Goal: Task Accomplishment & Management: Manage account settings

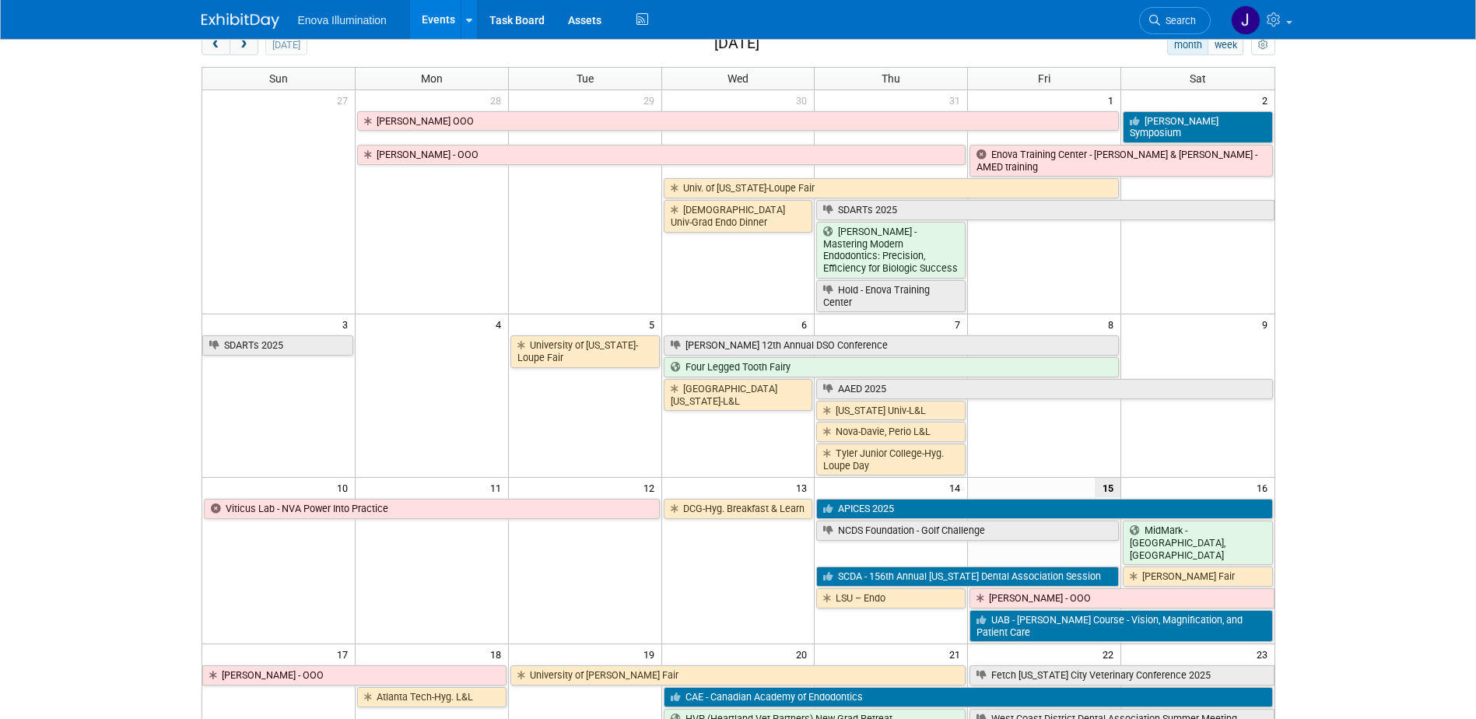
scroll to position [78, 0]
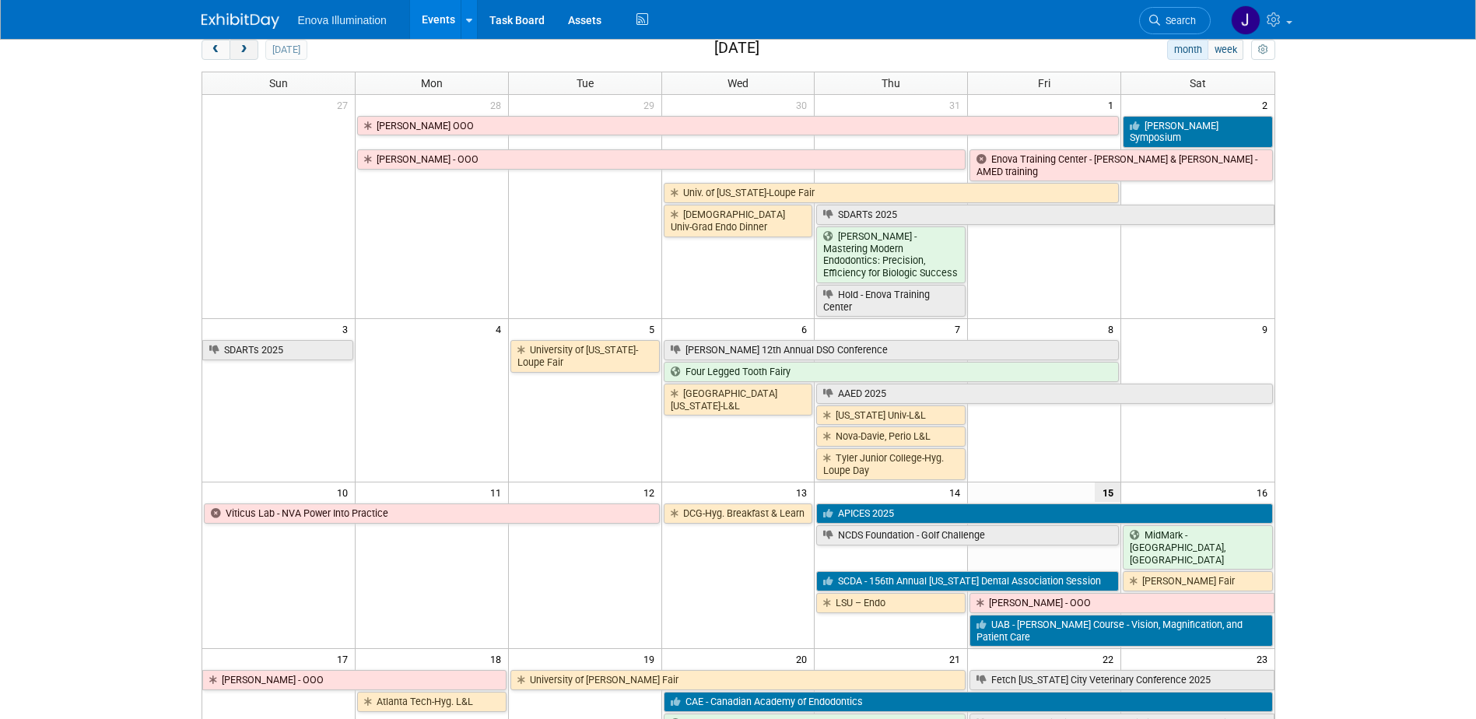
click at [242, 56] on button "next" at bounding box center [243, 50] width 29 height 20
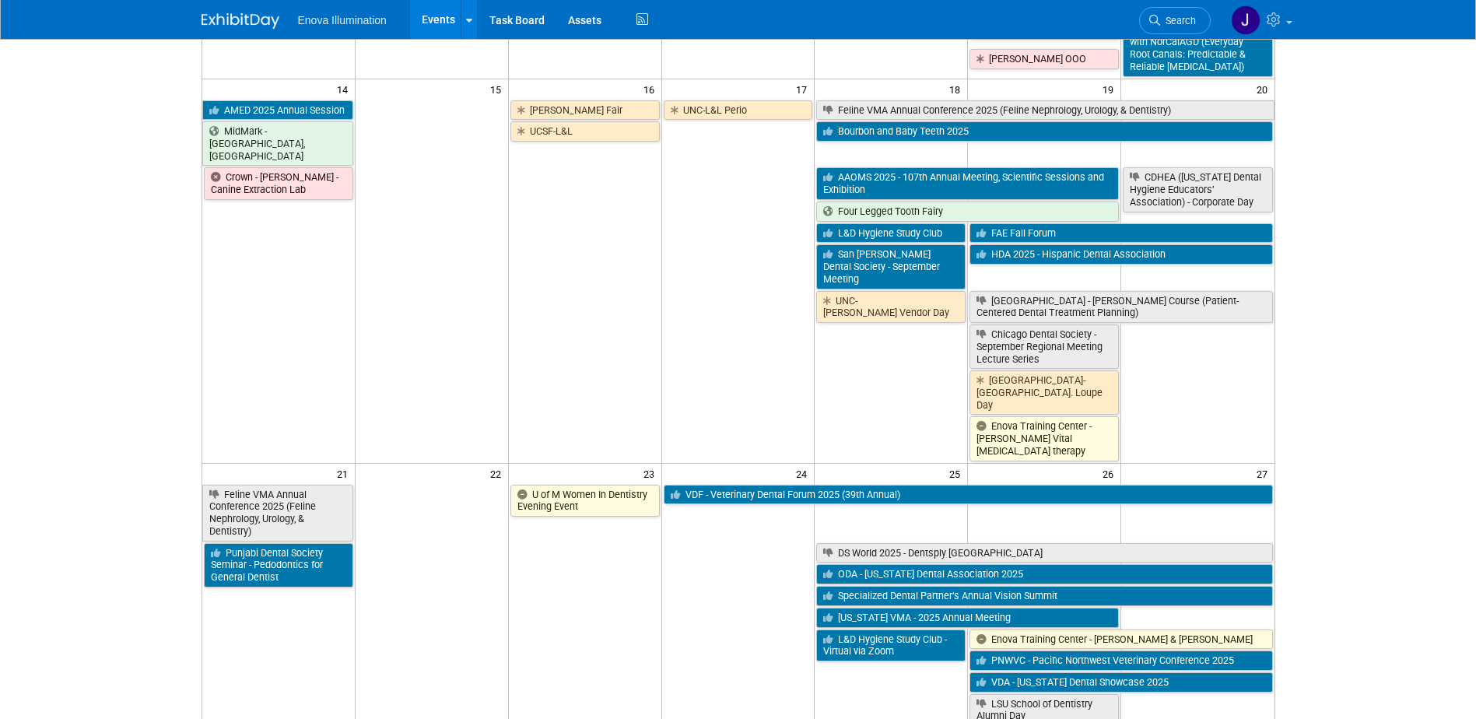
scroll to position [700, 0]
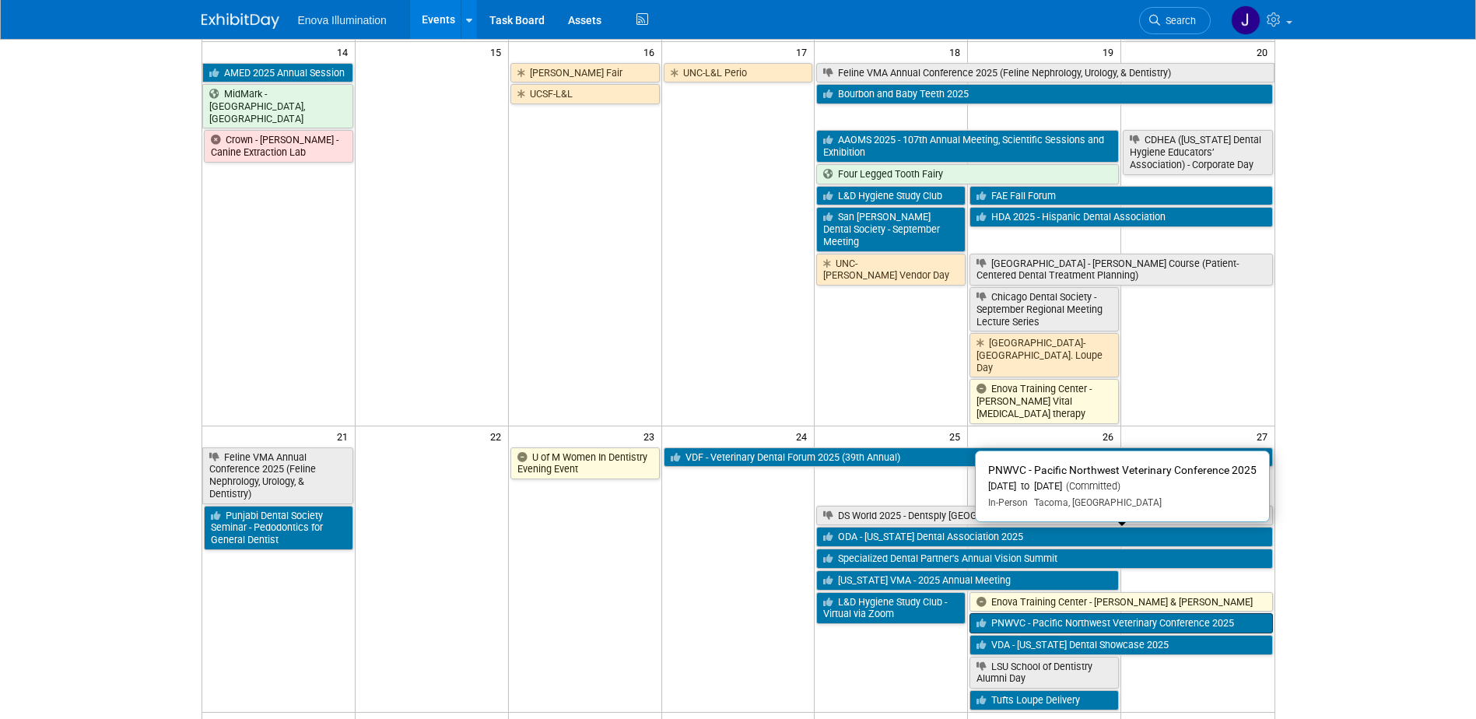
click at [1080, 613] on link "PNWVC - Pacific Northwest Veterinary Conference 2025" at bounding box center [1120, 623] width 303 height 20
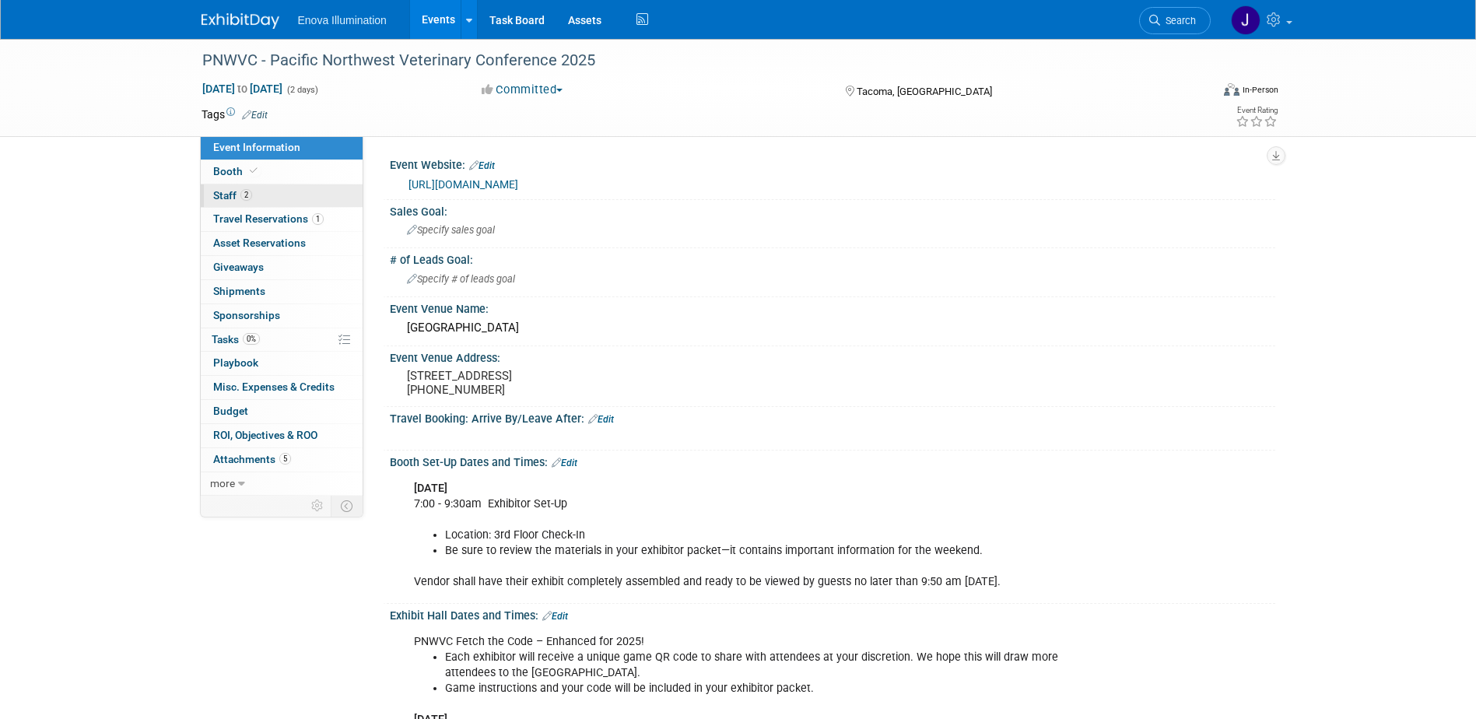
click at [233, 201] on link "2 Staff 2" at bounding box center [282, 195] width 162 height 23
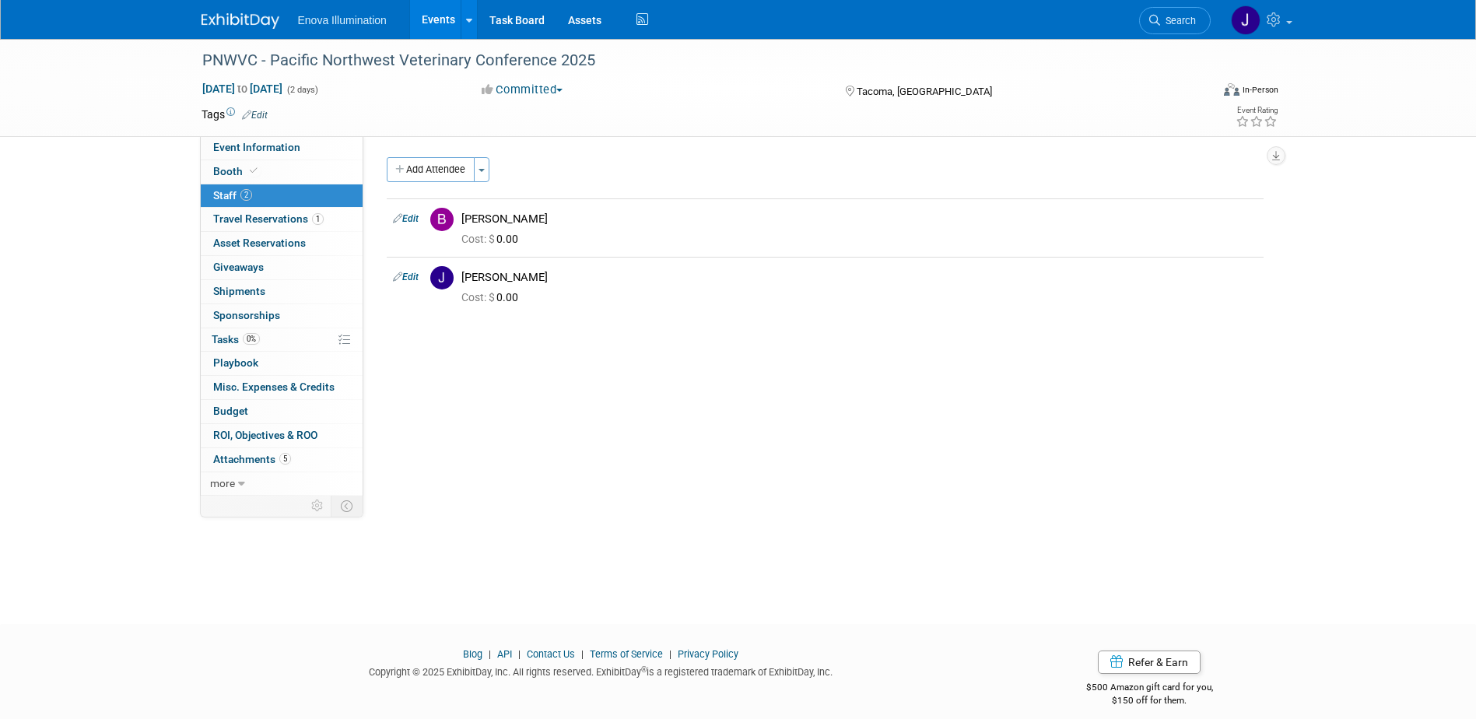
click at [259, 19] on img at bounding box center [240, 21] width 78 height 16
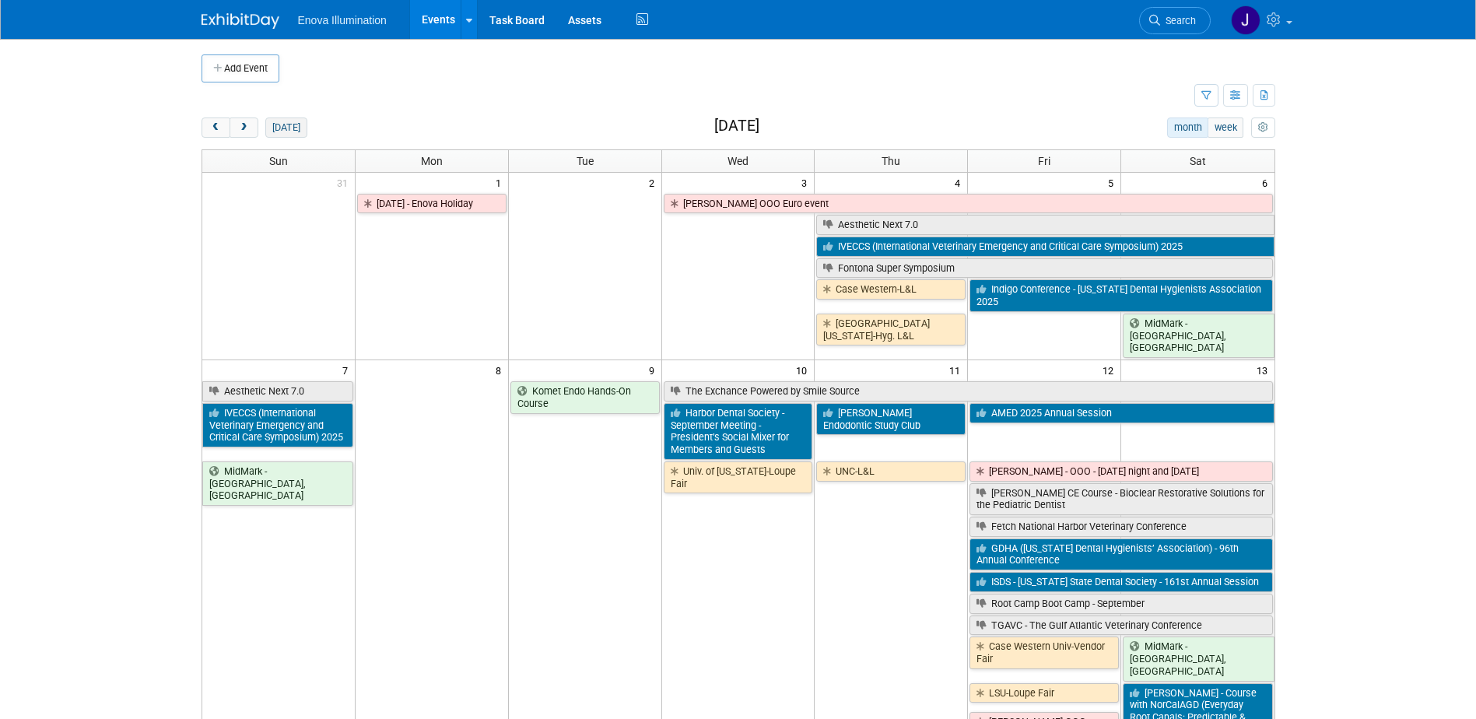
click at [292, 127] on button "[DATE]" at bounding box center [285, 127] width 41 height 20
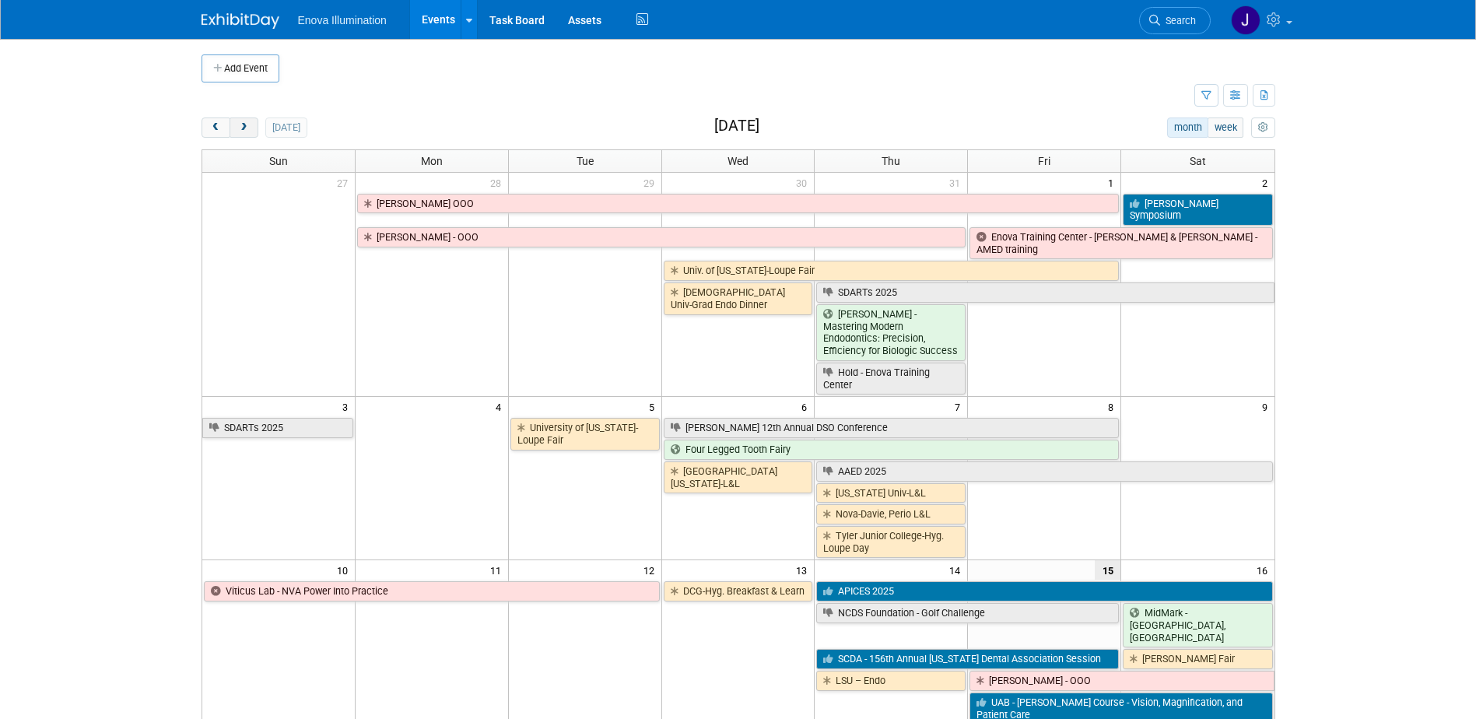
click at [249, 125] on span "next" at bounding box center [244, 128] width 12 height 10
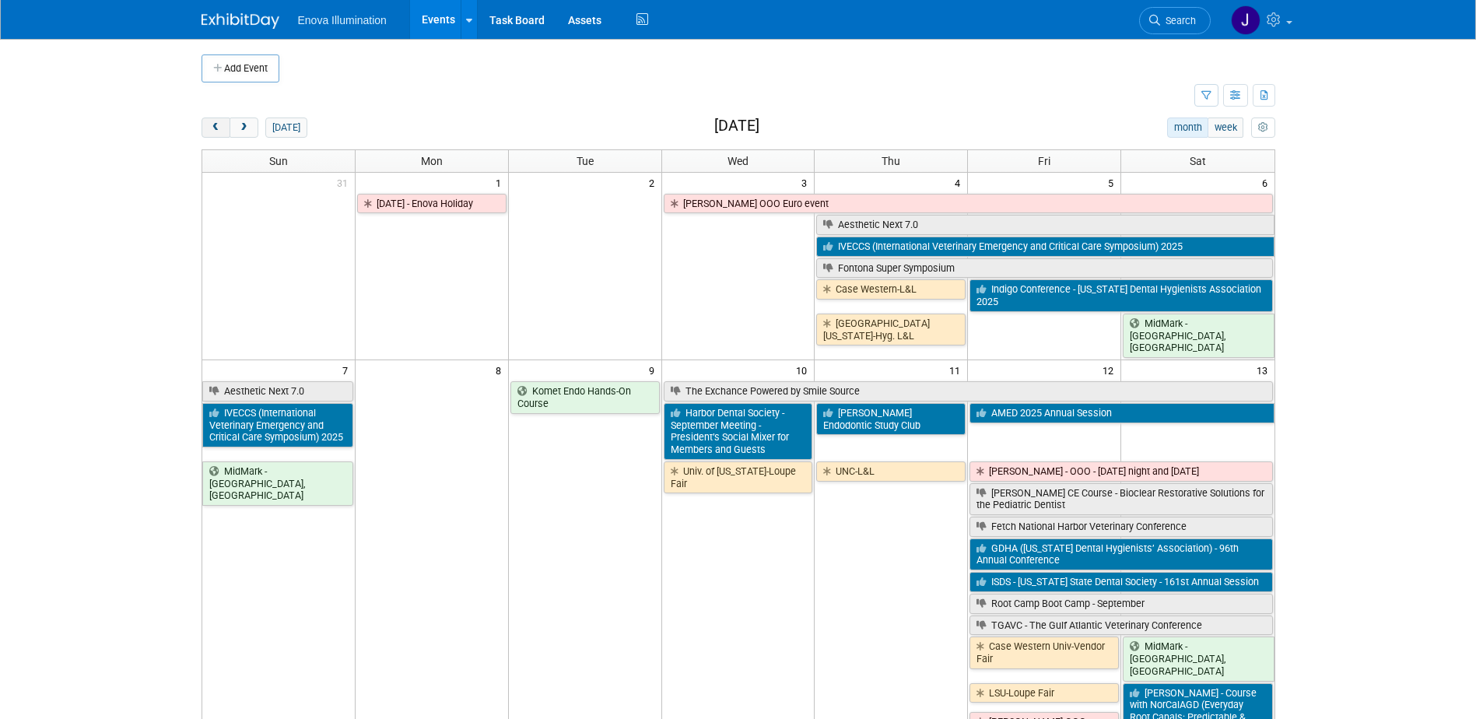
click at [220, 123] on span "prev" at bounding box center [216, 128] width 12 height 10
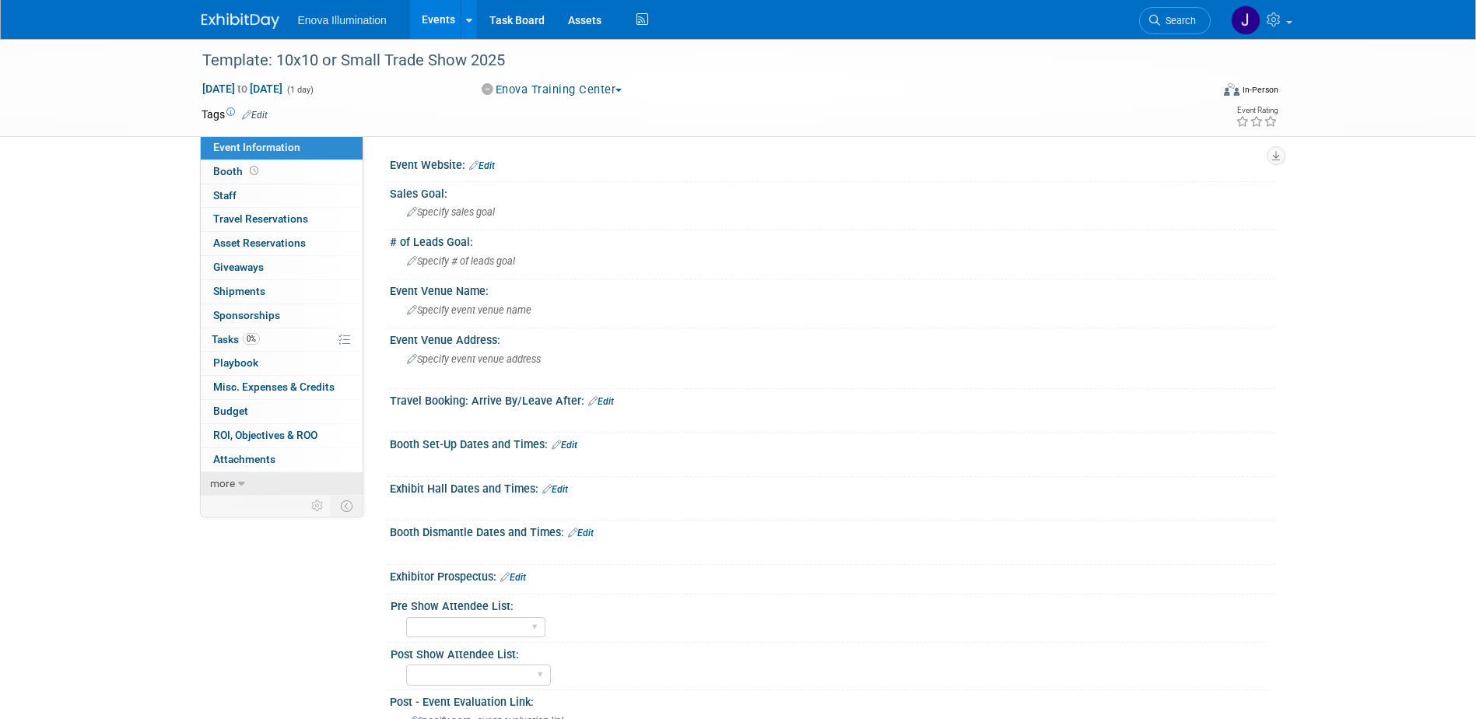
click at [234, 481] on span "more" at bounding box center [222, 483] width 25 height 12
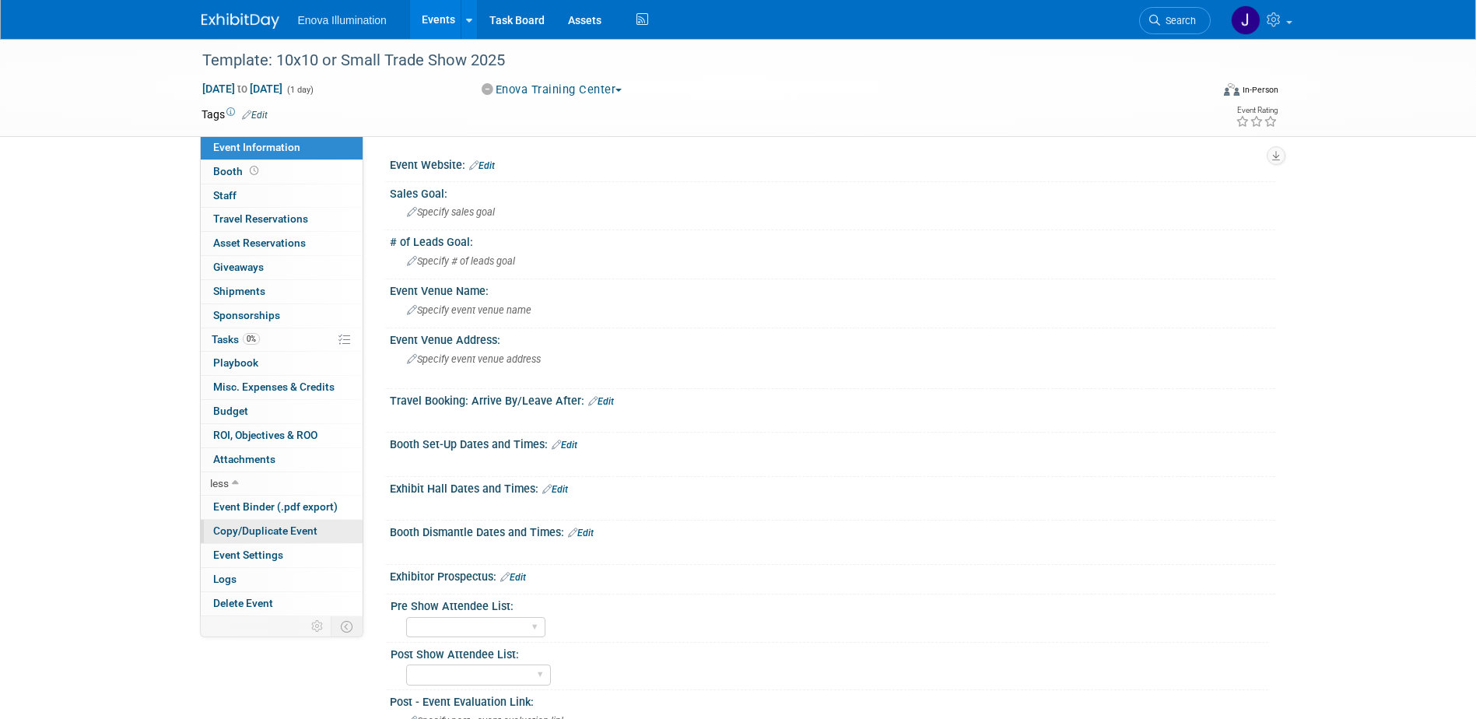
click at [270, 526] on span "Copy/Duplicate Event" at bounding box center [265, 530] width 104 height 12
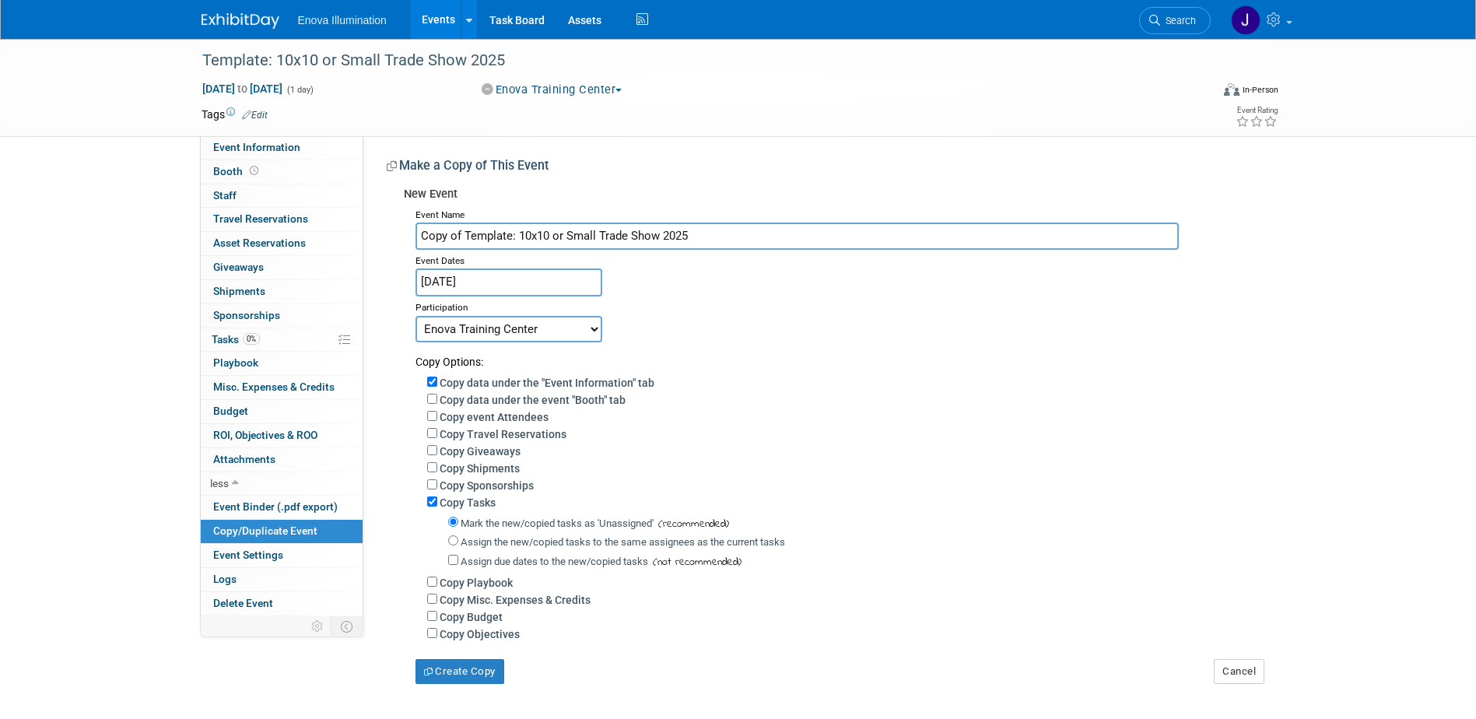
drag, startPoint x: 542, startPoint y: 212, endPoint x: 0, endPoint y: 217, distance: 542.2
click at [113, 205] on div "Template: 10x10 or Small Trade Show 2025 Jan 1, 2025 to Jan 1, 2025 (1 day) Jan…" at bounding box center [738, 377] width 1476 height 676
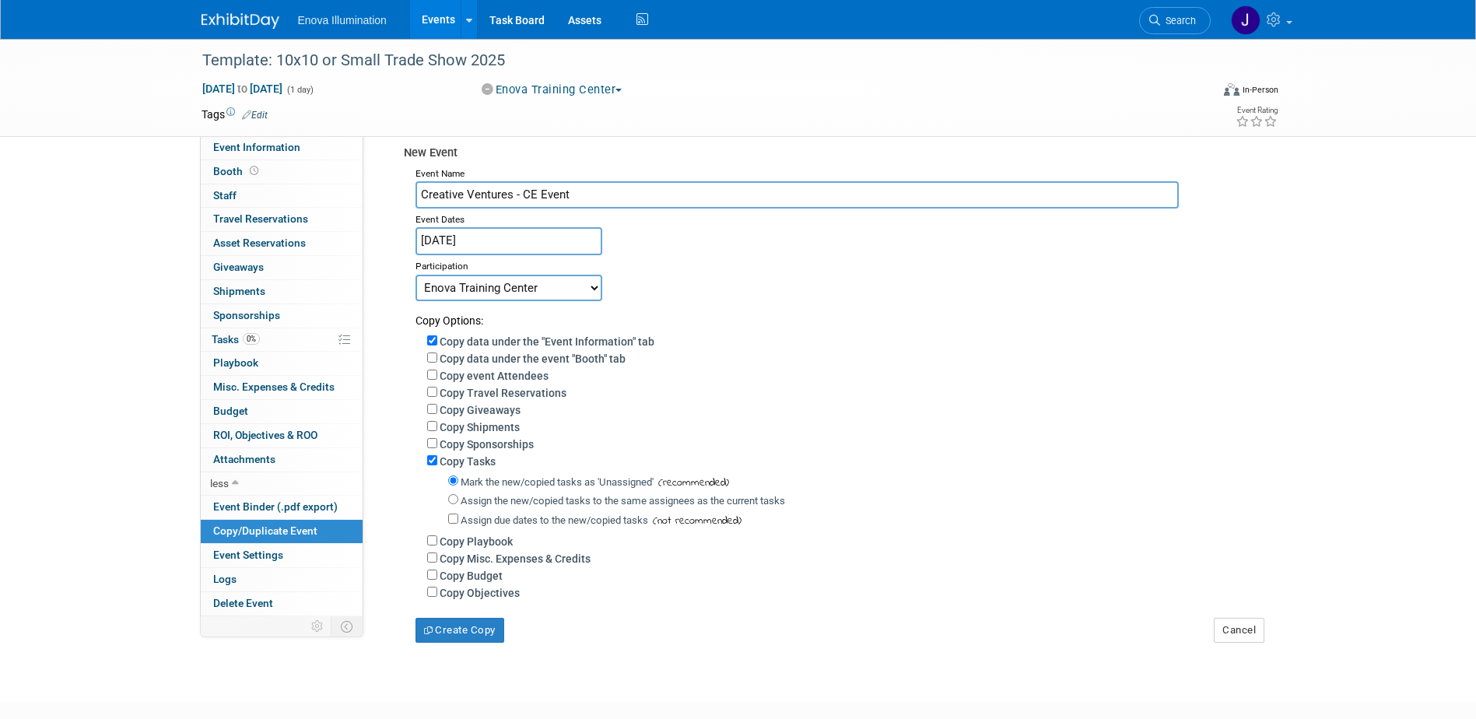
scroll to position [78, 0]
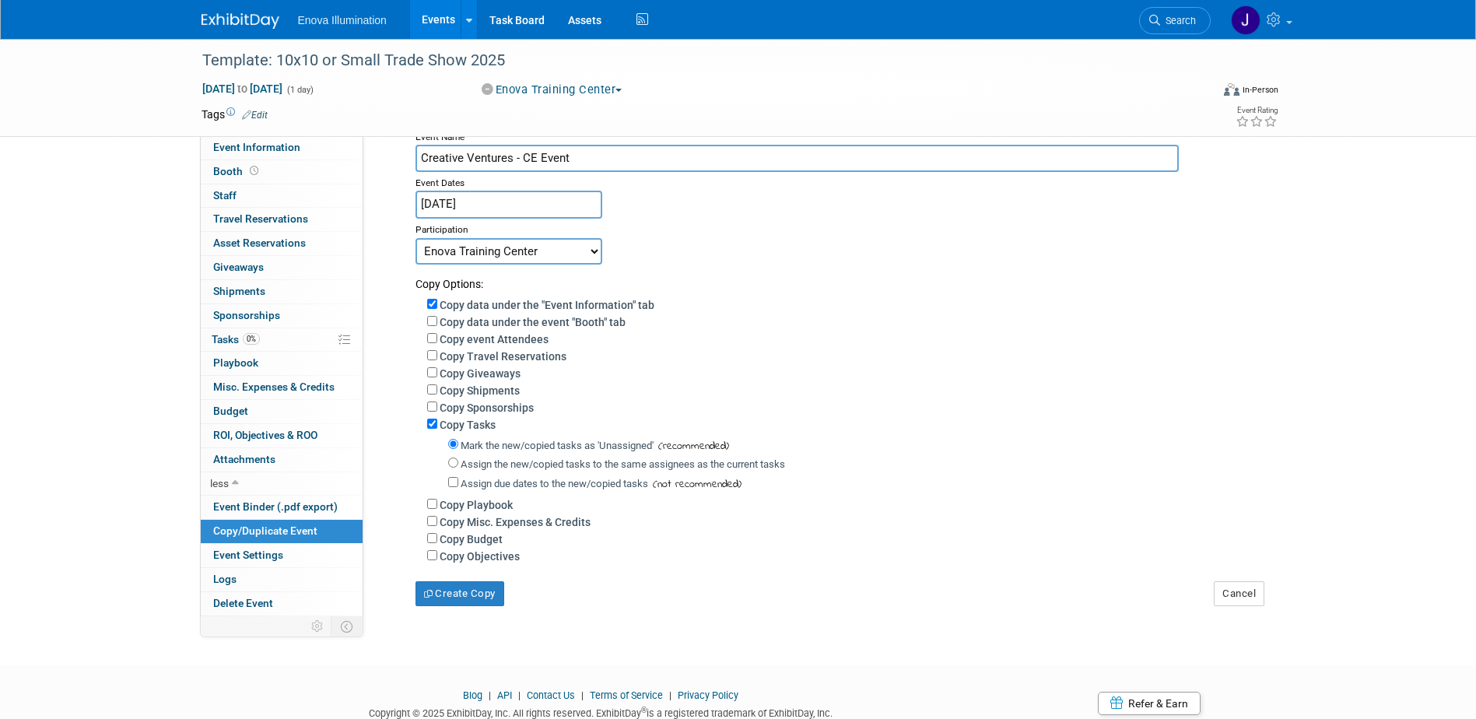
type input "Creative Ventures - CE Event"
click at [504, 202] on input "Jan 1, 2025" at bounding box center [508, 204] width 187 height 27
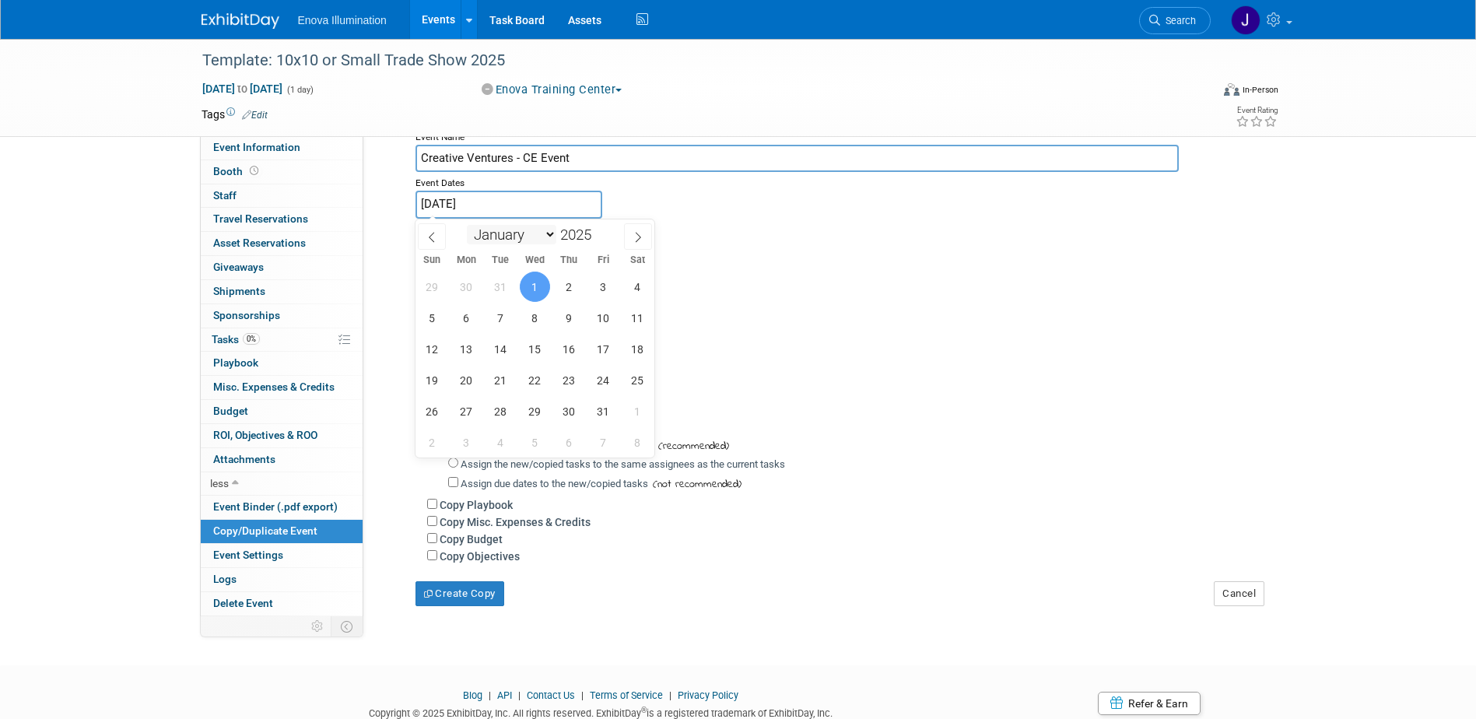
click at [523, 242] on select "January February March April May June July August September October November De…" at bounding box center [511, 234] width 89 height 19
select select "8"
click at [467, 225] on select "January February March April May June July August September October November De…" at bounding box center [511, 234] width 89 height 19
click at [572, 292] on span "4" at bounding box center [569, 286] width 30 height 30
type input "[DATE]"
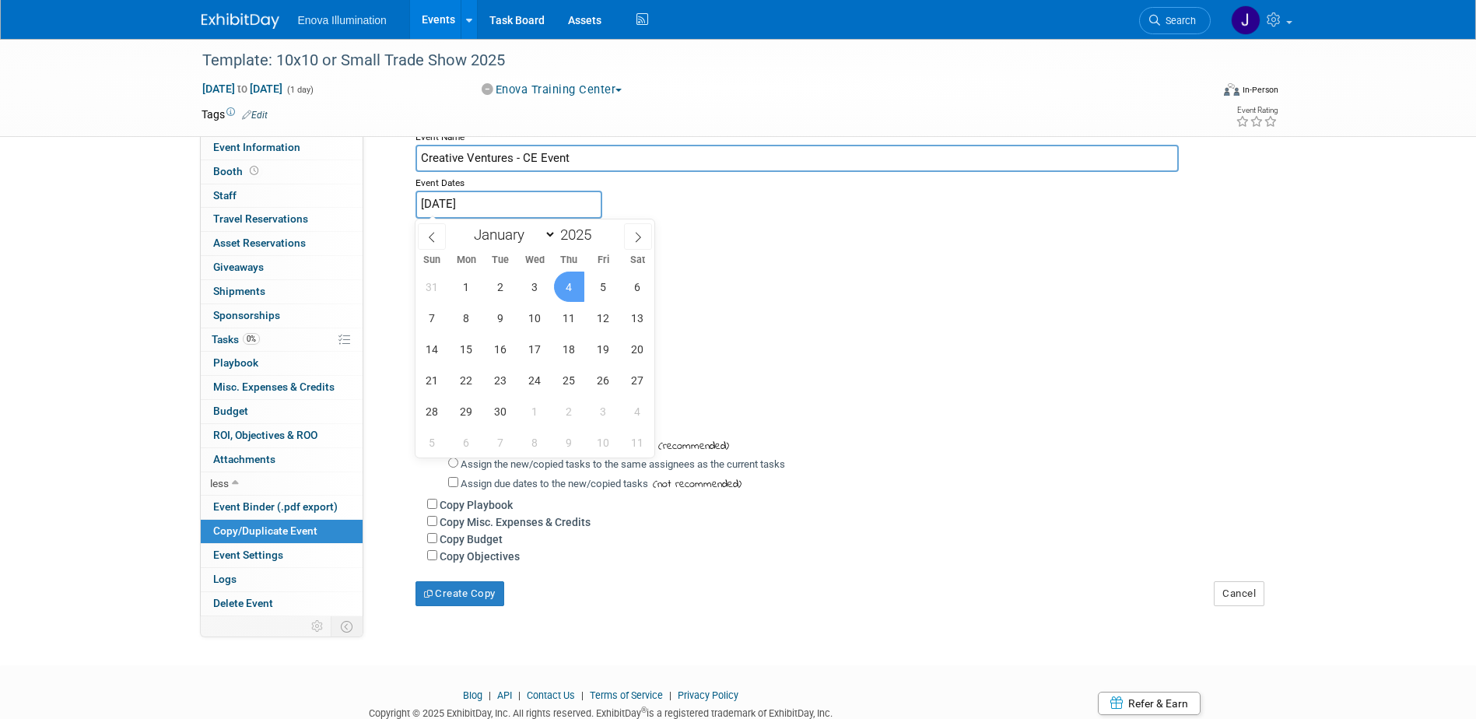
click at [572, 292] on span "4" at bounding box center [569, 286] width 30 height 30
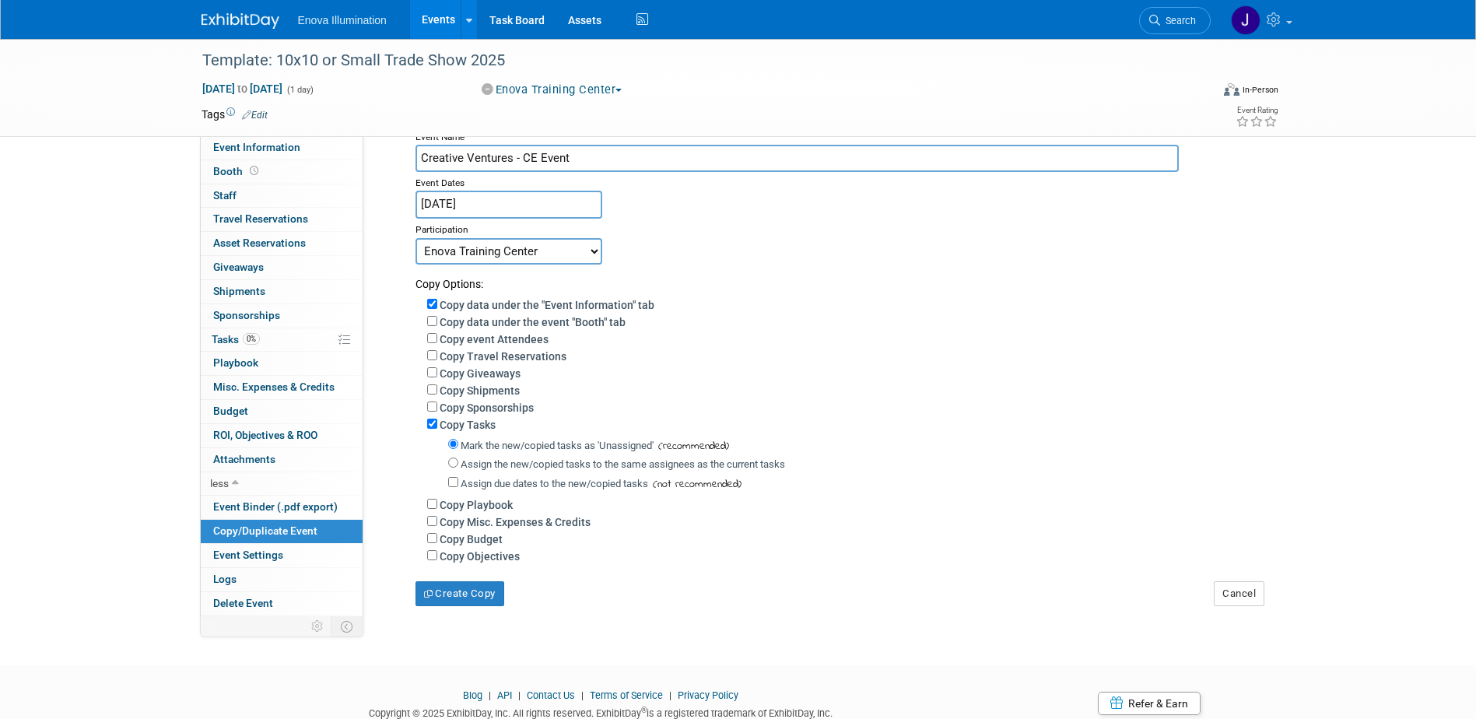
click at [525, 246] on select "Committed Considering Not Going Canceled Enova Training Center University Event…" at bounding box center [508, 251] width 187 height 26
select select "2"
click at [415, 238] on select "Committed Considering Not Going Canceled Enova Training Center University Event…" at bounding box center [508, 251] width 187 height 26
click at [453, 467] on input "Assign the new/copied tasks to the same assignees as the current tasks" at bounding box center [453, 462] width 10 height 10
radio input "true"
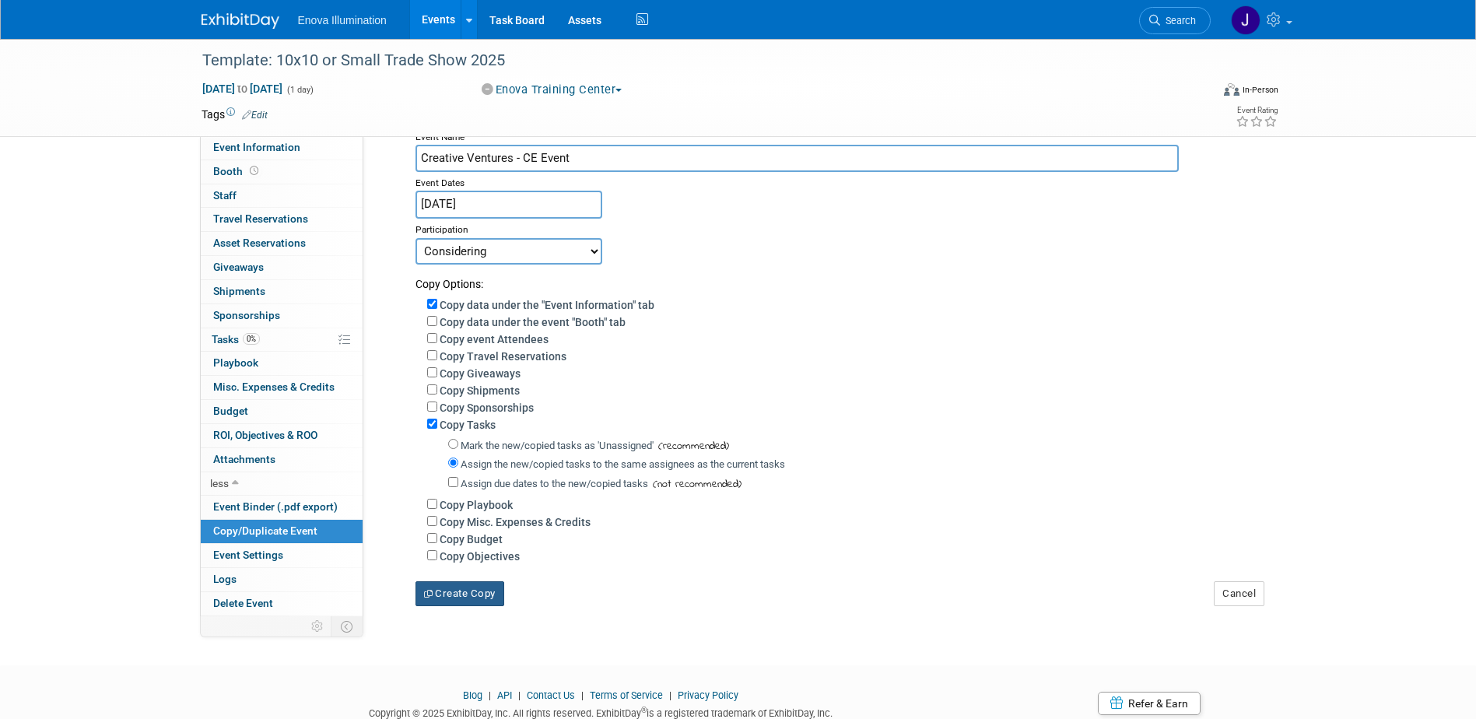
click at [453, 599] on button "Create Copy" at bounding box center [459, 593] width 89 height 25
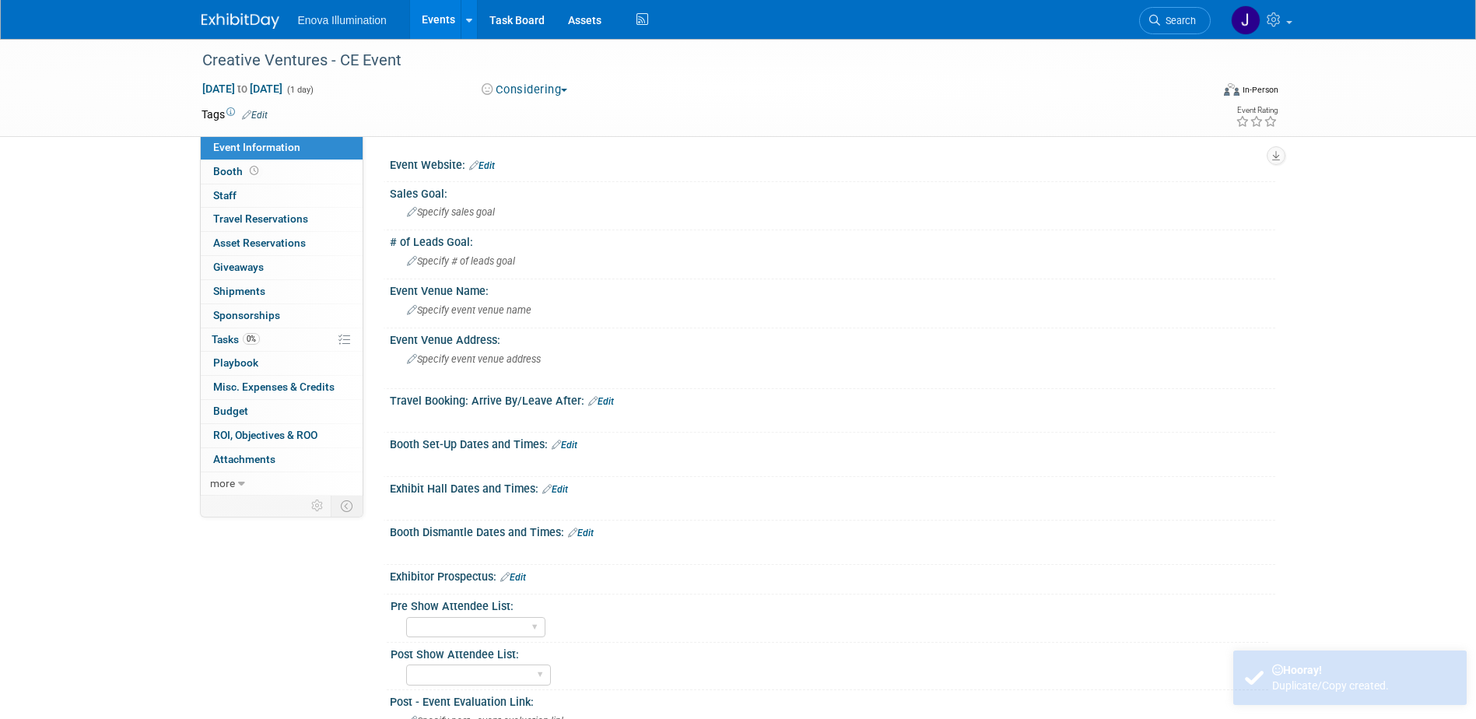
click at [565, 492] on link "Edit" at bounding box center [555, 489] width 26 height 11
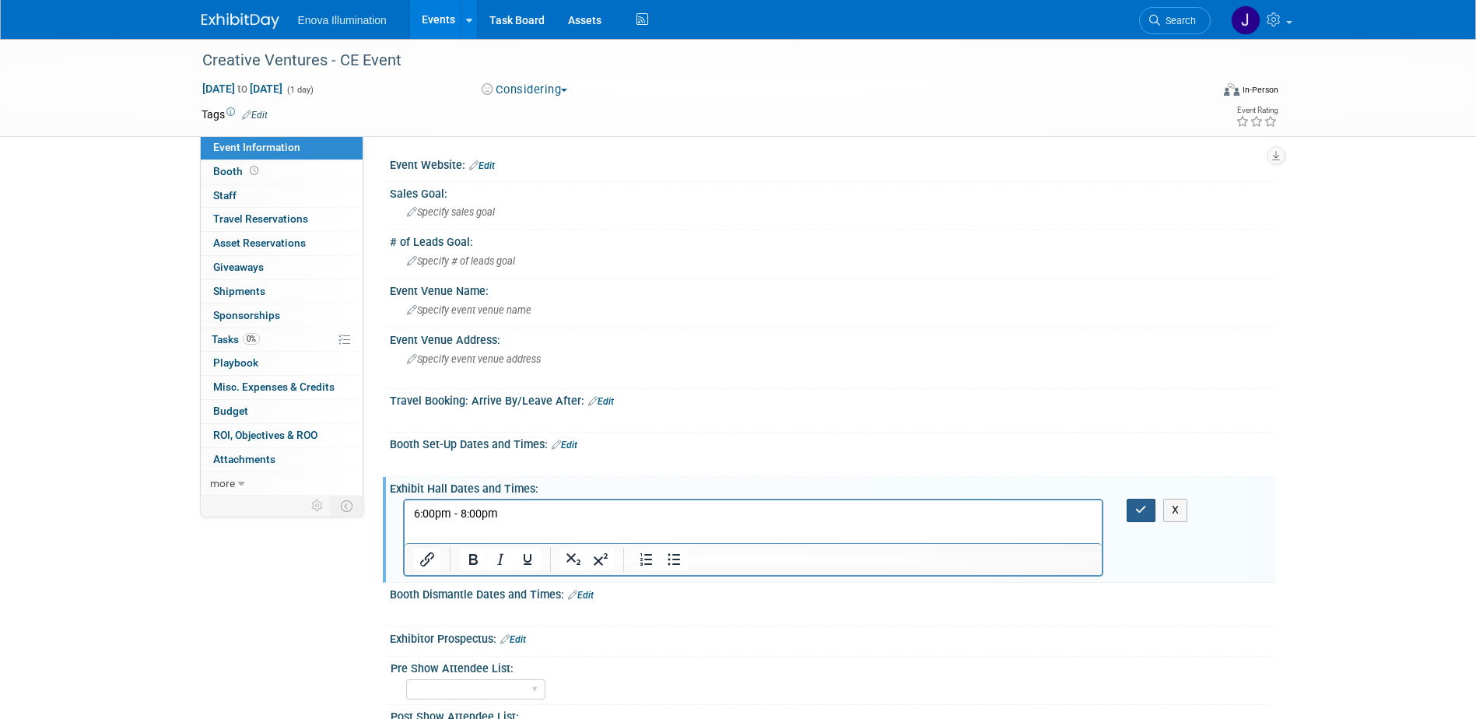
click at [1145, 516] on button "button" at bounding box center [1140, 510] width 29 height 23
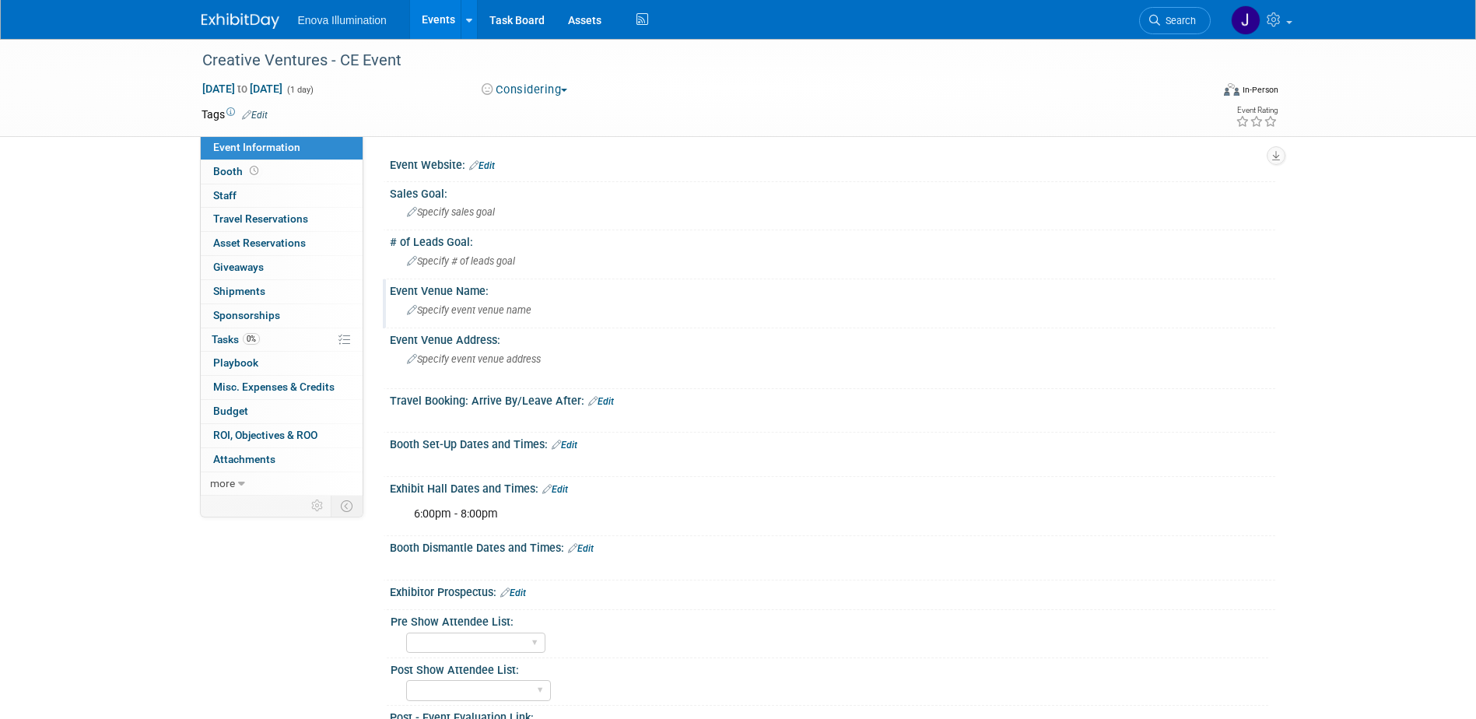
click at [449, 302] on div "Specify event venue name" at bounding box center [832, 310] width 862 height 24
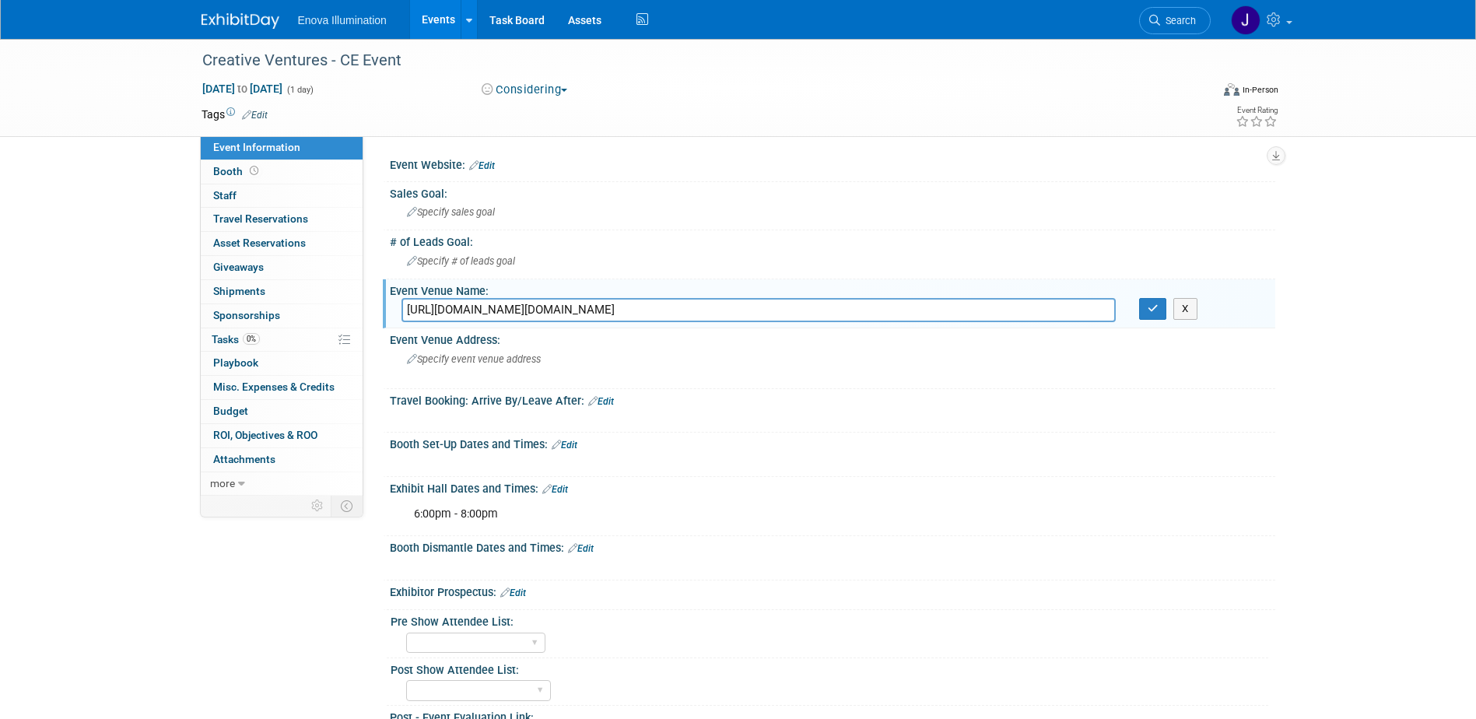
scroll to position [0, 3988]
drag, startPoint x: 76, startPoint y: 181, endPoint x: 0, endPoint y: 144, distance: 84.9
click at [0, 147] on html "Enova Illumination Events Add Event Bulk Upload Events Shareable Event Boards R…" at bounding box center [738, 359] width 1476 height 719
drag, startPoint x: 426, startPoint y: 312, endPoint x: 1206, endPoint y: 380, distance: 783.2
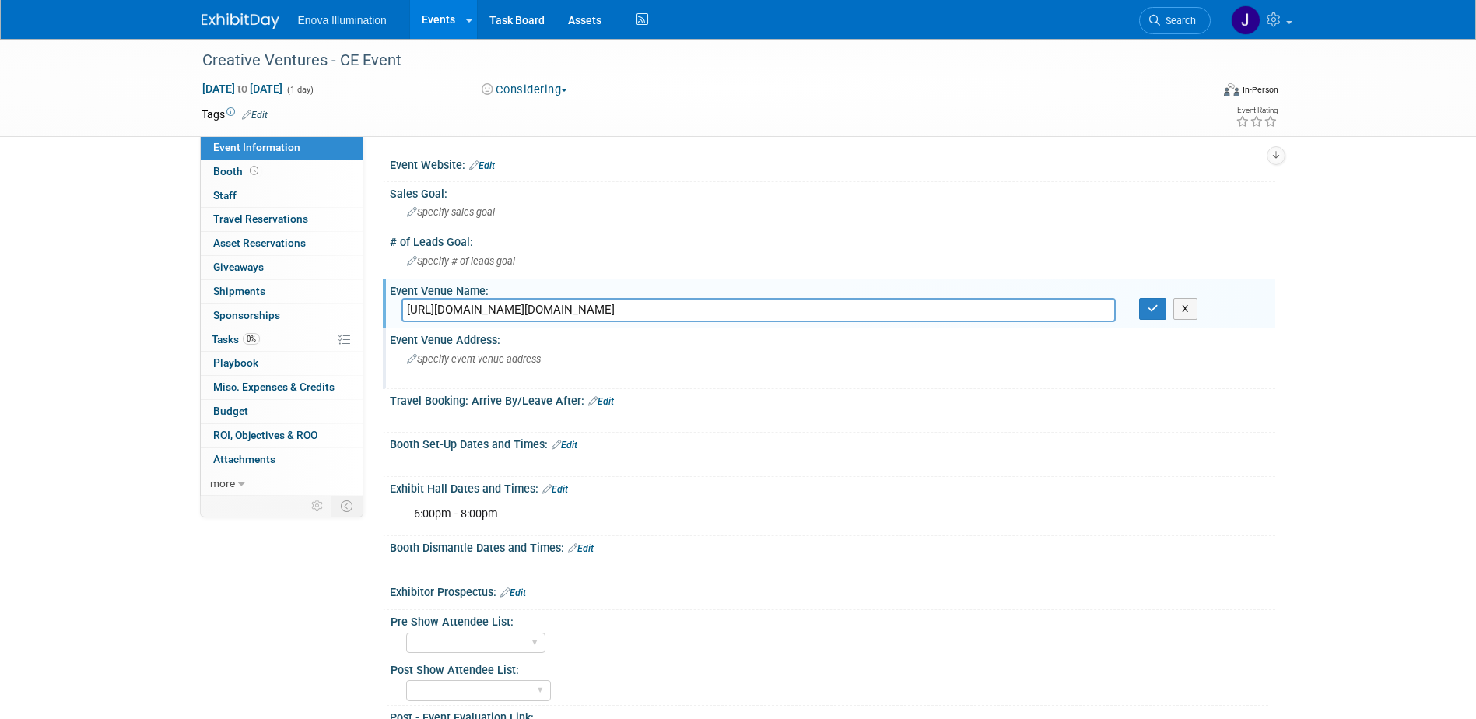
click at [1203, 380] on div "Event Website: Edit Sales Goal: Specify sales goal # of Leads Goal: Specify # o…" at bounding box center [825, 490] width 877 height 675
drag, startPoint x: 1108, startPoint y: 310, endPoint x: 337, endPoint y: 234, distance: 774.5
click at [387, 234] on div "Event Website: Edit Sales Goal: Specify sales goal # of Leads Goal: Specify # o…" at bounding box center [825, 490] width 877 height 675
type input "[URL][DOMAIN_NAME][DOMAIN_NAME]"
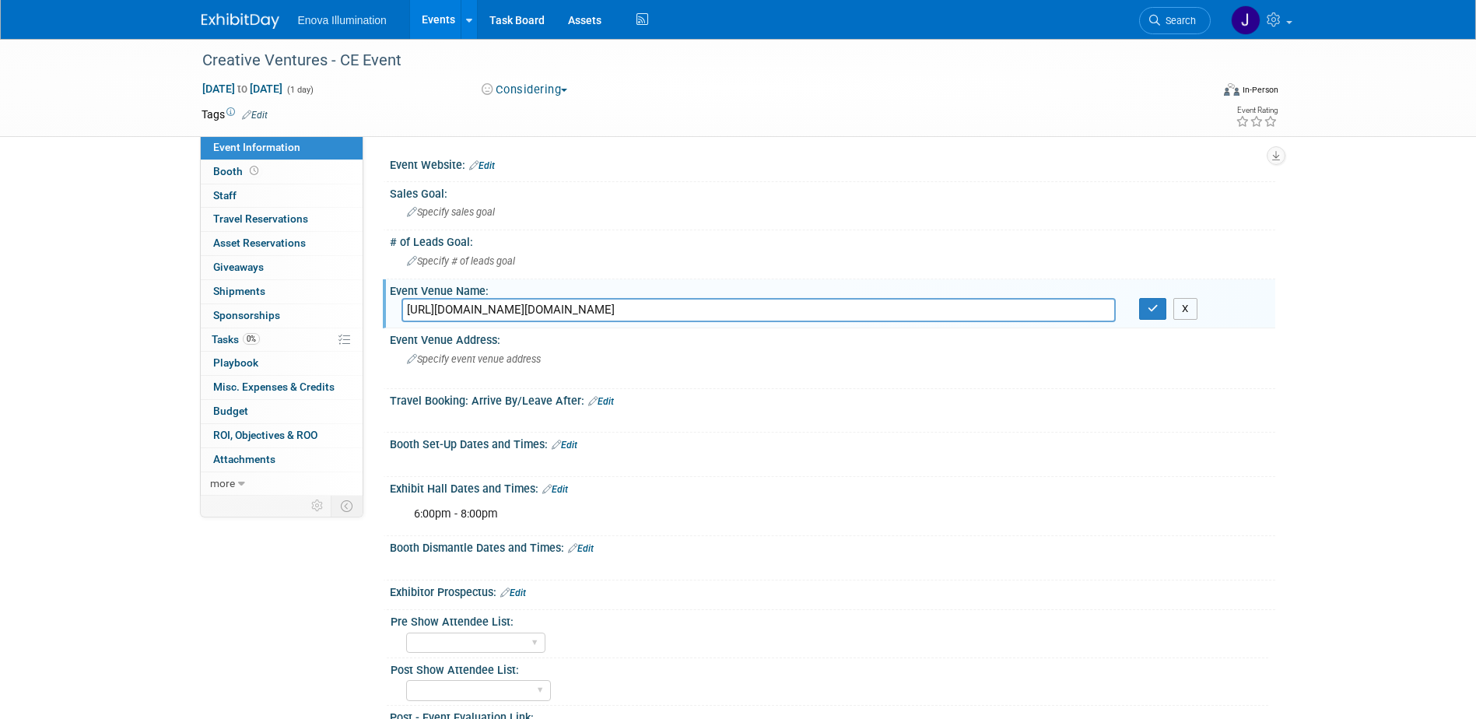
scroll to position [0, 0]
click at [1182, 310] on button "X" at bounding box center [1185, 309] width 24 height 22
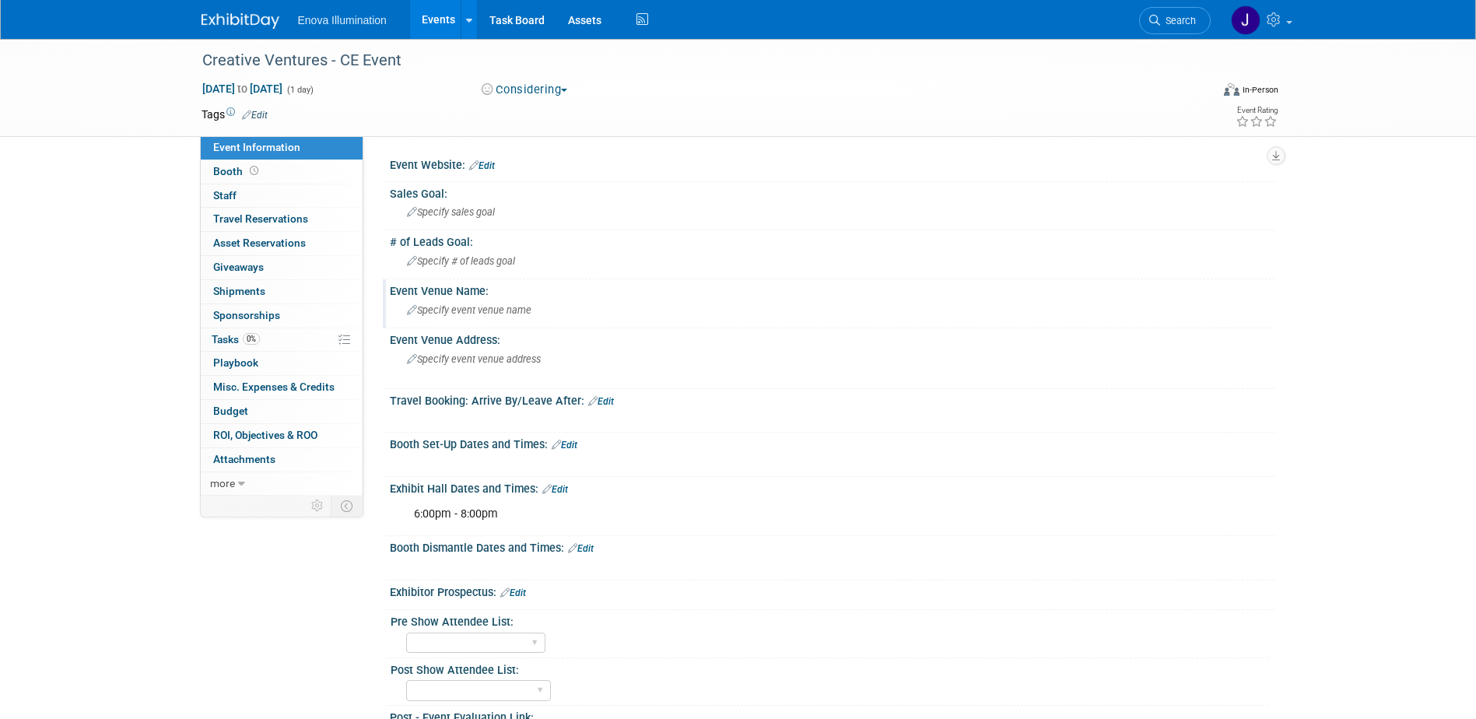
click at [446, 310] on span "Specify event venue name" at bounding box center [469, 310] width 124 height 12
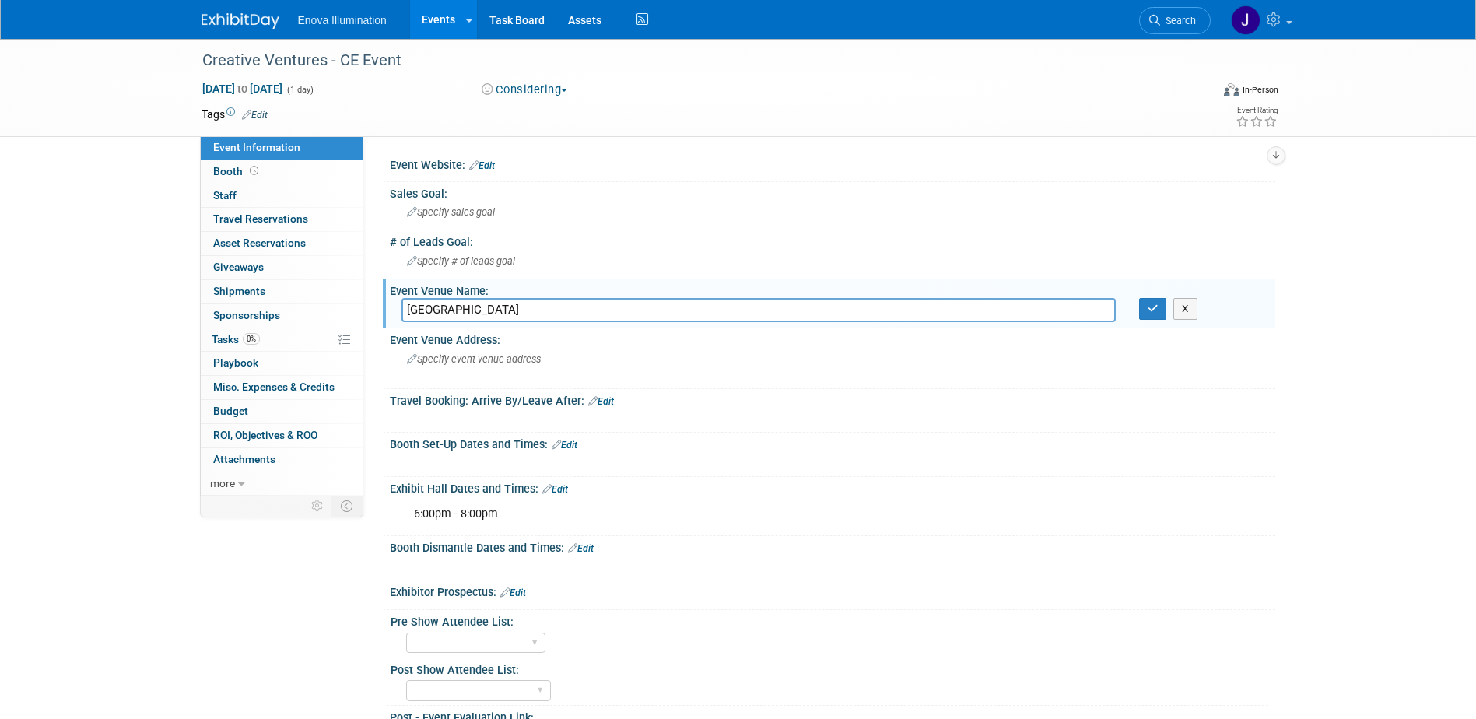
type input "[GEOGRAPHIC_DATA]"
click at [1153, 310] on icon "button" at bounding box center [1152, 308] width 11 height 10
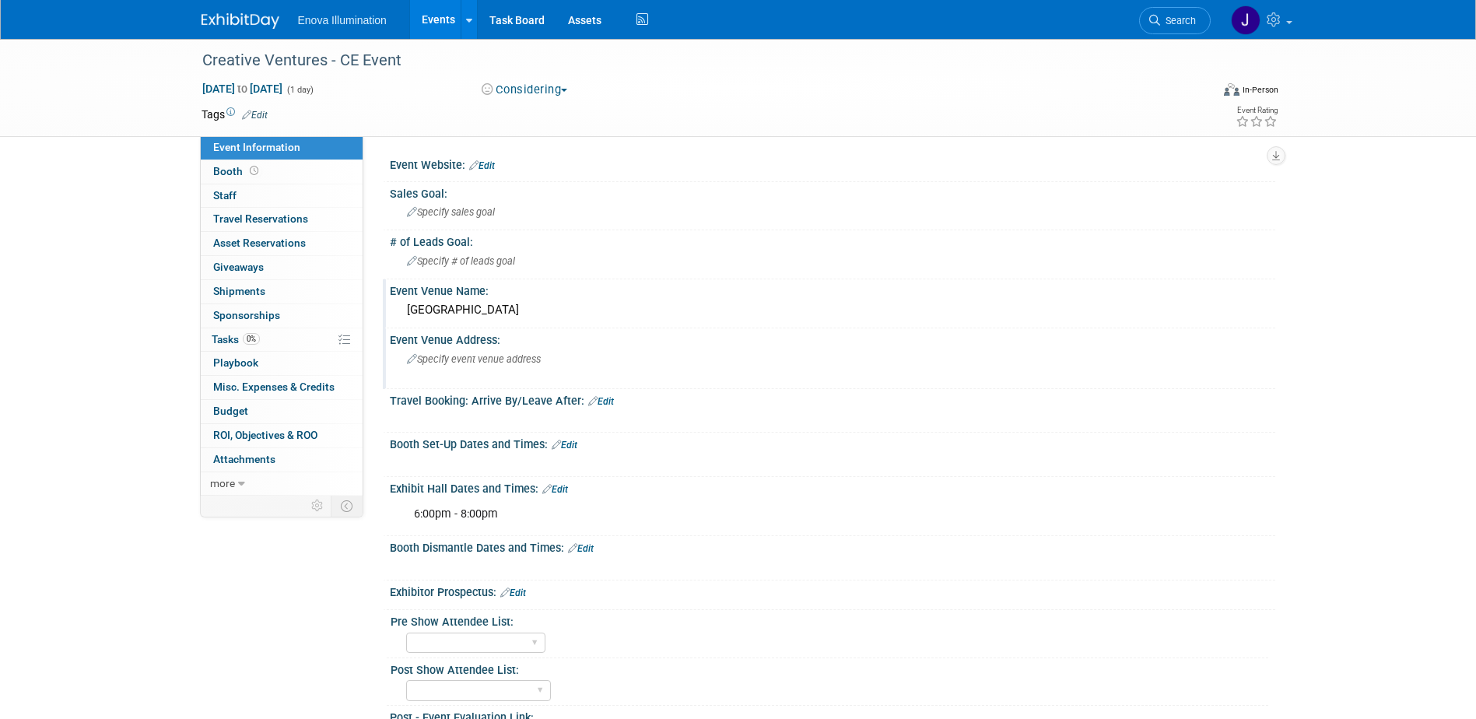
click at [452, 360] on span "Specify event venue address" at bounding box center [474, 359] width 134 height 12
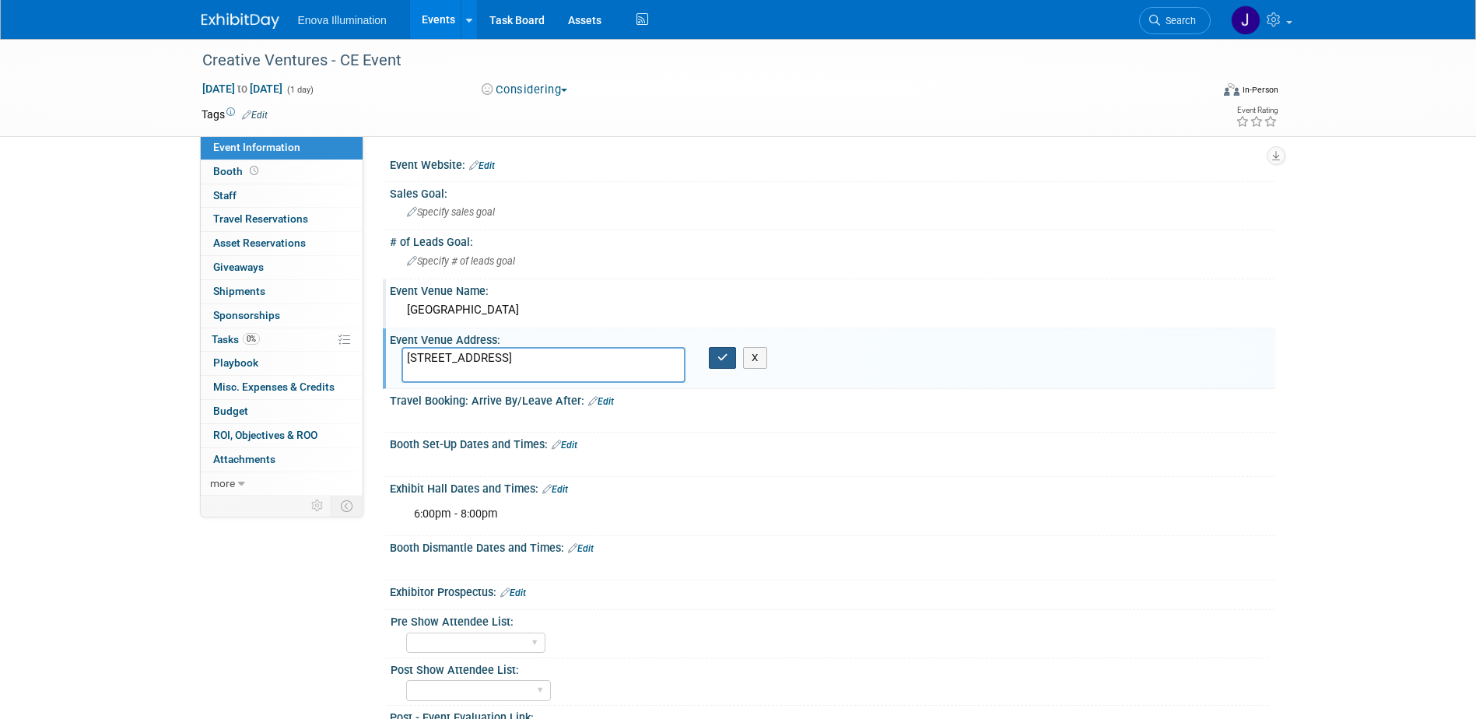
type textarea "1300 Houston Street Fort Worth, TX 76132"
click at [712, 353] on button "button" at bounding box center [723, 358] width 28 height 22
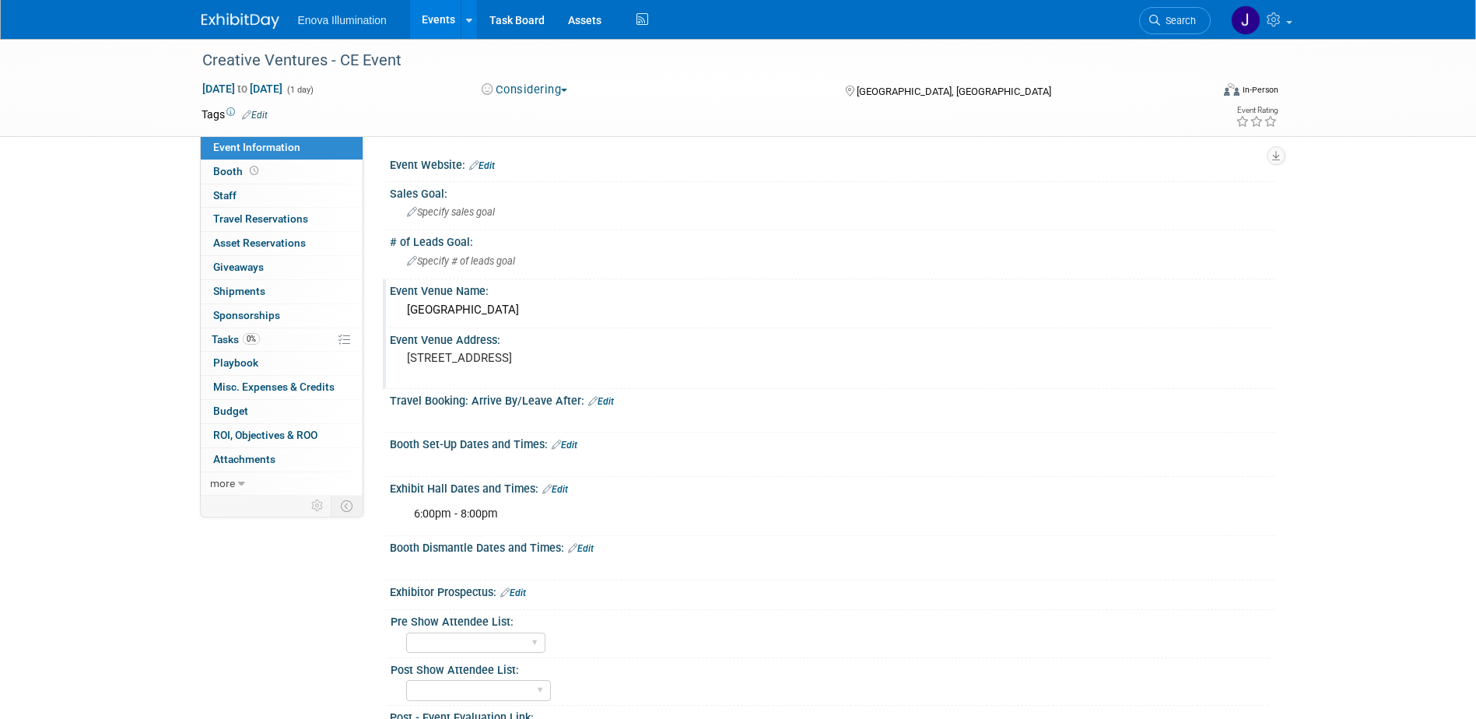
click at [568, 488] on link "Edit" at bounding box center [555, 489] width 26 height 11
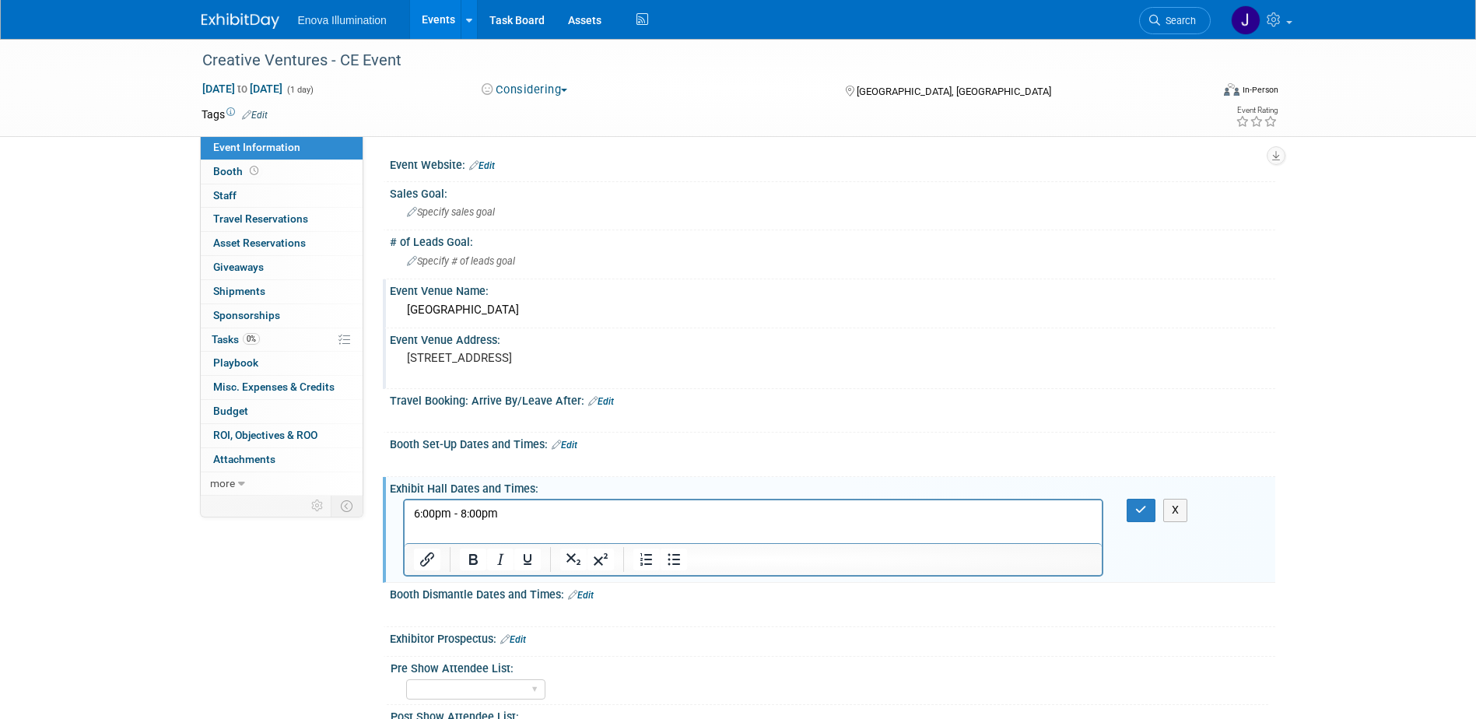
drag, startPoint x: 963, startPoint y: 998, endPoint x: 553, endPoint y: 510, distance: 637.1
click at [553, 510] on p "6:00pm - 8:00pm" at bounding box center [753, 514] width 680 height 16
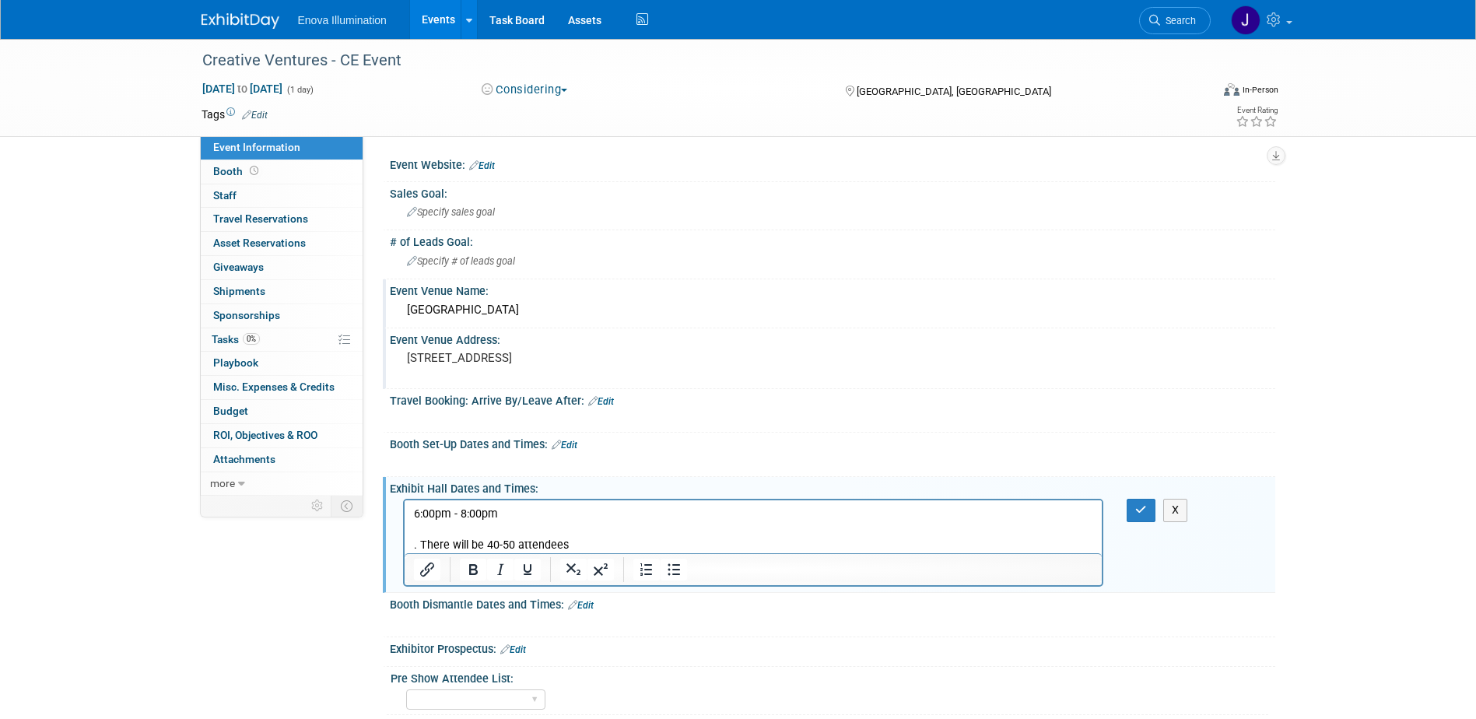
click at [419, 544] on p ". There will be 40-50 attendees" at bounding box center [753, 545] width 680 height 16
click at [1142, 505] on icon "button" at bounding box center [1141, 509] width 12 height 11
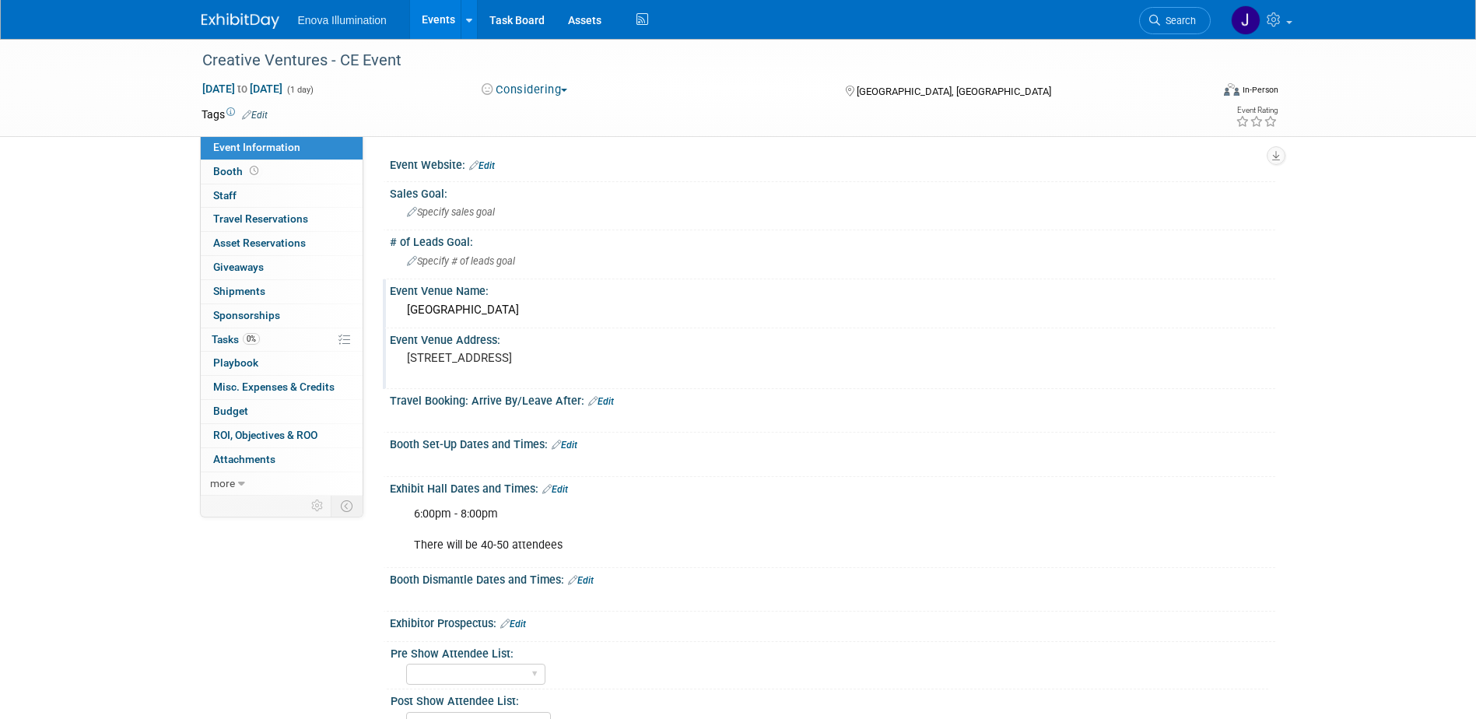
click at [520, 621] on link "Edit" at bounding box center [513, 623] width 26 height 11
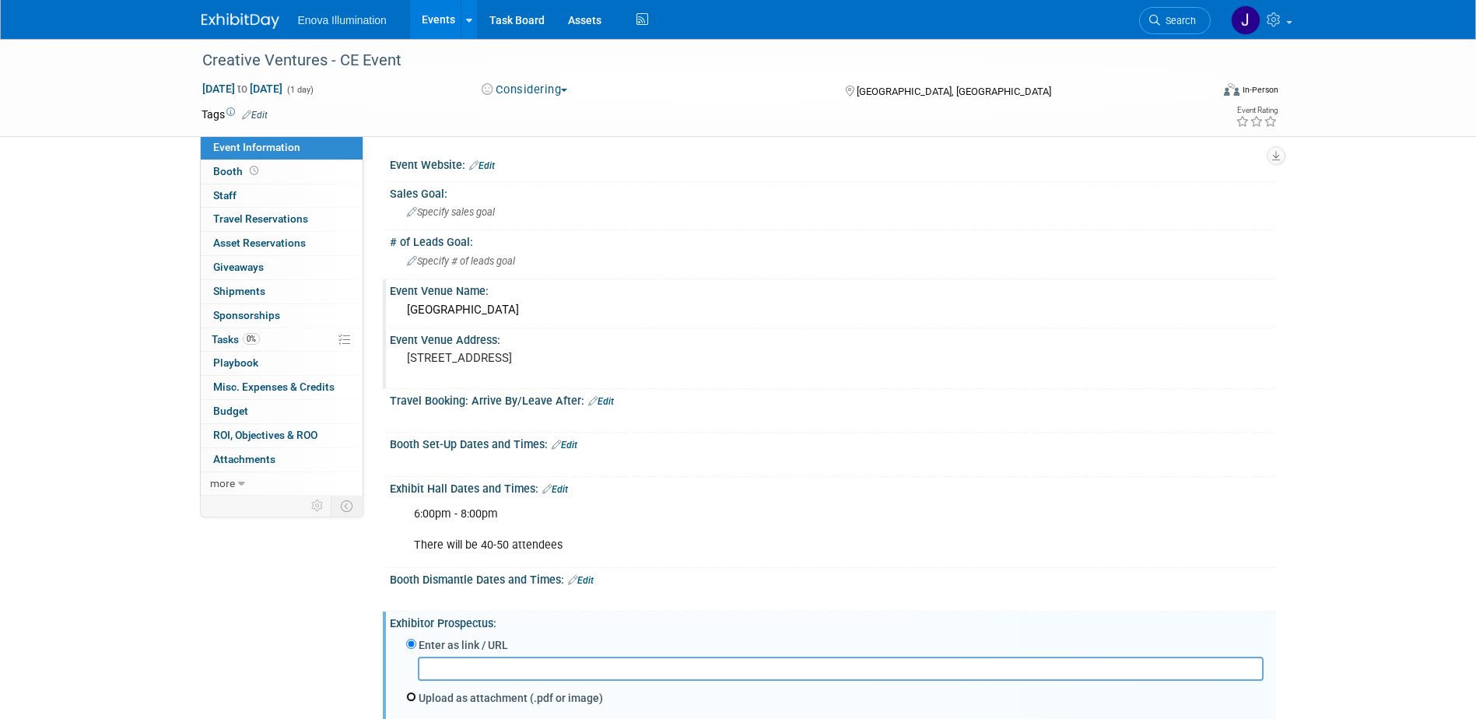
click at [413, 696] on input "Upload as attachment (.pdf or image)" at bounding box center [411, 696] width 10 height 10
radio input "true"
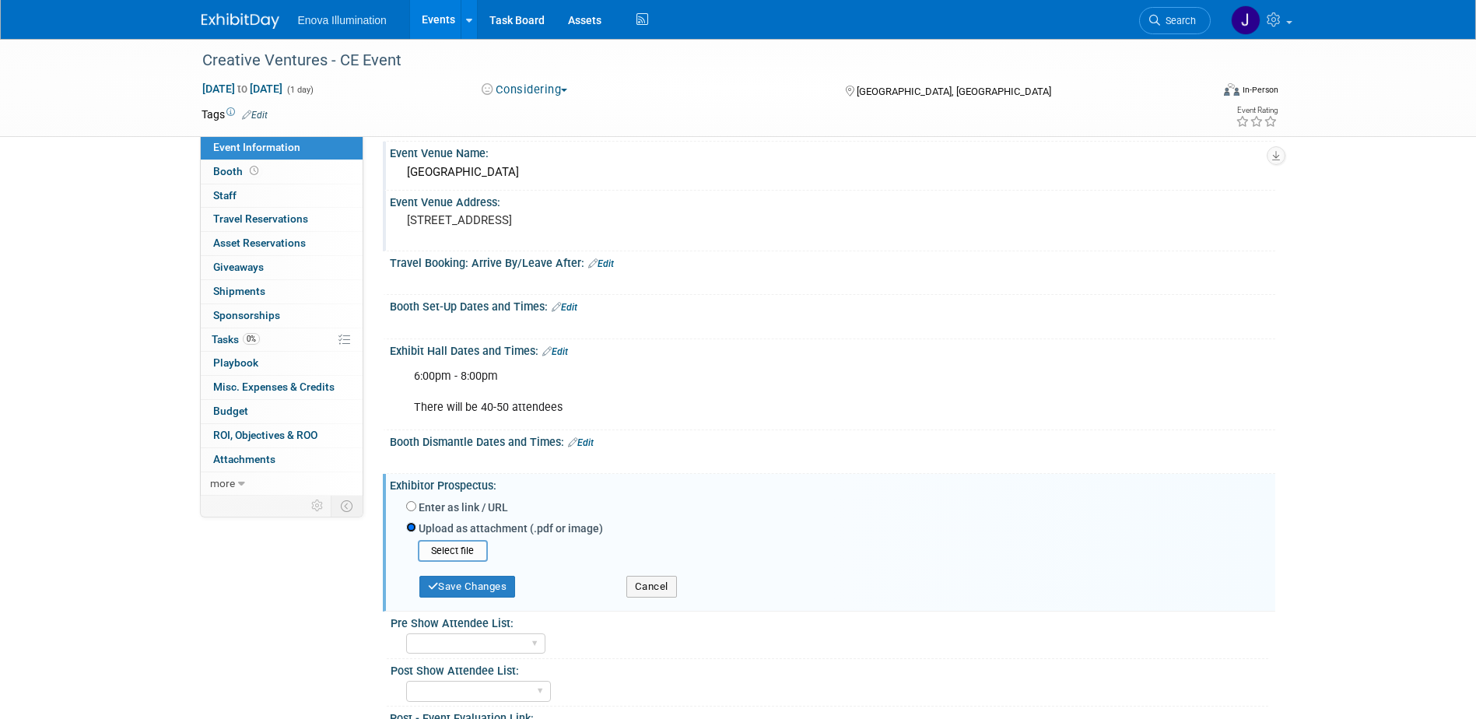
scroll to position [156, 0]
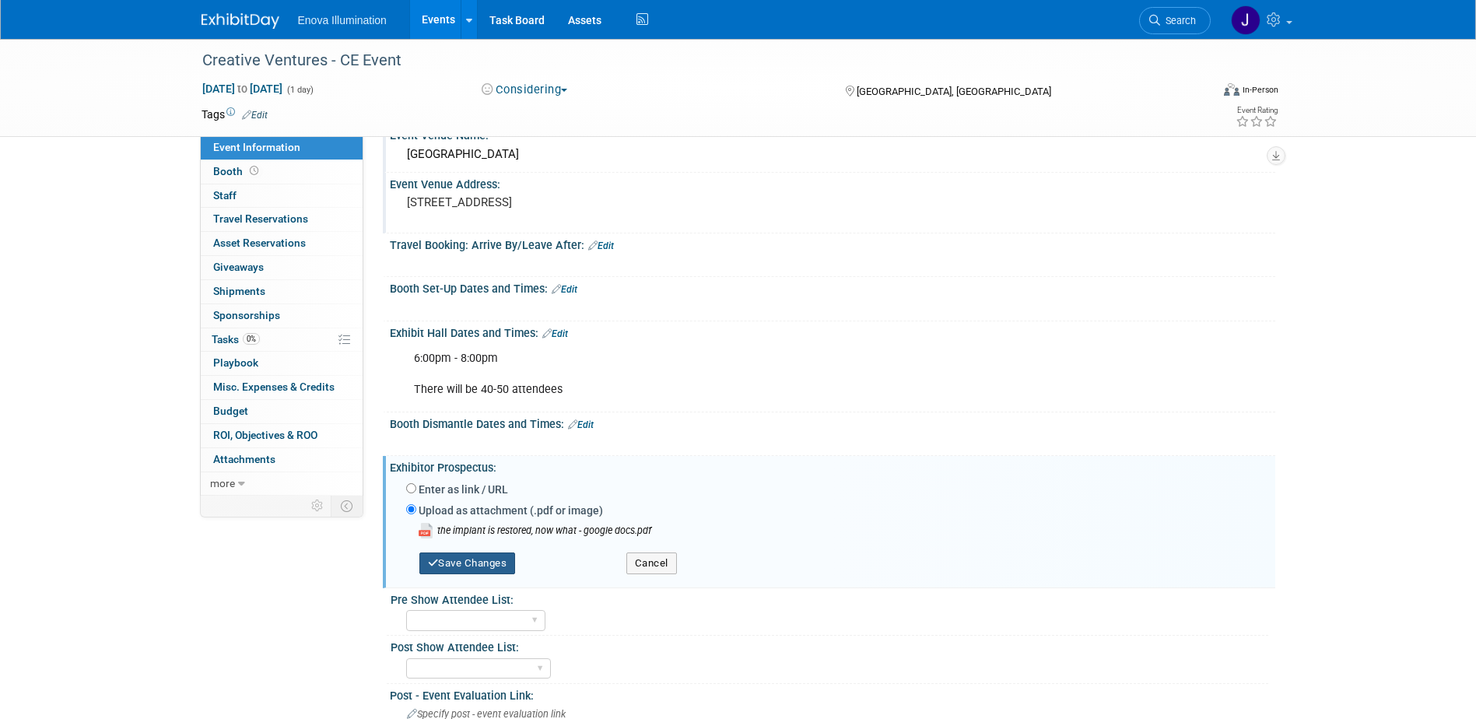
click at [464, 562] on button "Save Changes" at bounding box center [467, 563] width 96 height 22
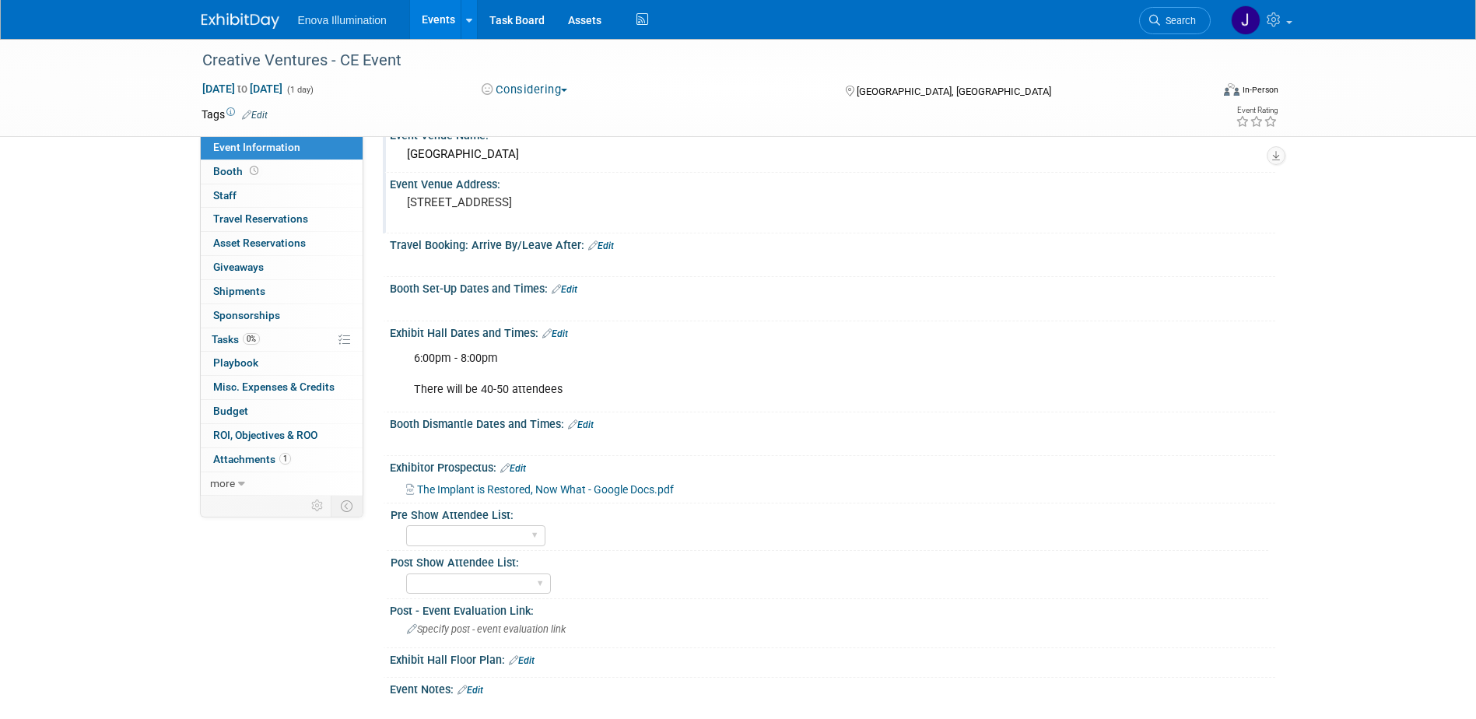
click at [224, 13] on img at bounding box center [240, 21] width 78 height 16
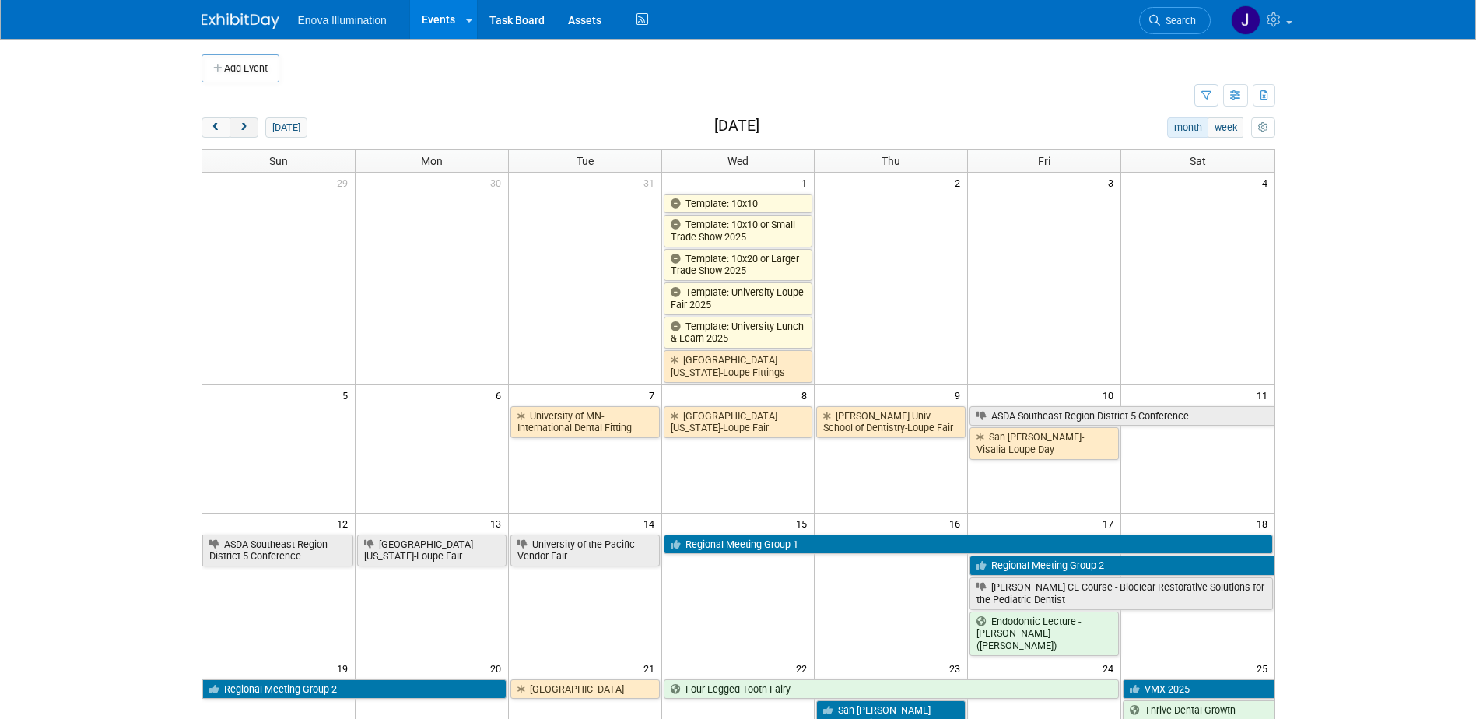
click at [242, 124] on span "next" at bounding box center [244, 128] width 12 height 10
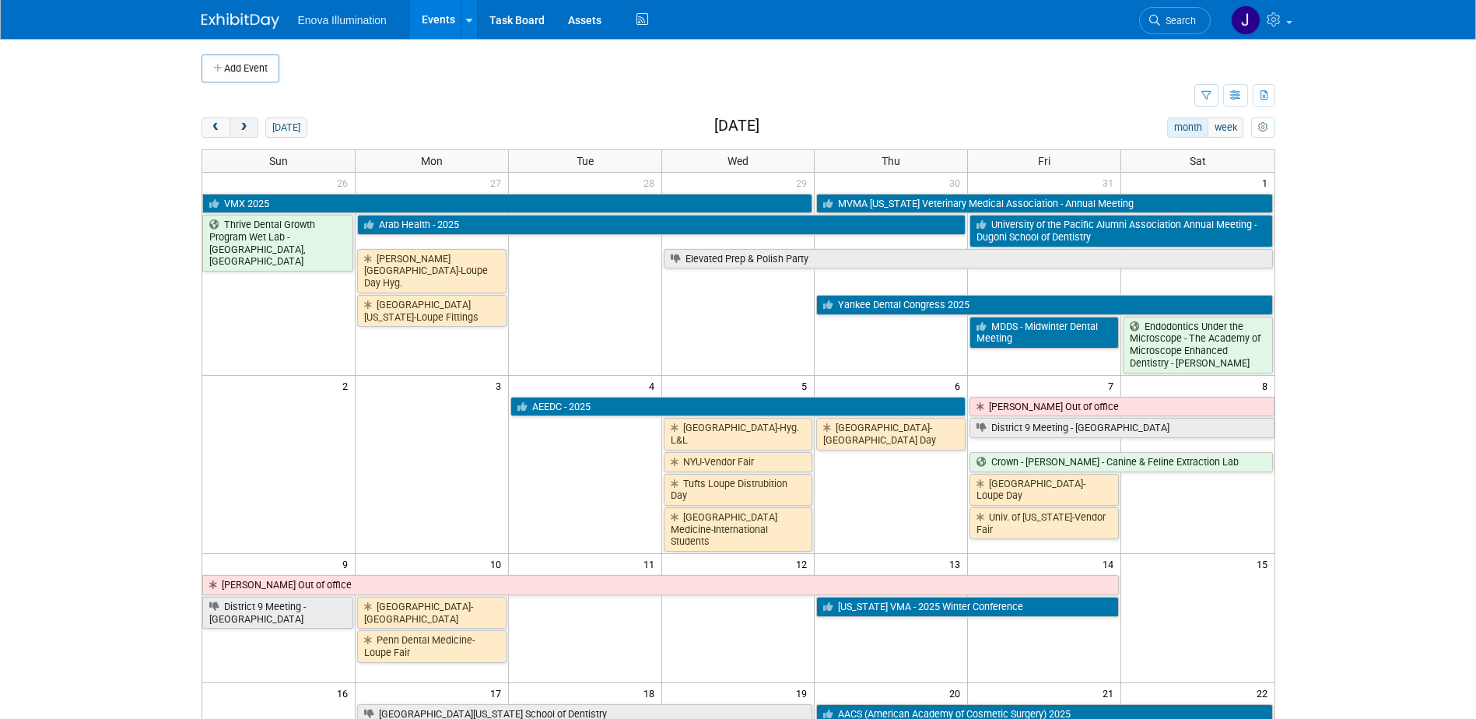
click at [243, 123] on span "next" at bounding box center [244, 128] width 12 height 10
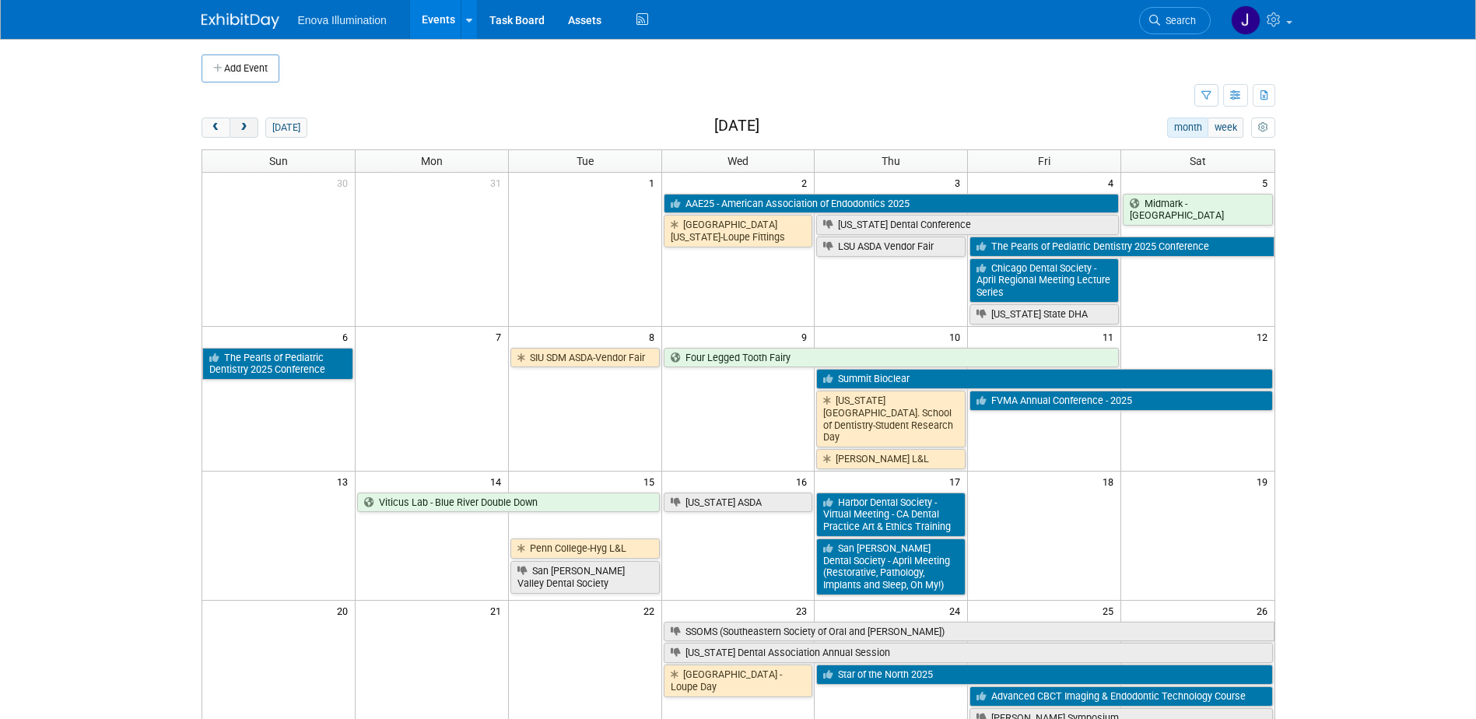
click at [243, 123] on span "next" at bounding box center [244, 128] width 12 height 10
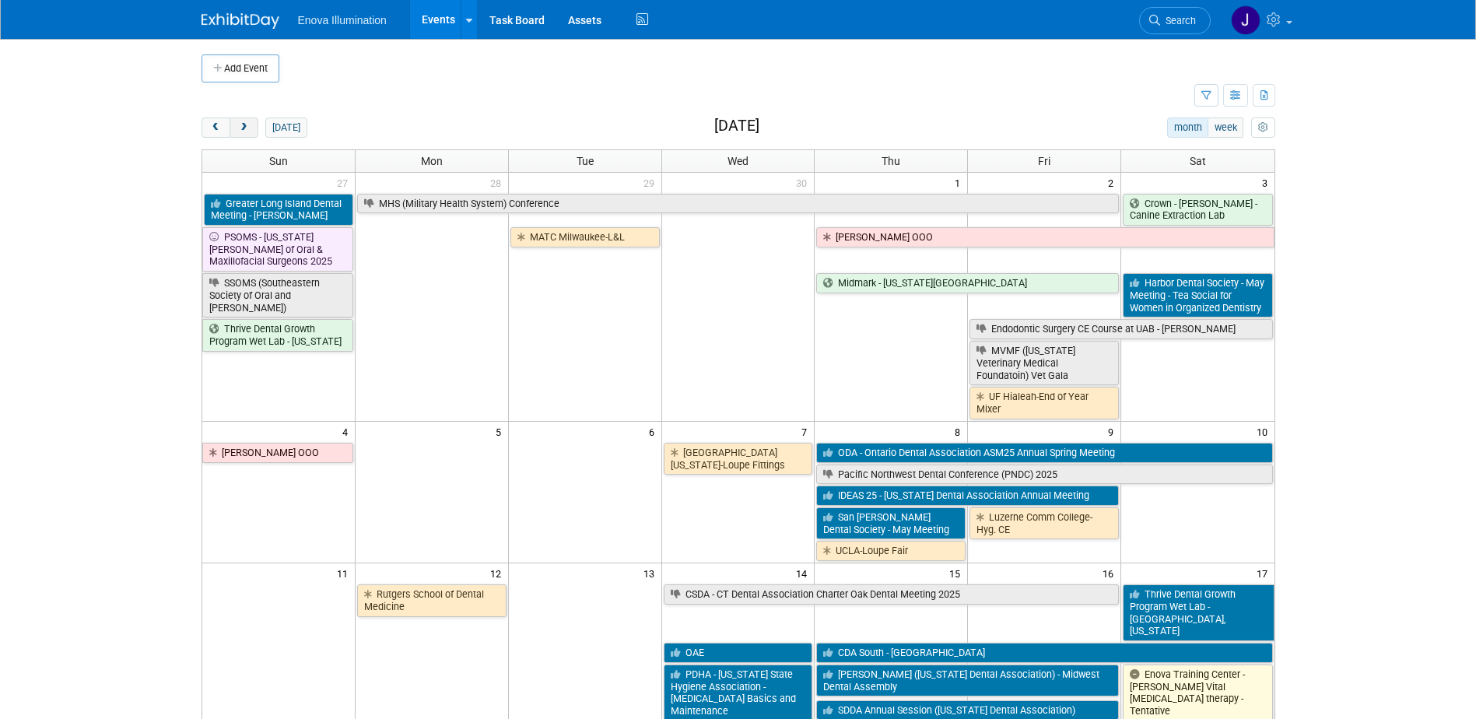
click at [243, 123] on span "next" at bounding box center [244, 128] width 12 height 10
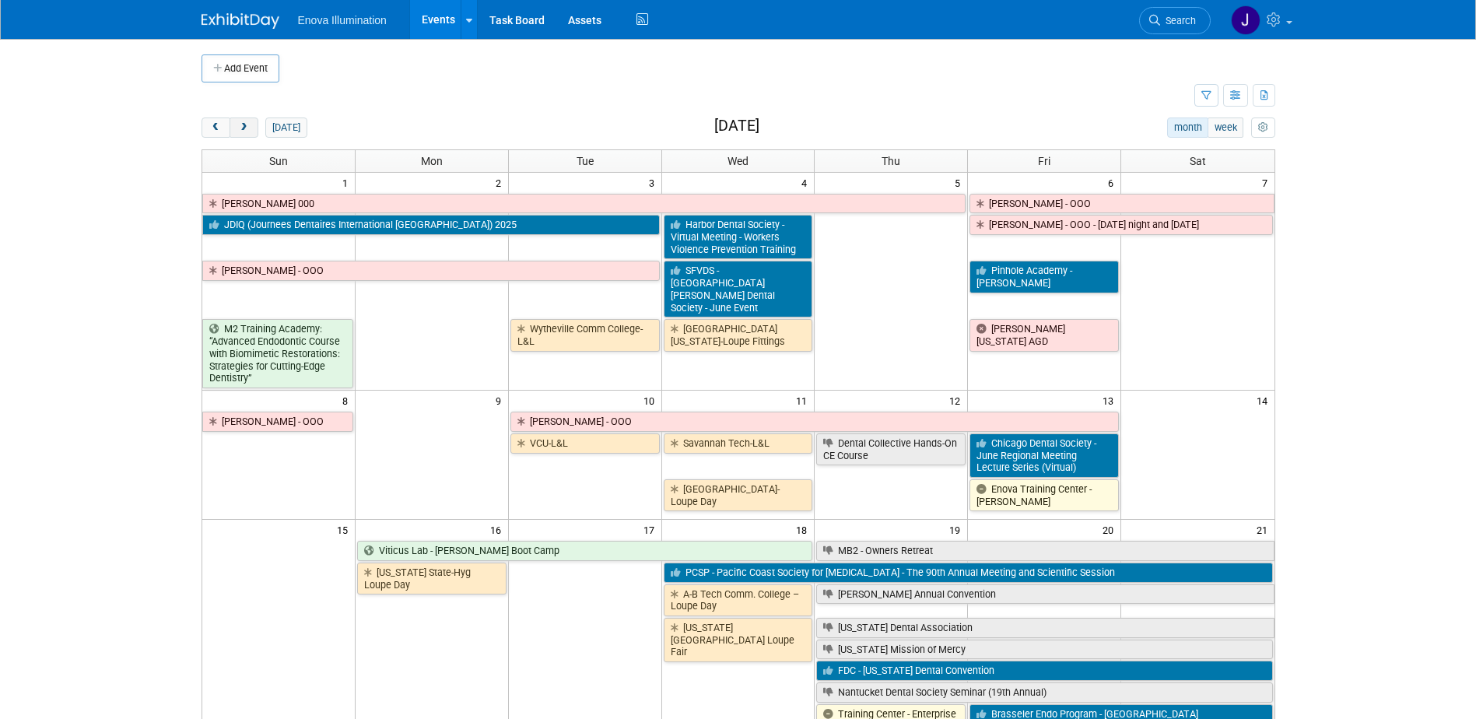
click at [243, 123] on span "next" at bounding box center [244, 128] width 12 height 10
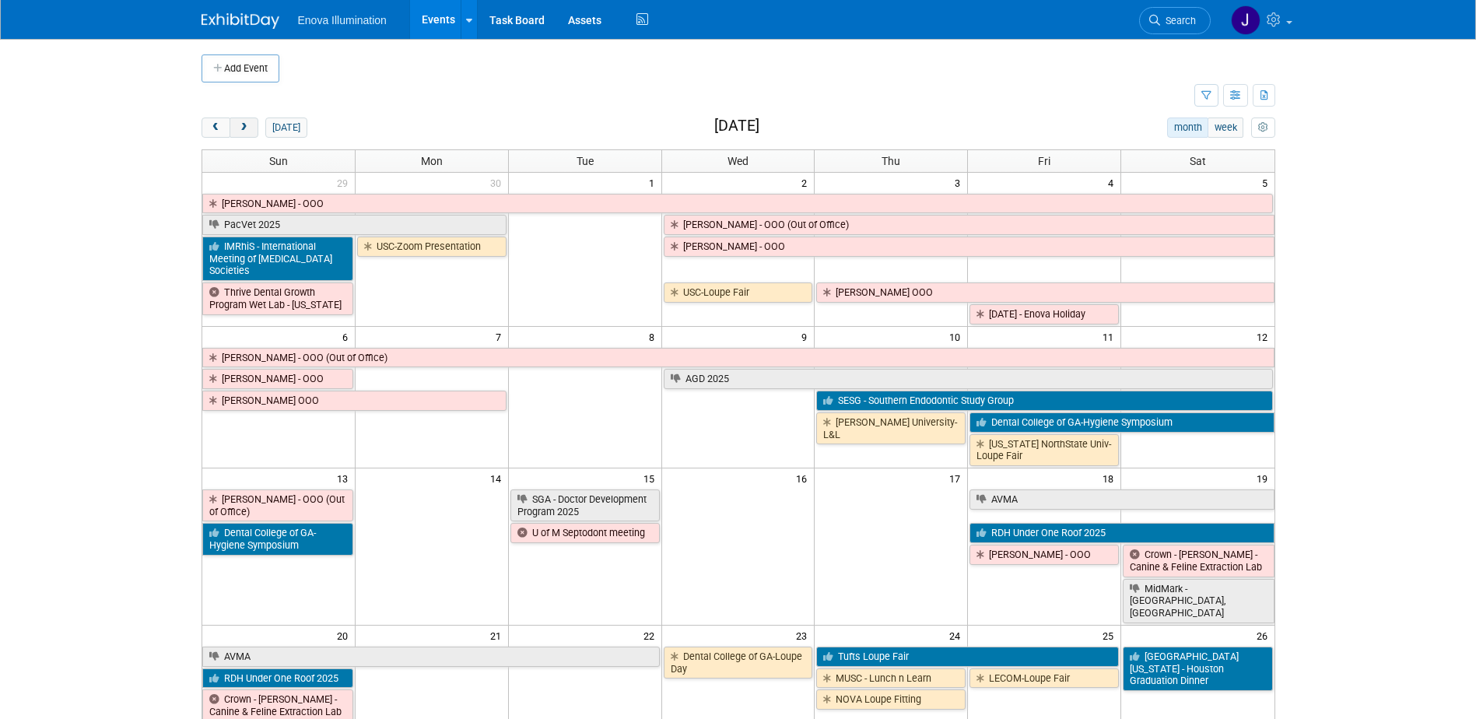
click at [243, 123] on span "next" at bounding box center [244, 128] width 12 height 10
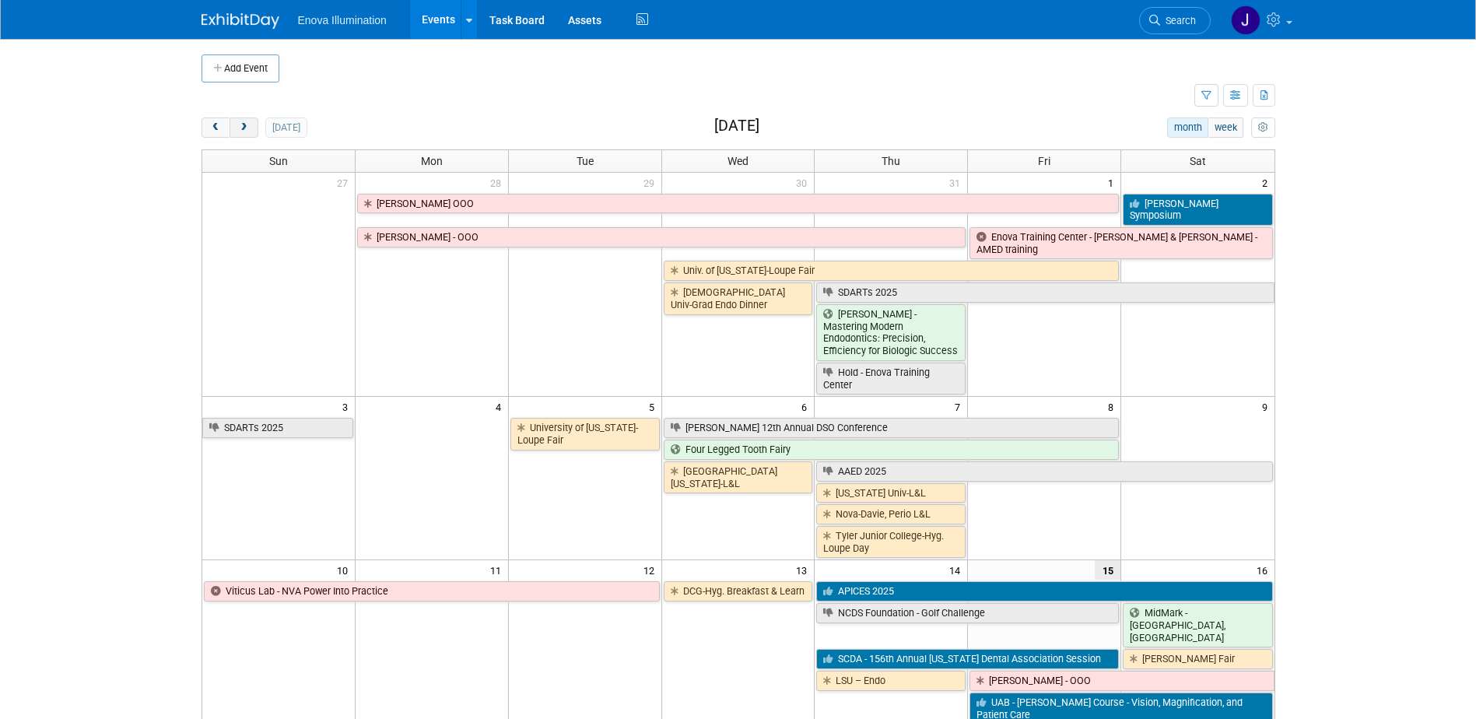
click at [243, 123] on span "next" at bounding box center [244, 128] width 12 height 10
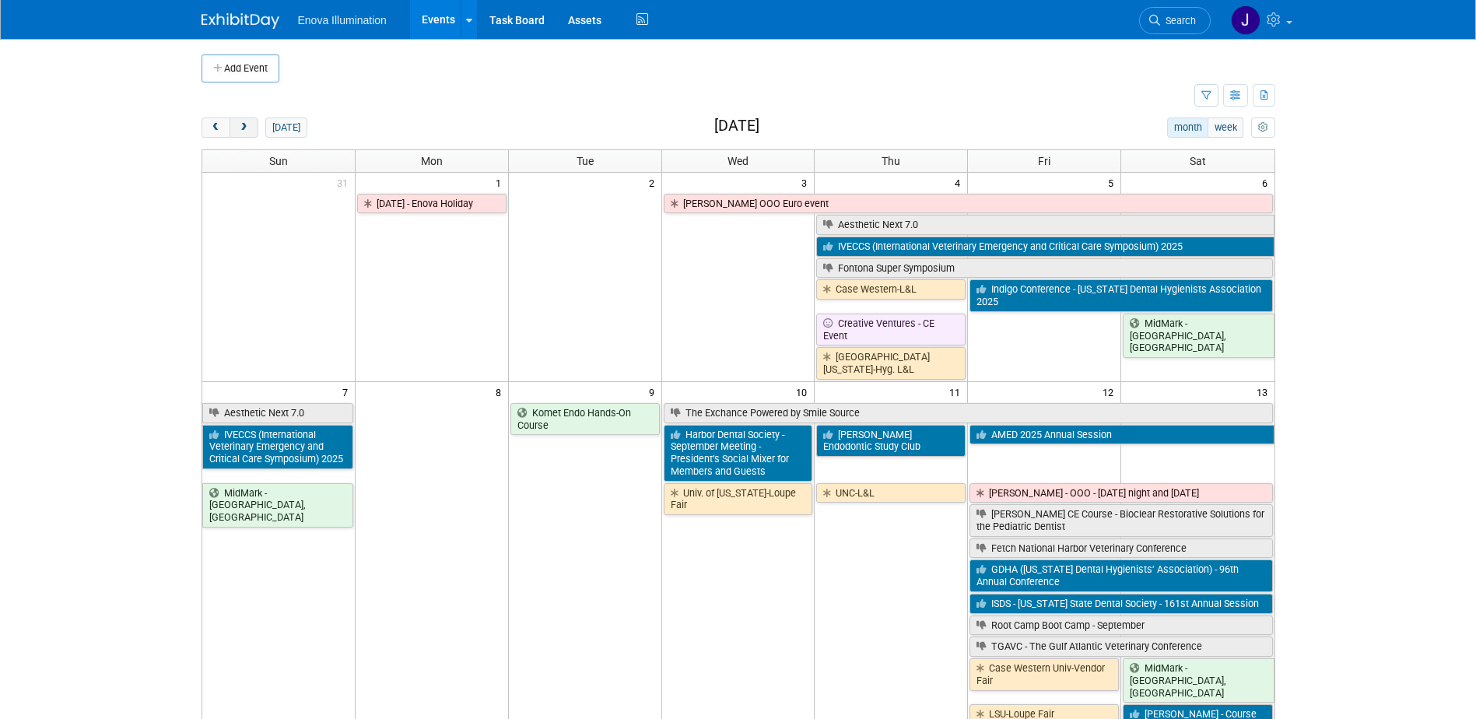
click at [243, 123] on span "next" at bounding box center [244, 128] width 12 height 10
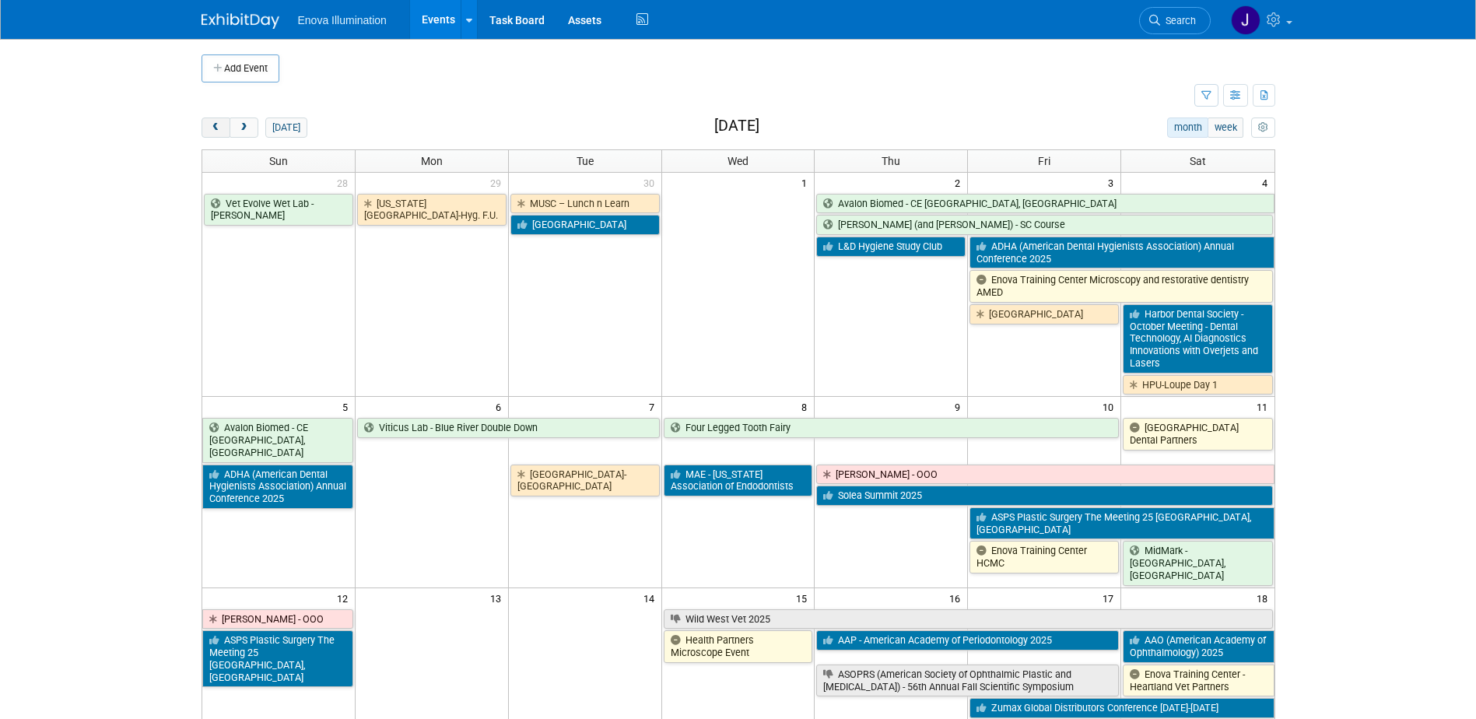
click at [225, 123] on button "prev" at bounding box center [215, 127] width 29 height 20
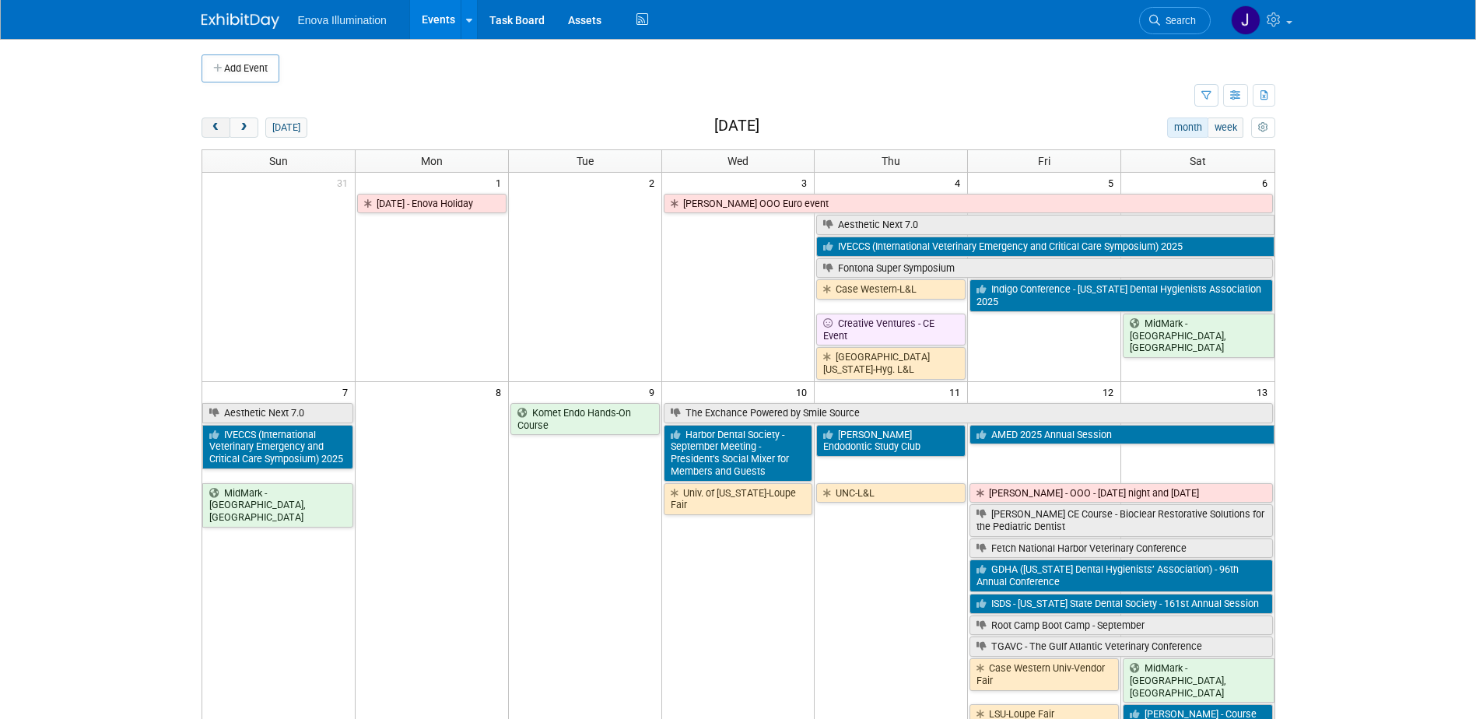
click at [215, 128] on span "prev" at bounding box center [216, 128] width 12 height 10
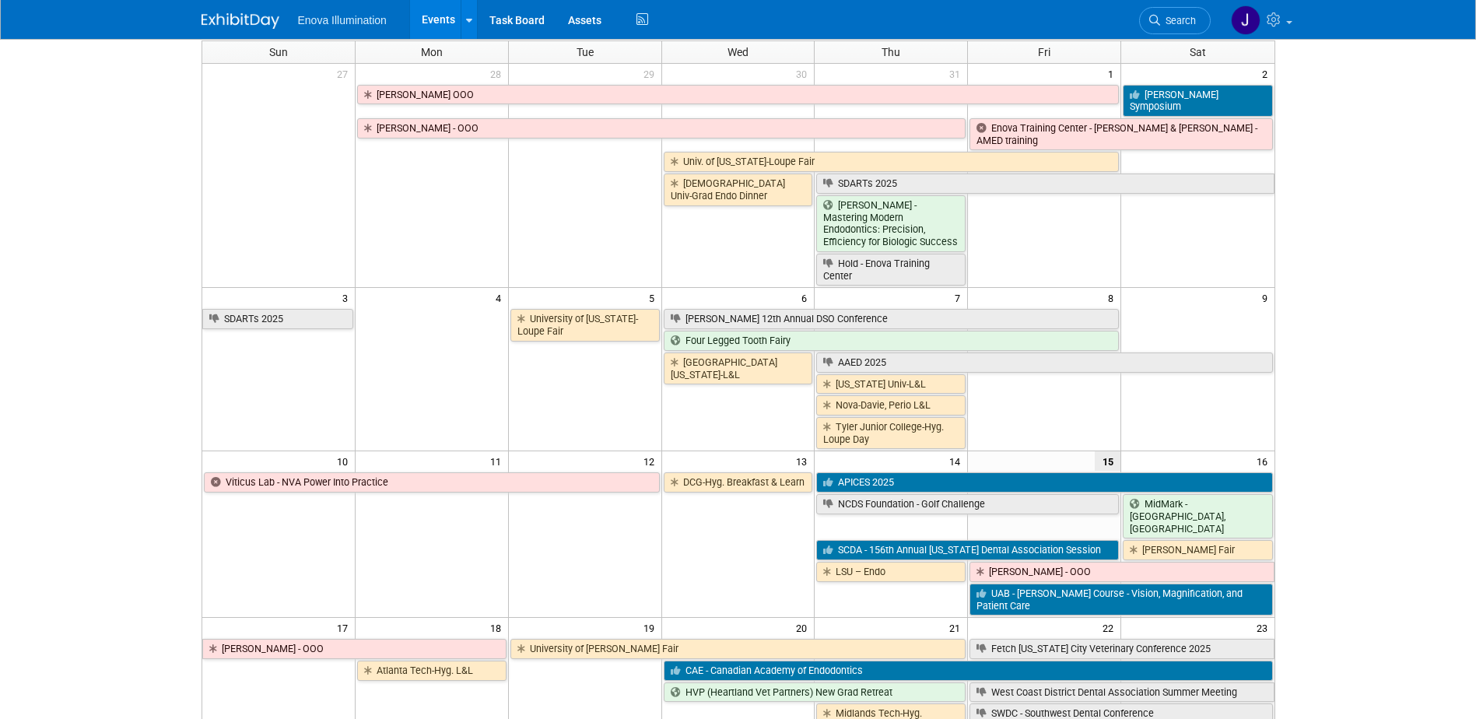
scroll to position [389, 0]
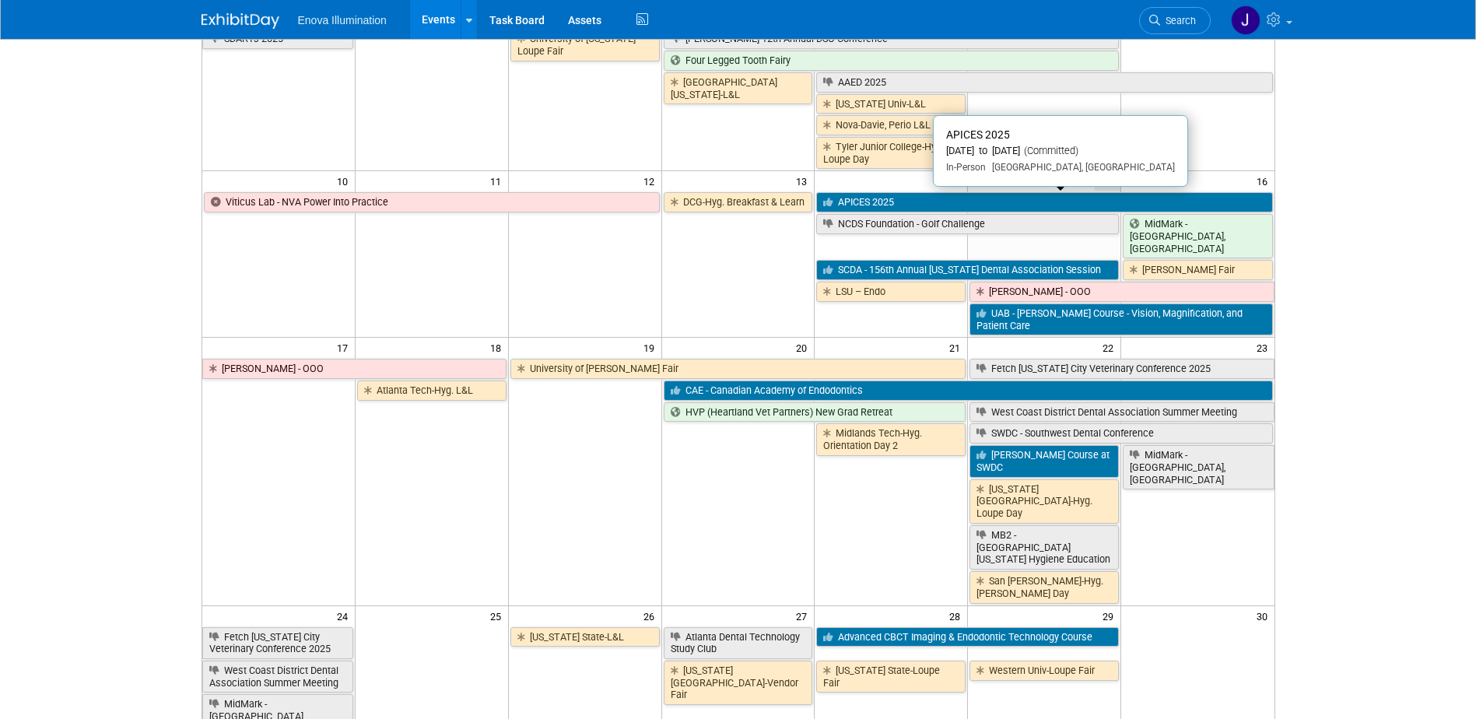
click at [850, 208] on link "APICES 2025" at bounding box center [1044, 202] width 456 height 20
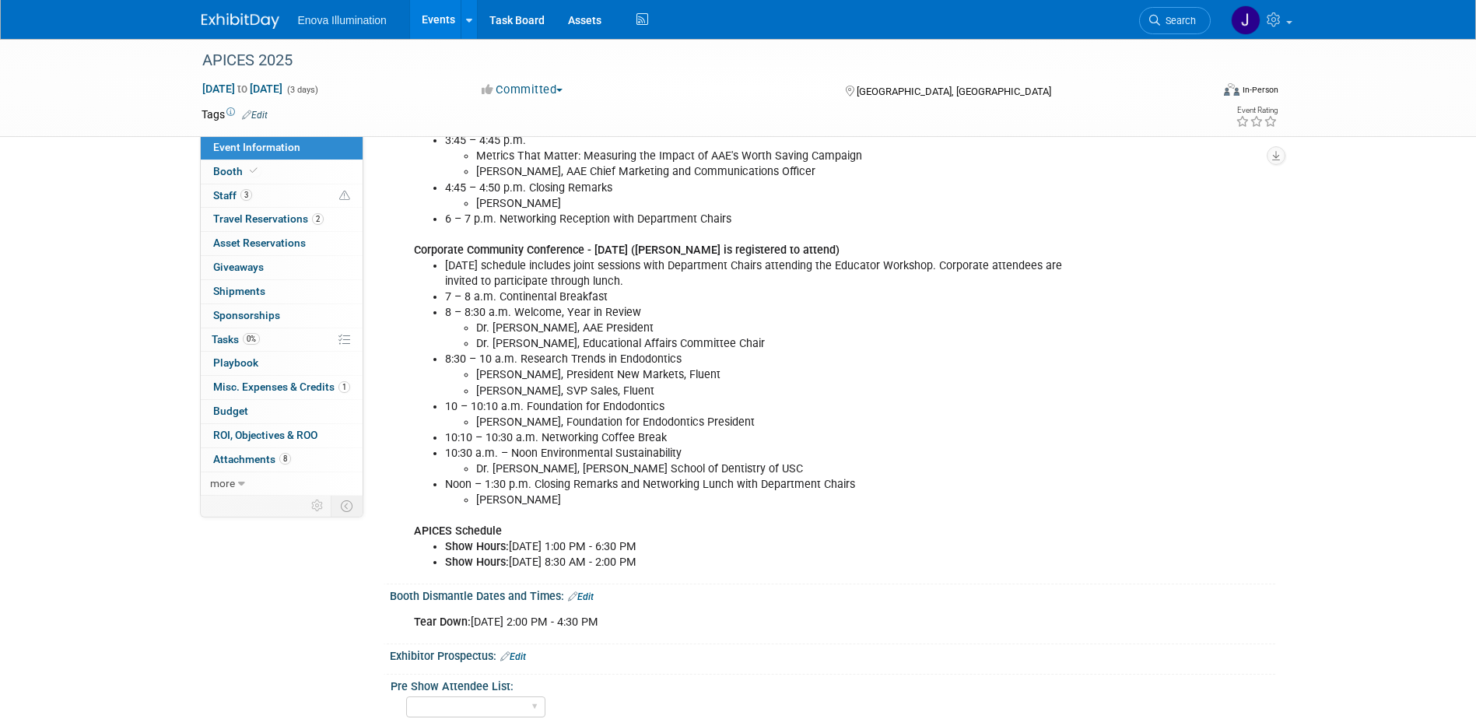
scroll to position [622, 0]
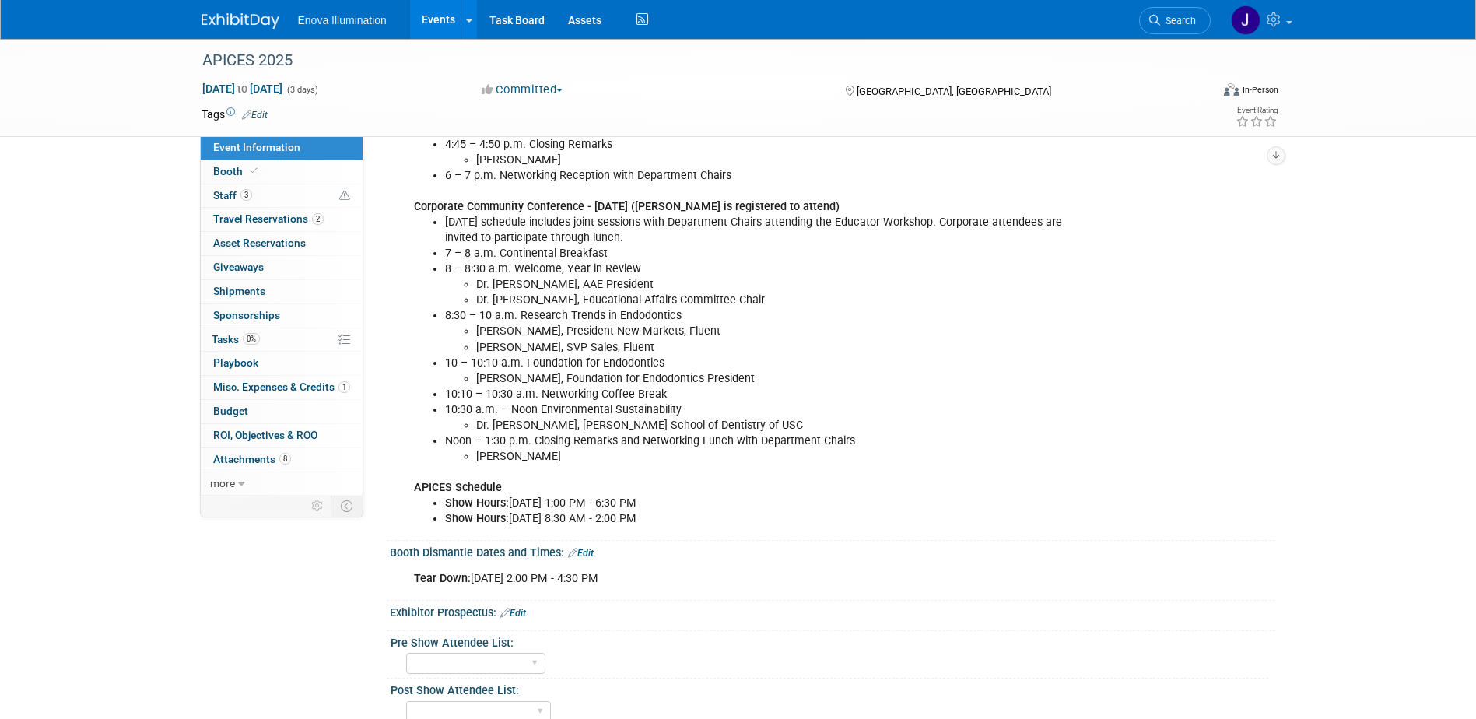
click at [228, 13] on img at bounding box center [240, 21] width 78 height 16
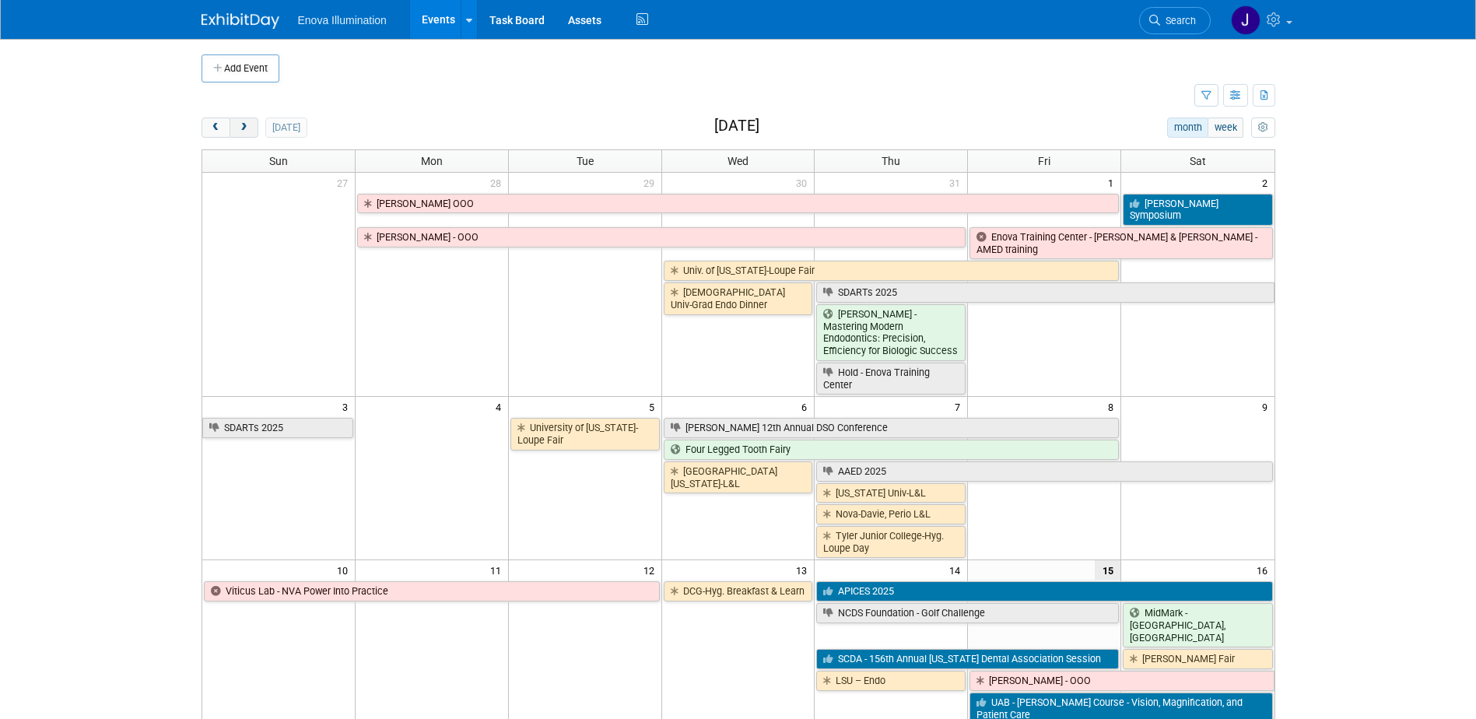
click at [240, 125] on span "next" at bounding box center [244, 128] width 12 height 10
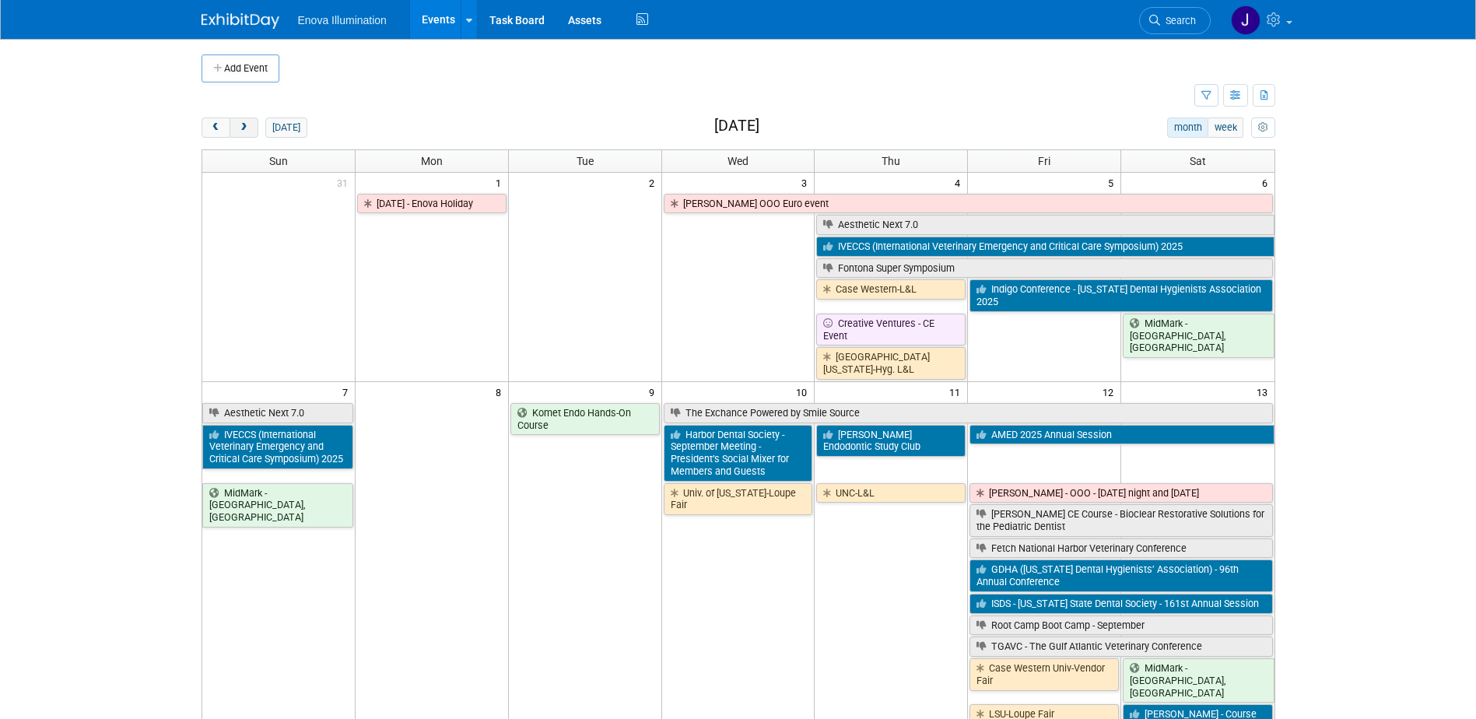
click at [240, 126] on span "next" at bounding box center [244, 128] width 12 height 10
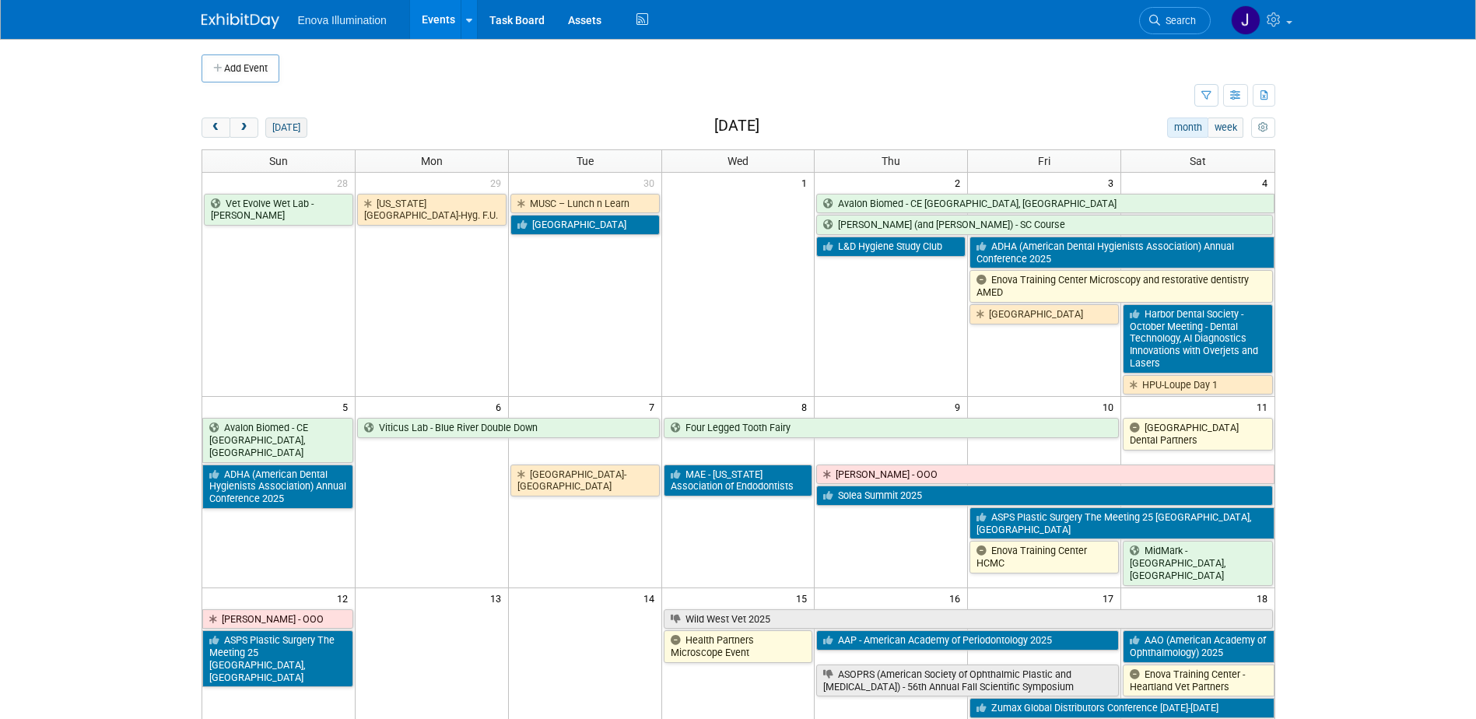
click at [282, 127] on button "[DATE]" at bounding box center [285, 127] width 41 height 20
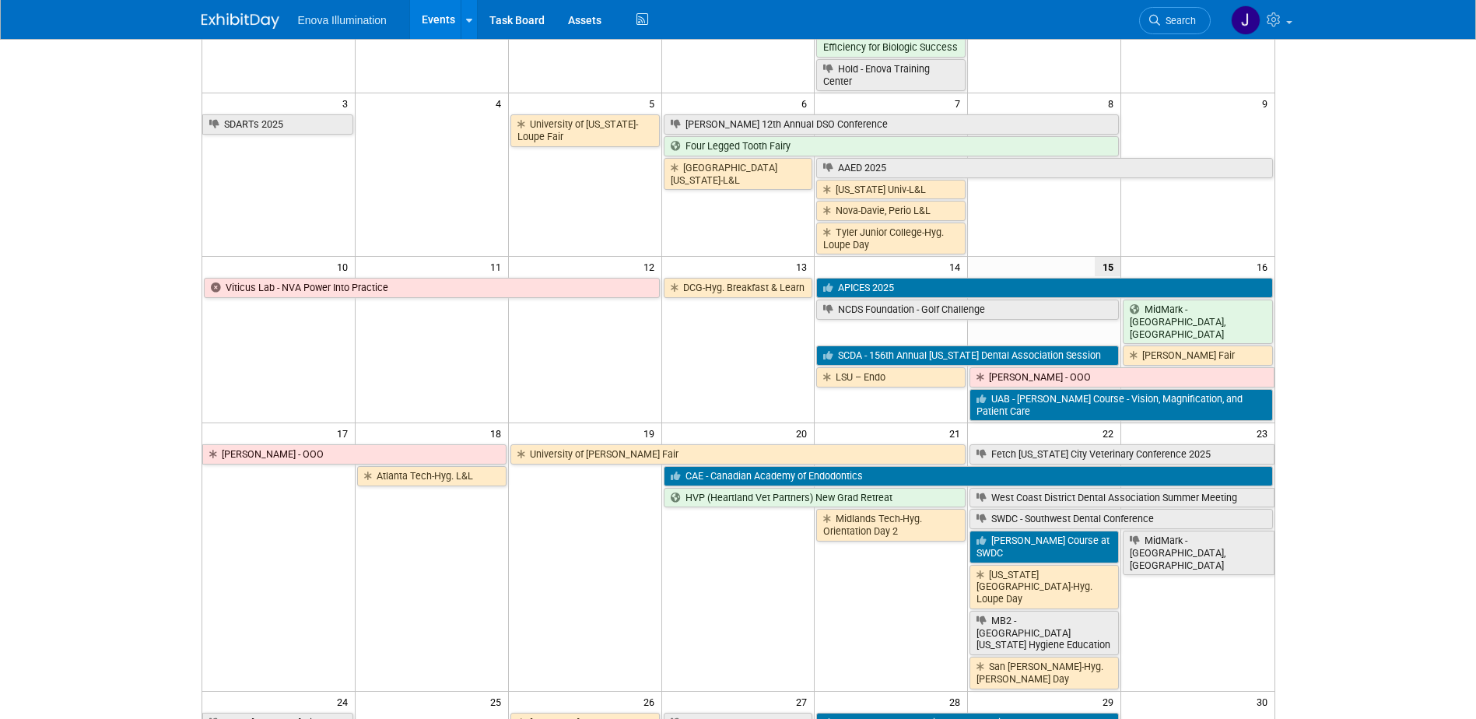
scroll to position [311, 0]
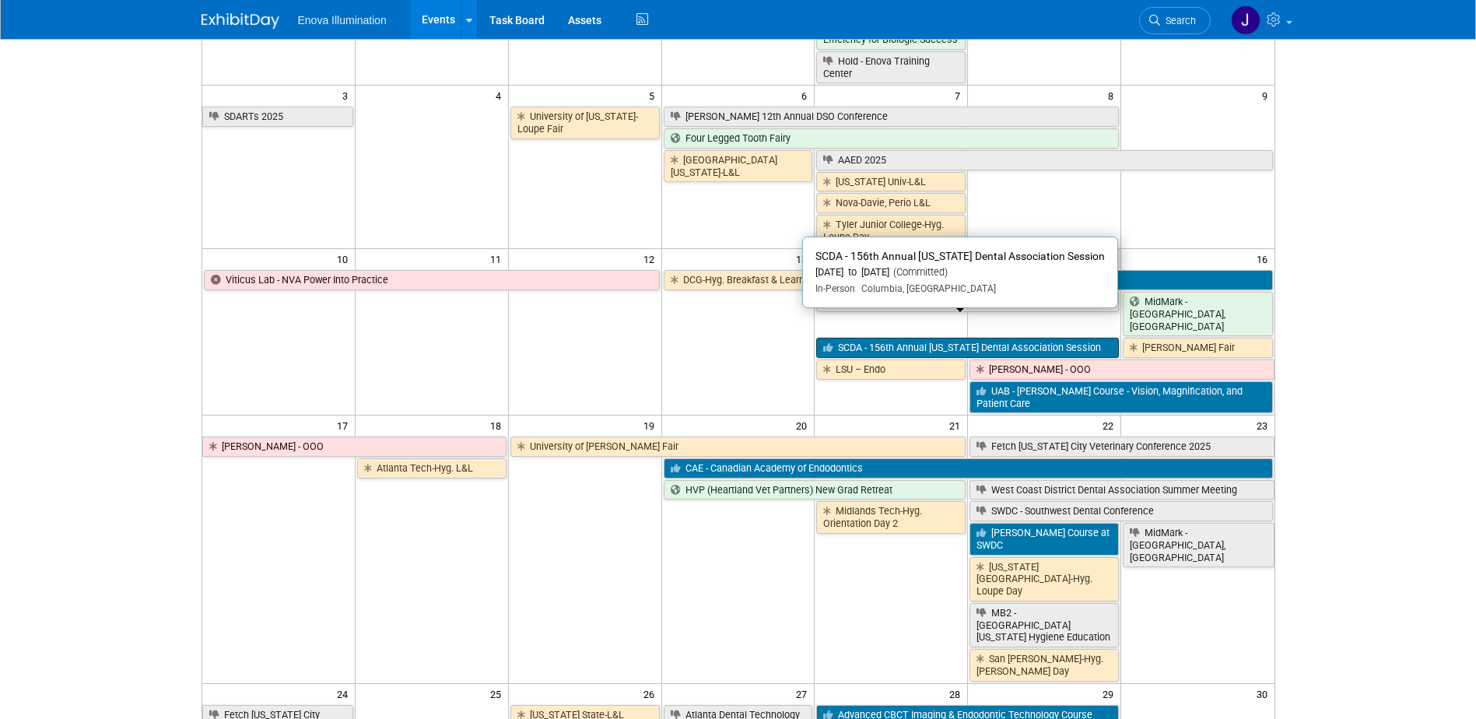
click at [852, 338] on link "SCDA - 156th Annual [US_STATE] Dental Association Session" at bounding box center [967, 348] width 303 height 20
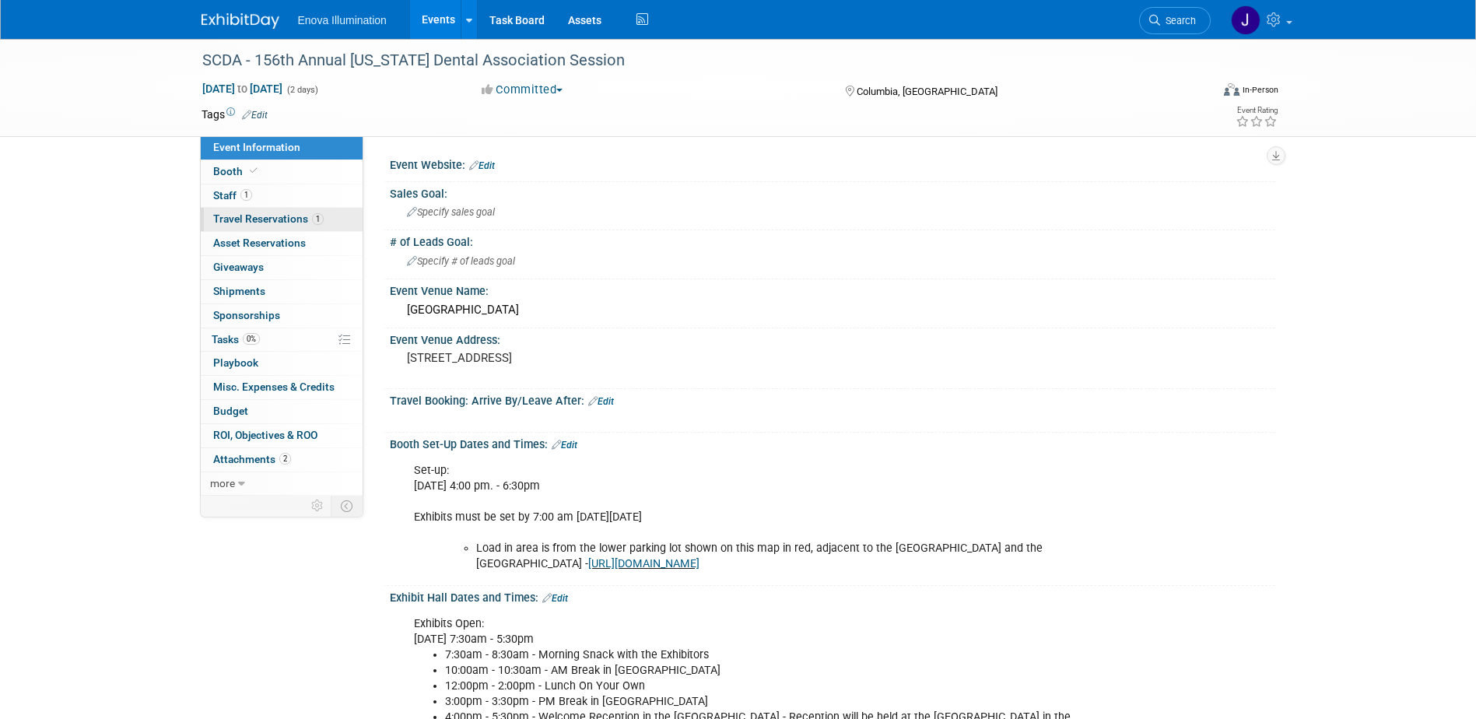
click at [299, 216] on span "Travel Reservations 1" at bounding box center [268, 218] width 110 height 12
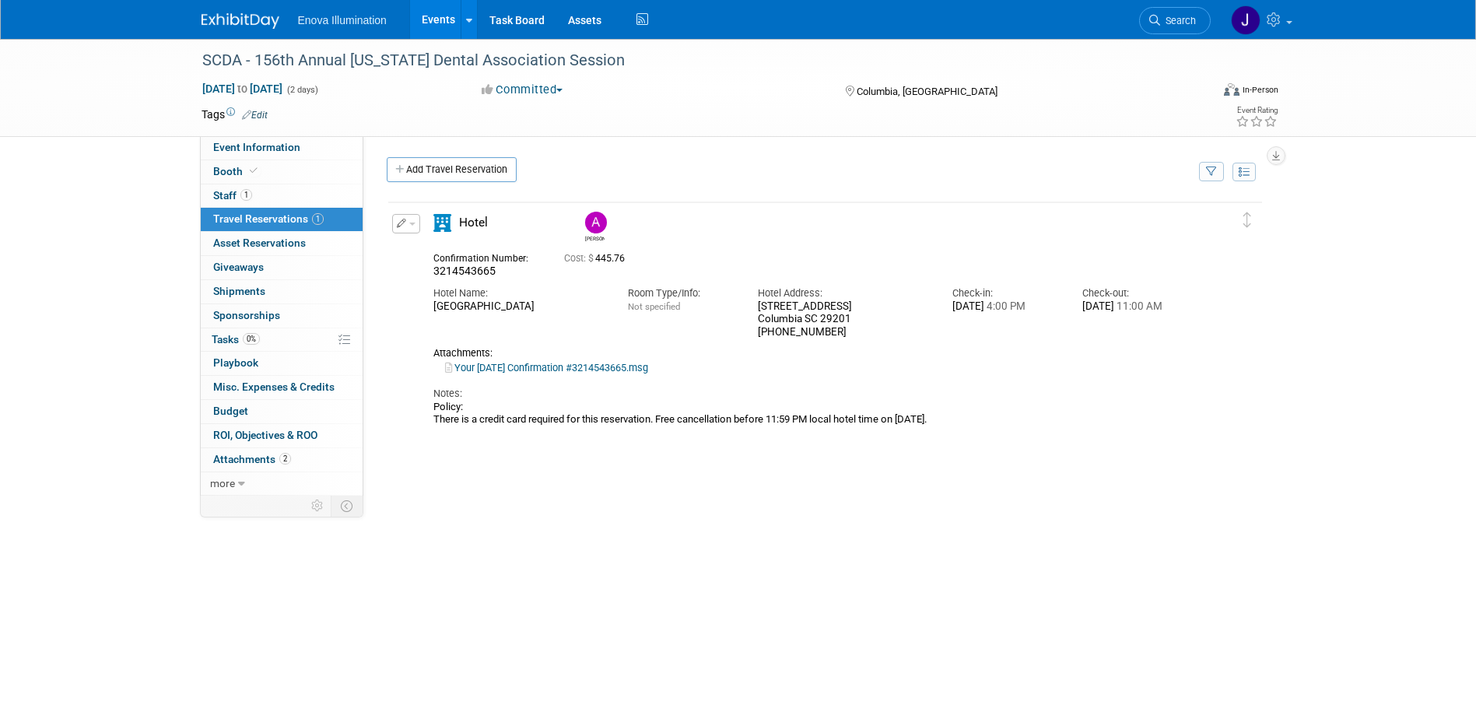
click at [415, 225] on button "button" at bounding box center [406, 223] width 28 height 19
click at [423, 247] on button "Edit Reservation" at bounding box center [458, 251] width 131 height 23
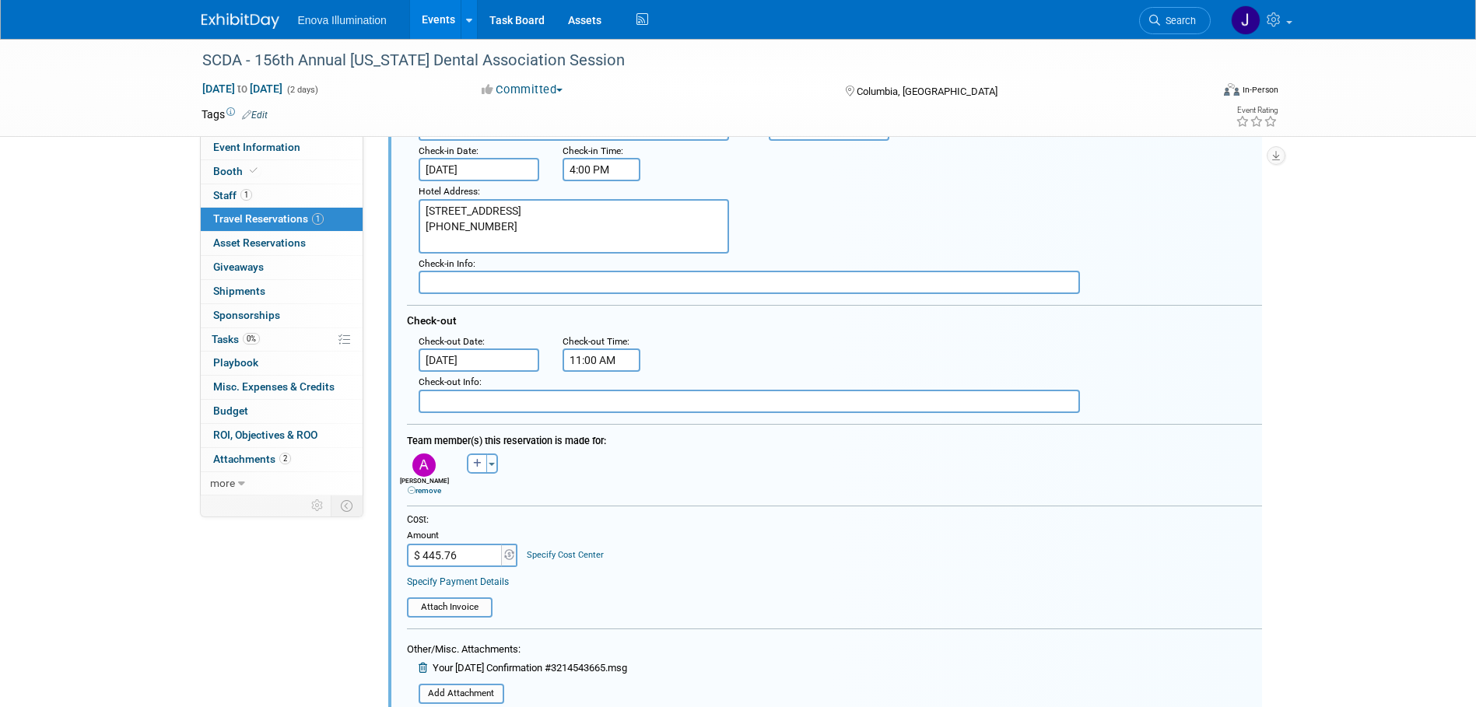
scroll to position [261, 0]
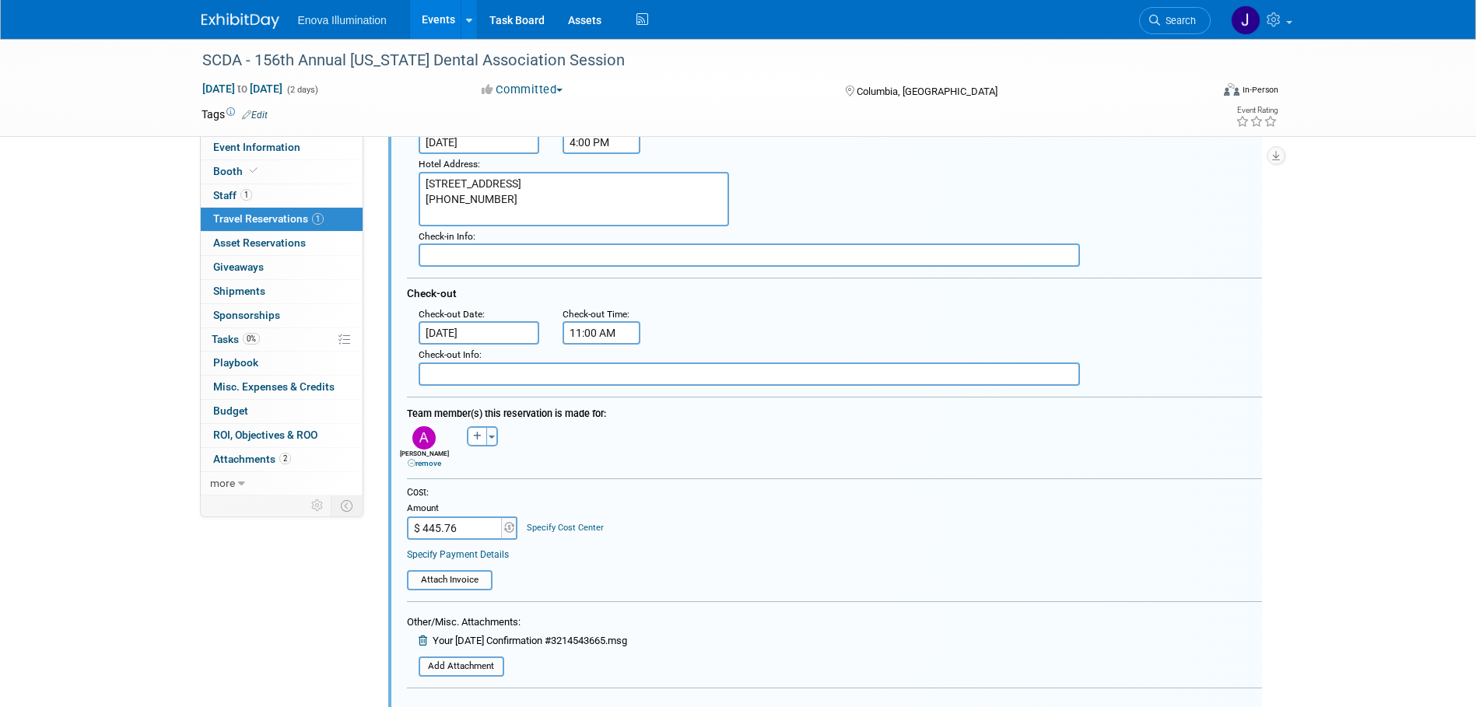
click at [465, 527] on input "$ 445.76" at bounding box center [455, 527] width 97 height 23
type input "$ 453.72"
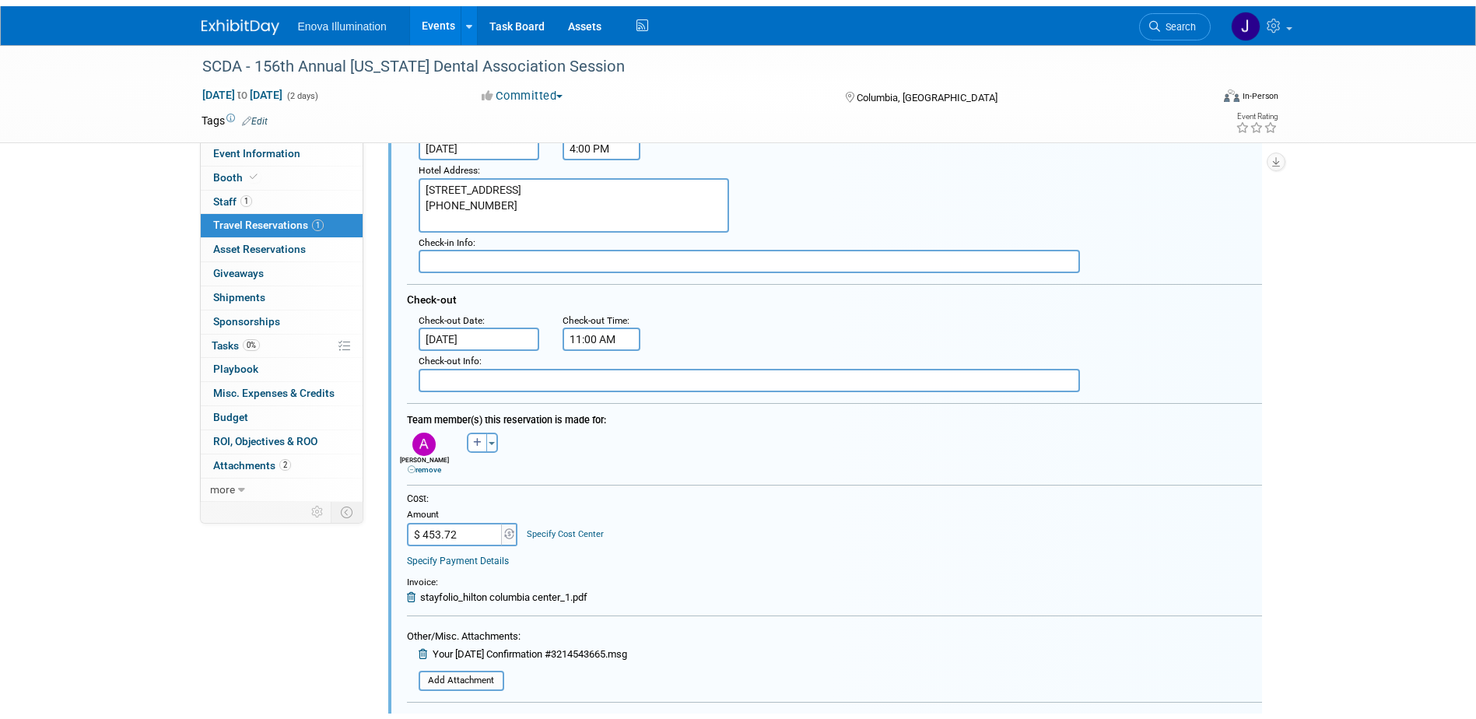
scroll to position [572, 0]
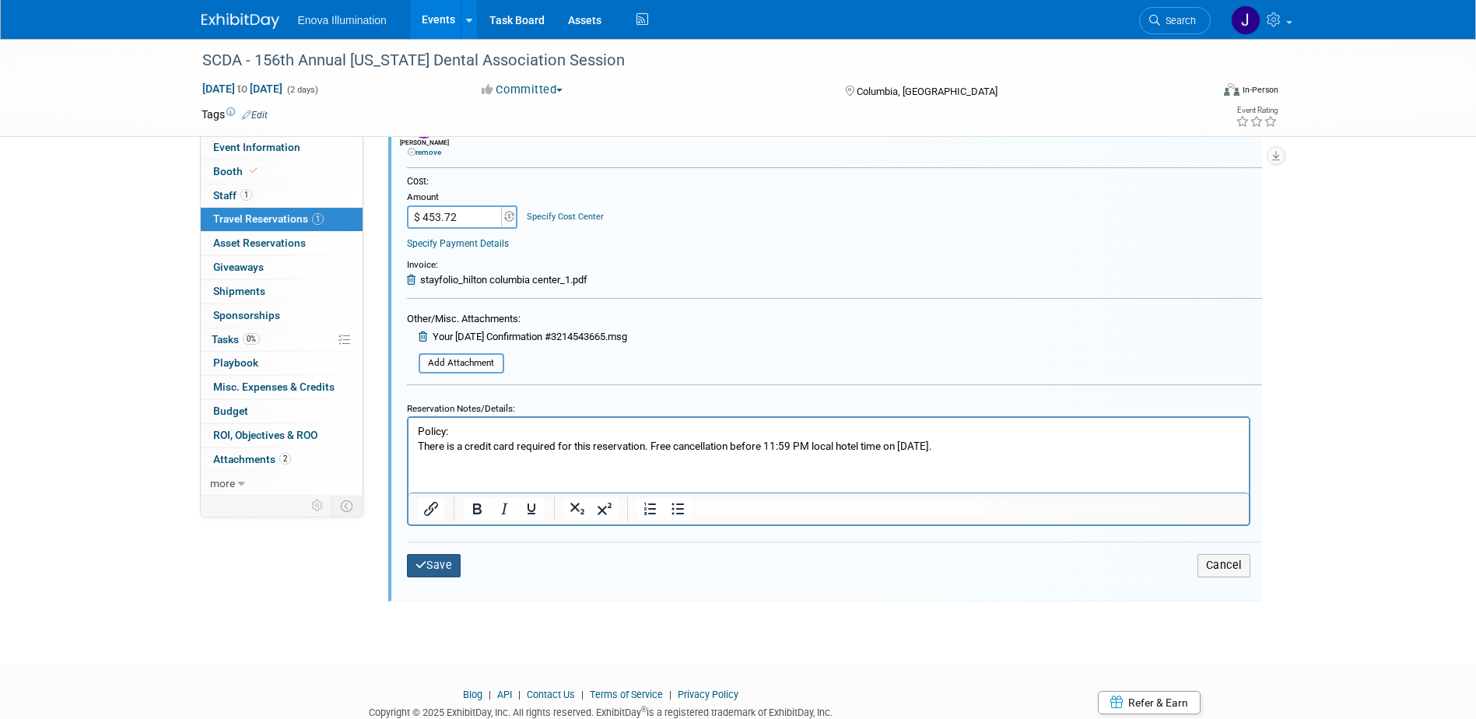
click at [439, 565] on button "Save" at bounding box center [434, 565] width 54 height 23
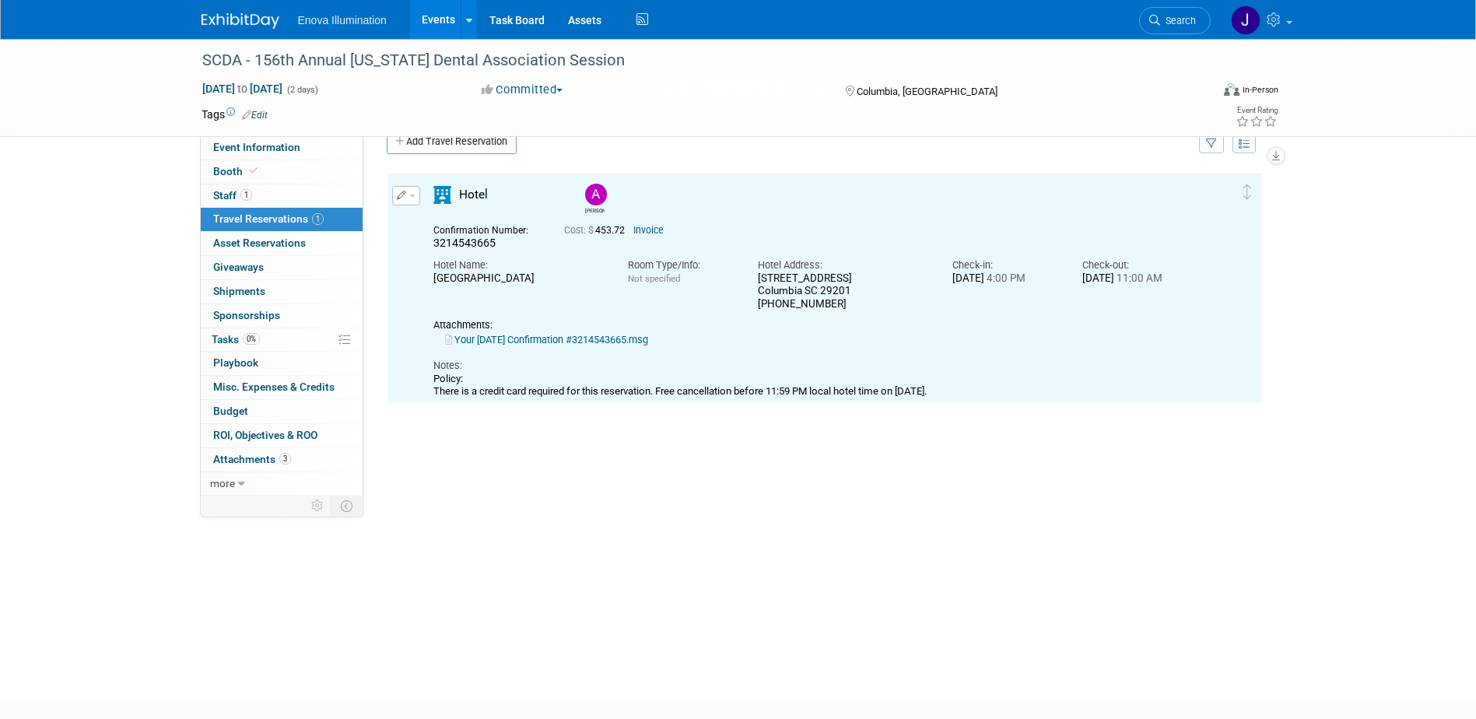
scroll to position [27, 0]
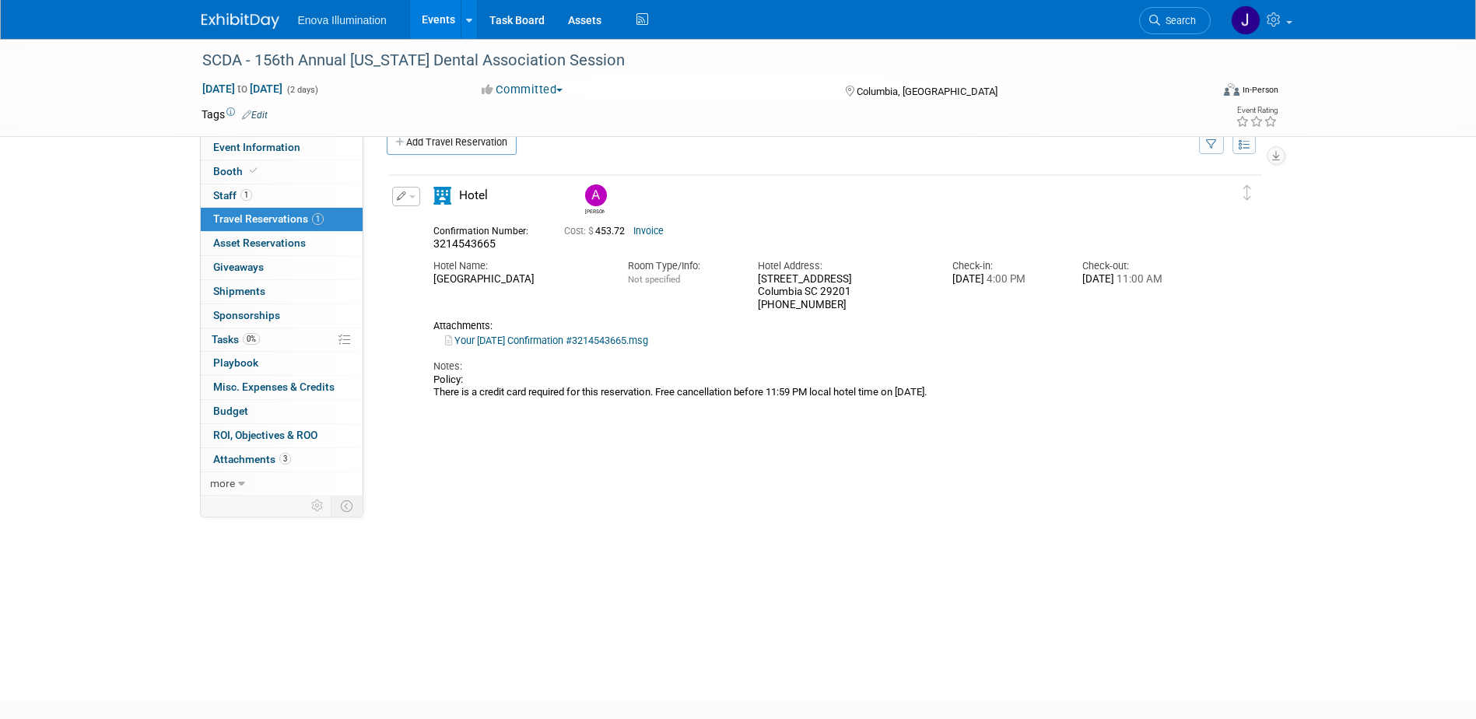
click at [1189, 11] on link "Search" at bounding box center [1175, 20] width 72 height 27
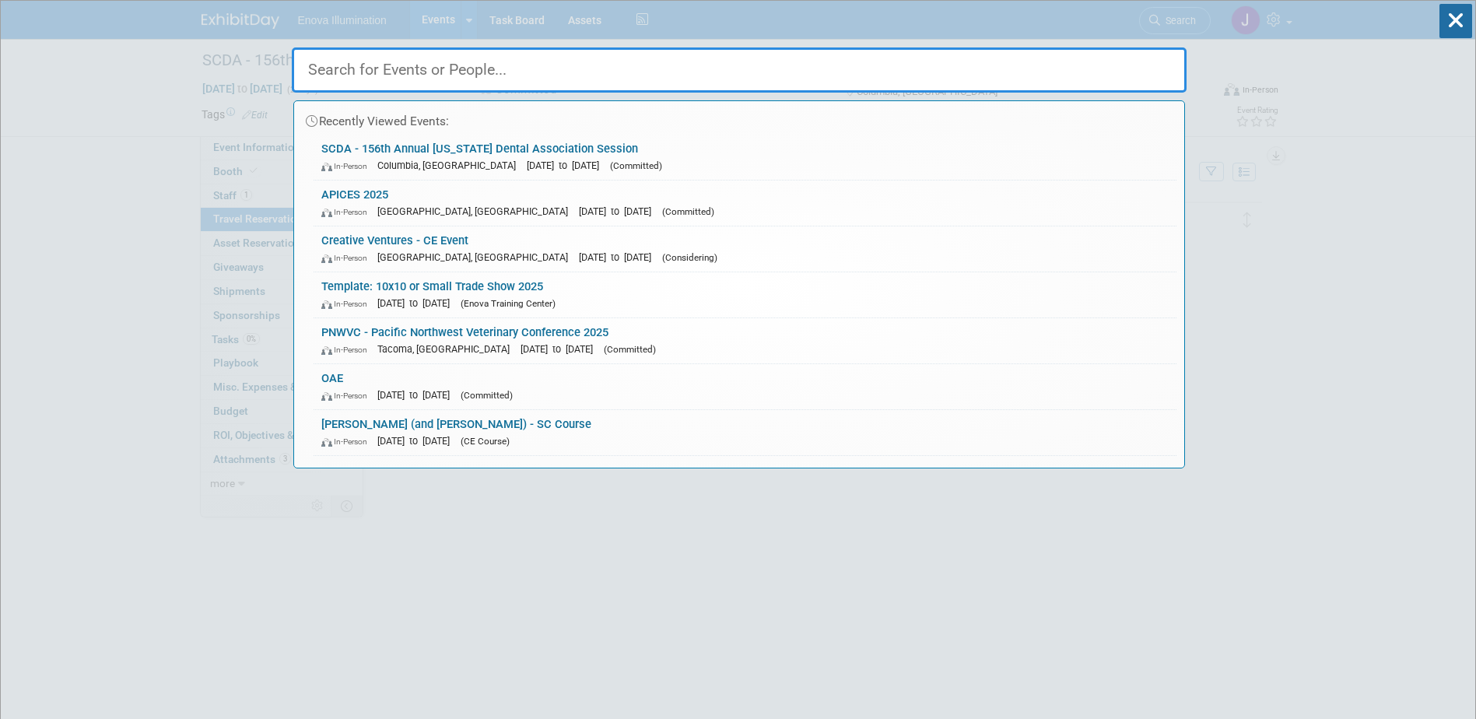
click at [1071, 68] on input "text" at bounding box center [739, 69] width 895 height 45
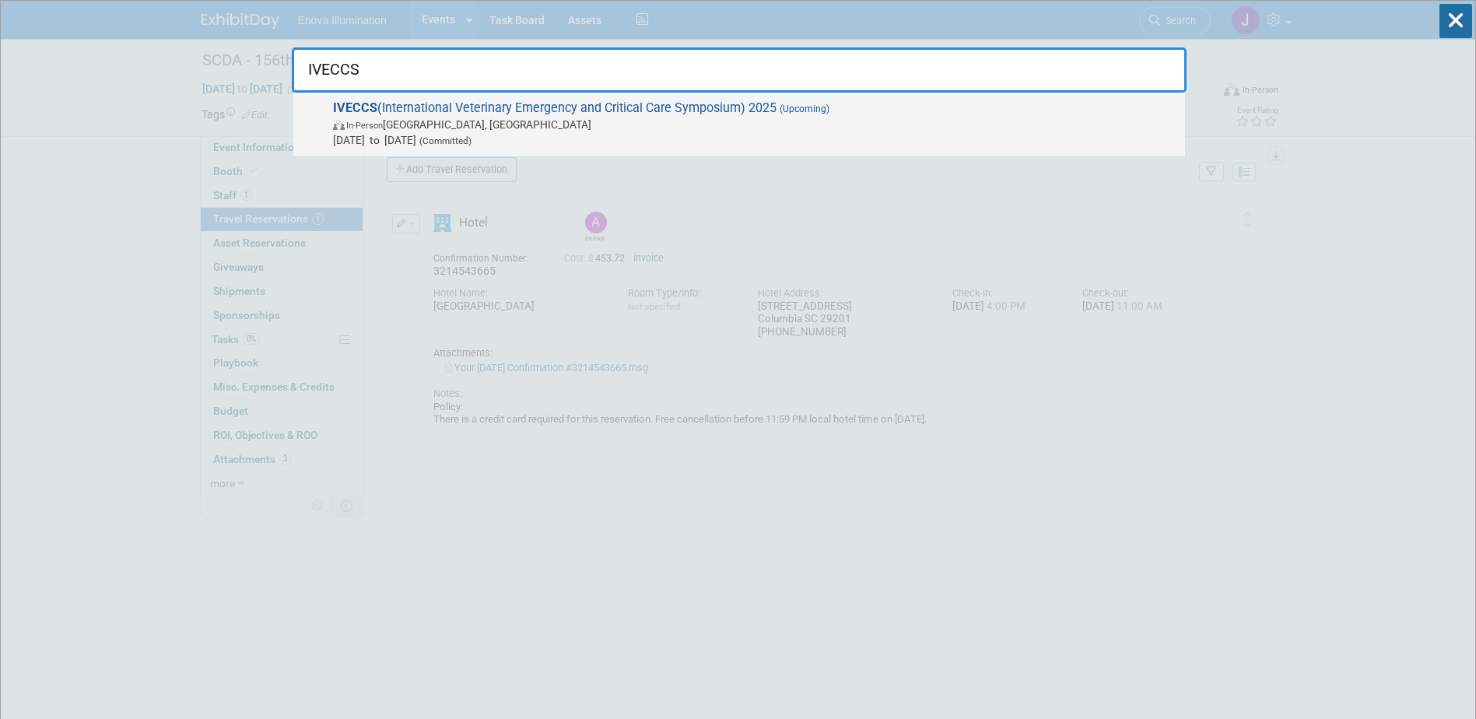
type input "IVECCS"
click at [395, 103] on span "IVECCS (International Veterinary Emergency and Critical Care Symposium) 2025 (U…" at bounding box center [752, 123] width 849 height 47
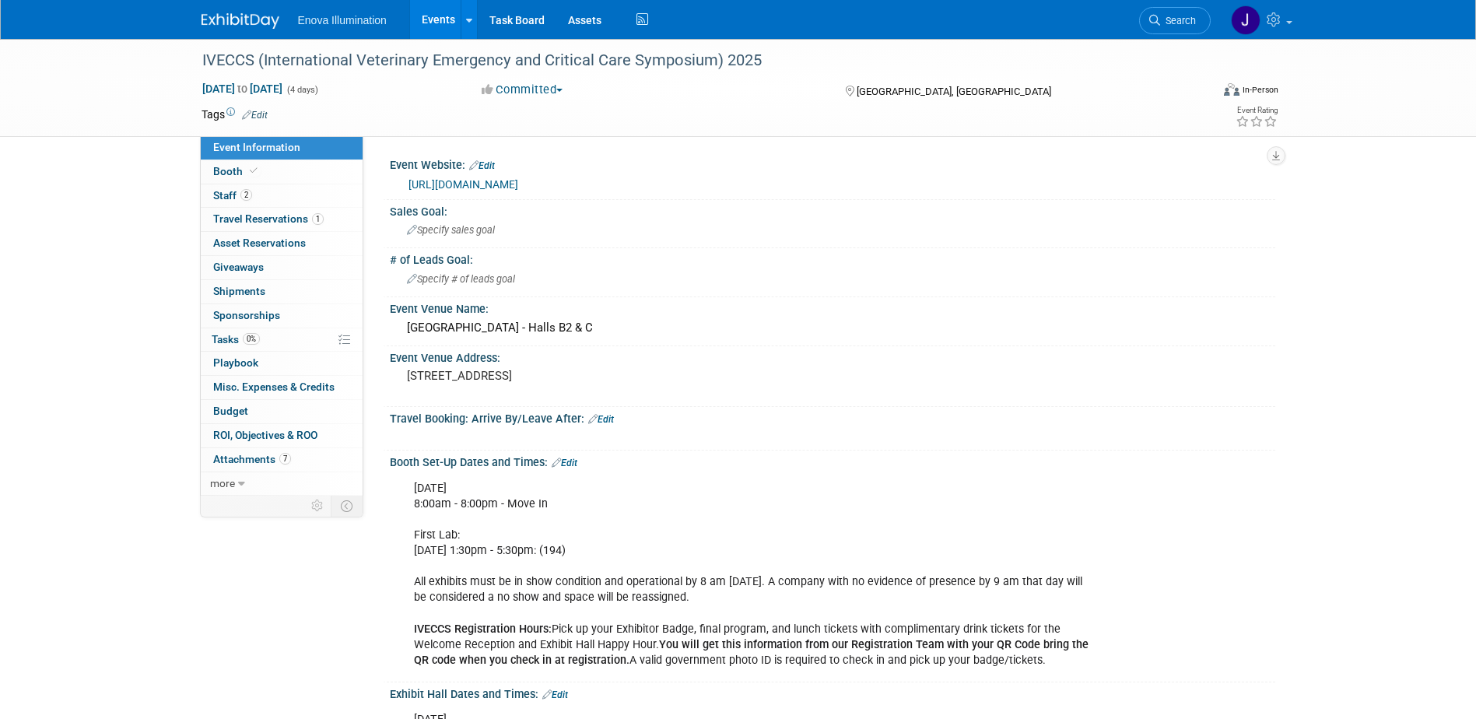
click at [277, 193] on link "2 Staff 2" at bounding box center [282, 195] width 162 height 23
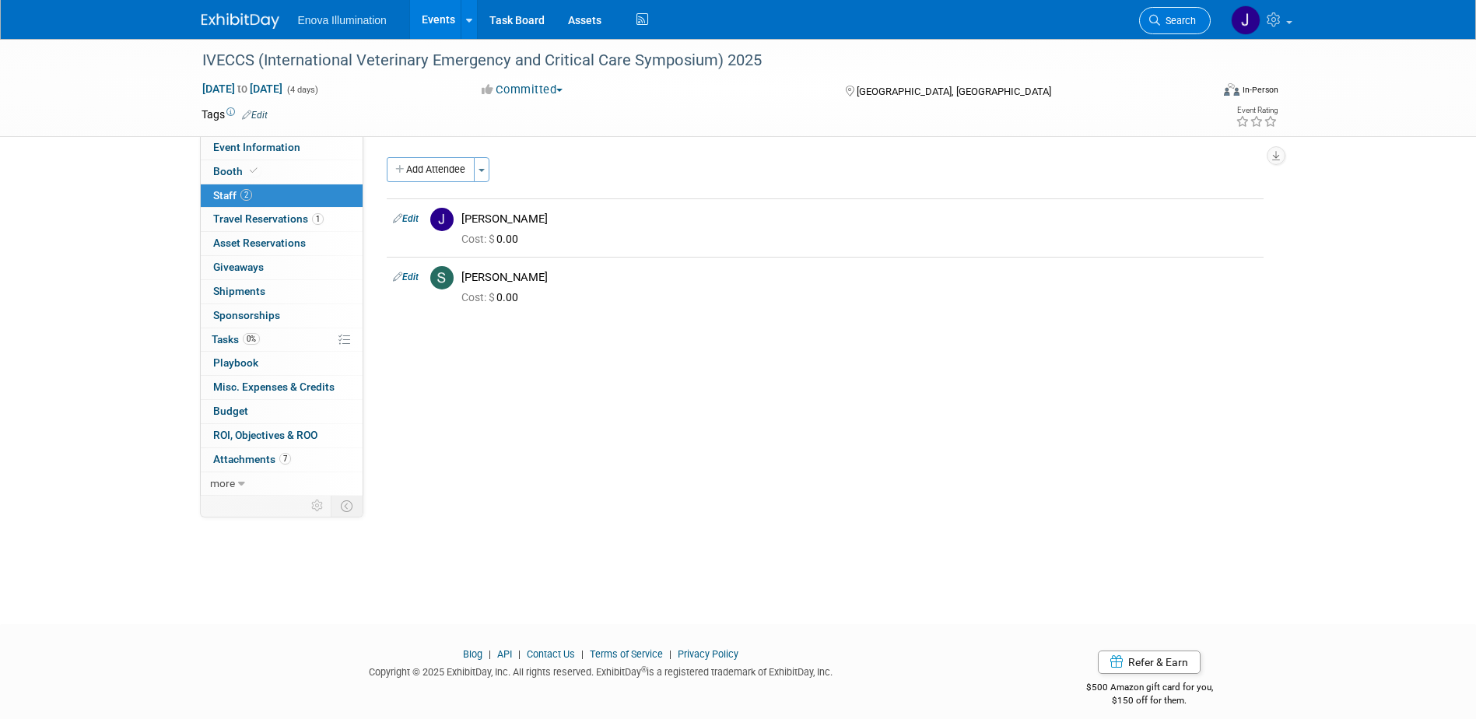
click at [1159, 16] on link "Search" at bounding box center [1175, 20] width 72 height 27
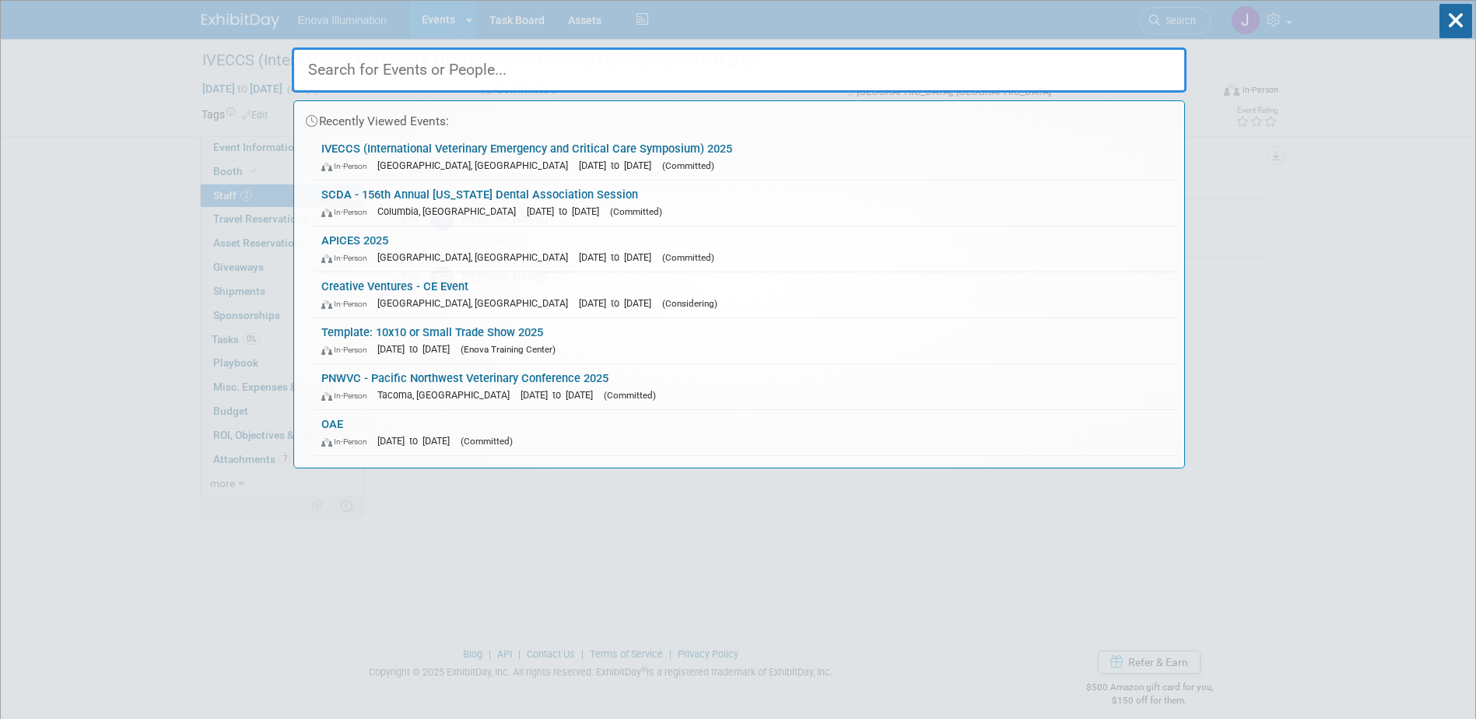
click at [1106, 57] on input "text" at bounding box center [739, 69] width 895 height 45
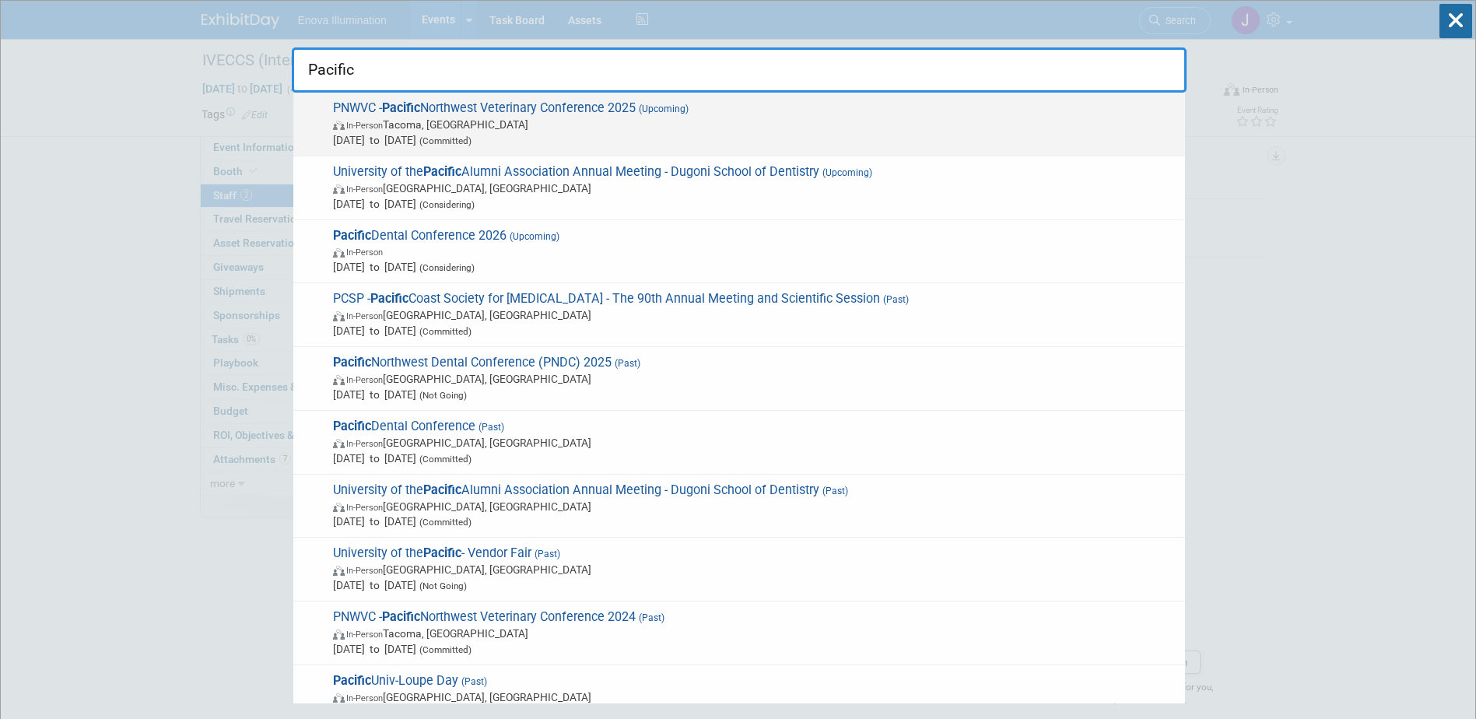
type input "Pacific"
click at [487, 128] on span "In-Person Tacoma, WA" at bounding box center [755, 125] width 844 height 16
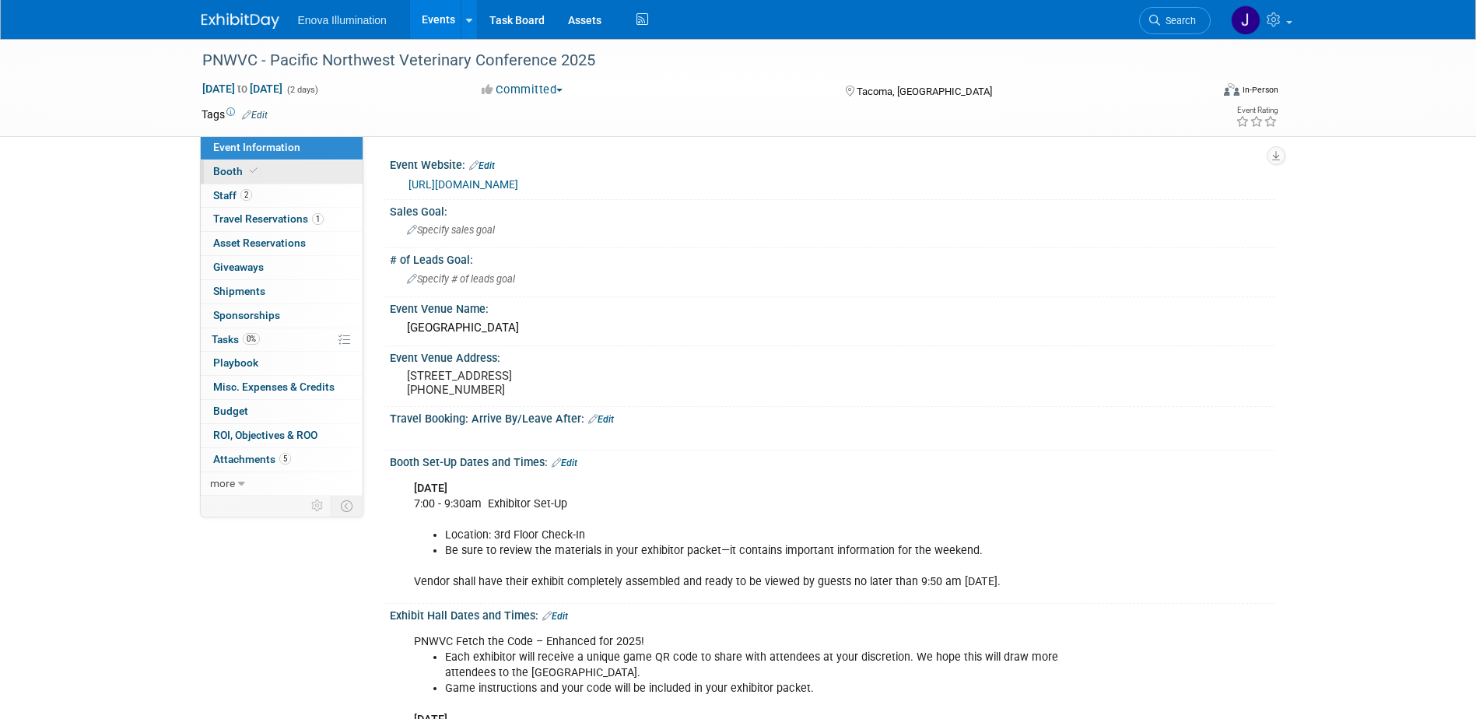
click at [264, 174] on link "Booth" at bounding box center [282, 171] width 162 height 23
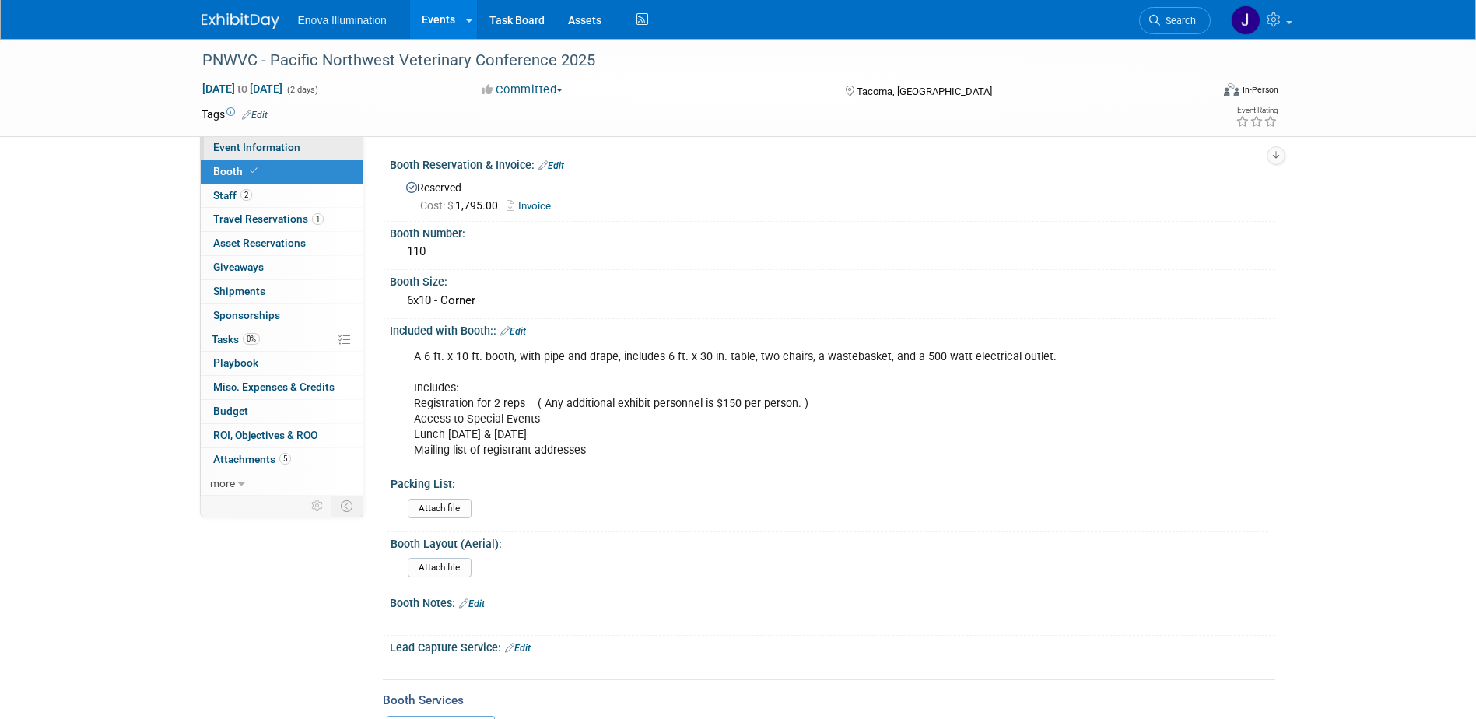
click at [308, 152] on link "Event Information" at bounding box center [282, 147] width 162 height 23
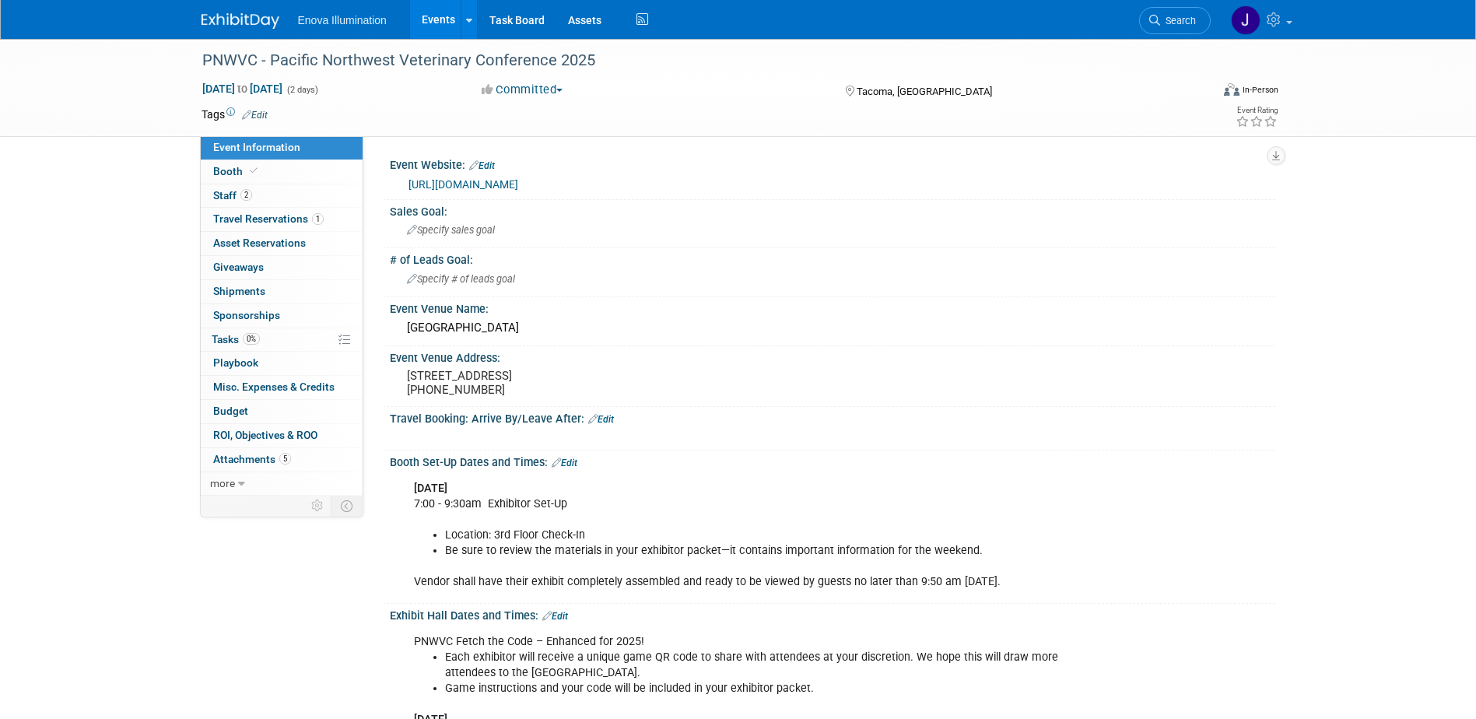
click at [423, 184] on link "https://pnwvc.org/" at bounding box center [463, 184] width 110 height 12
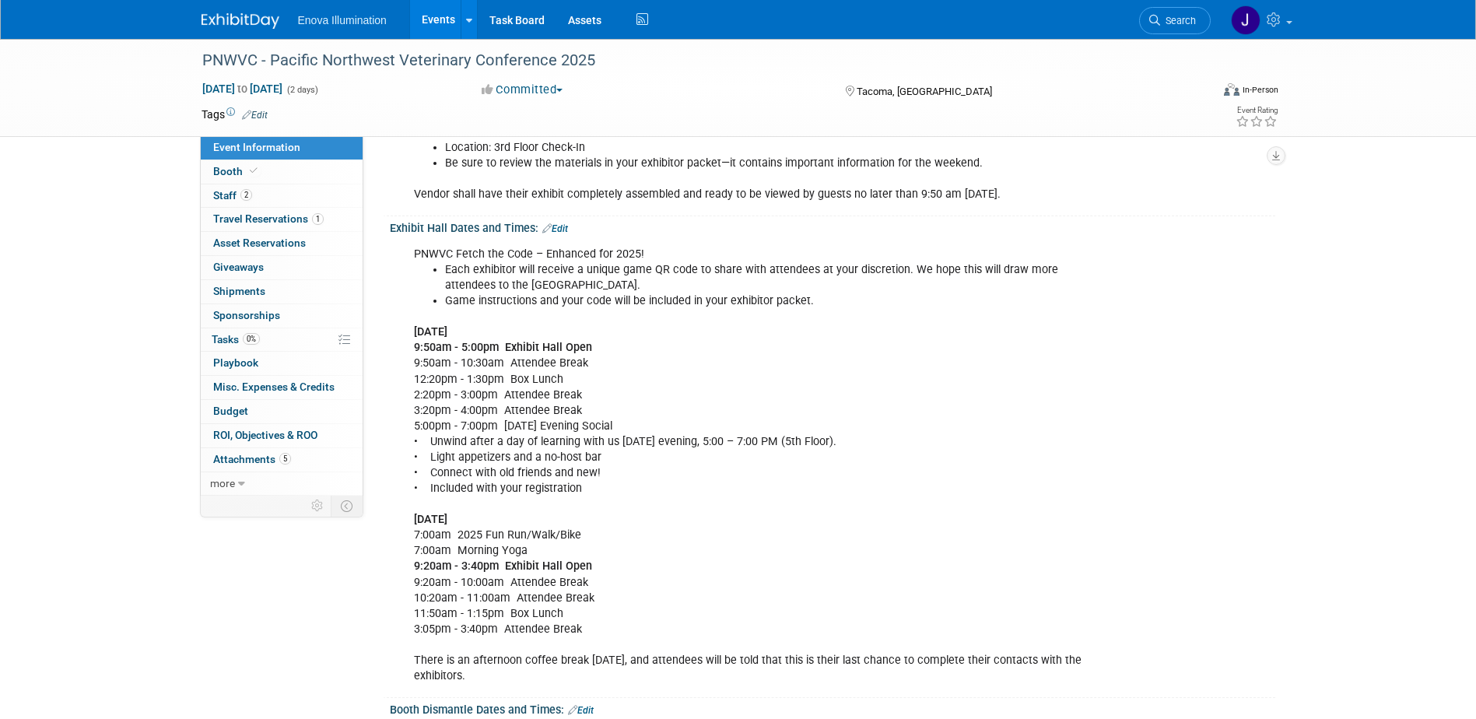
scroll to position [389, 0]
click at [559, 233] on link "Edit" at bounding box center [555, 227] width 26 height 11
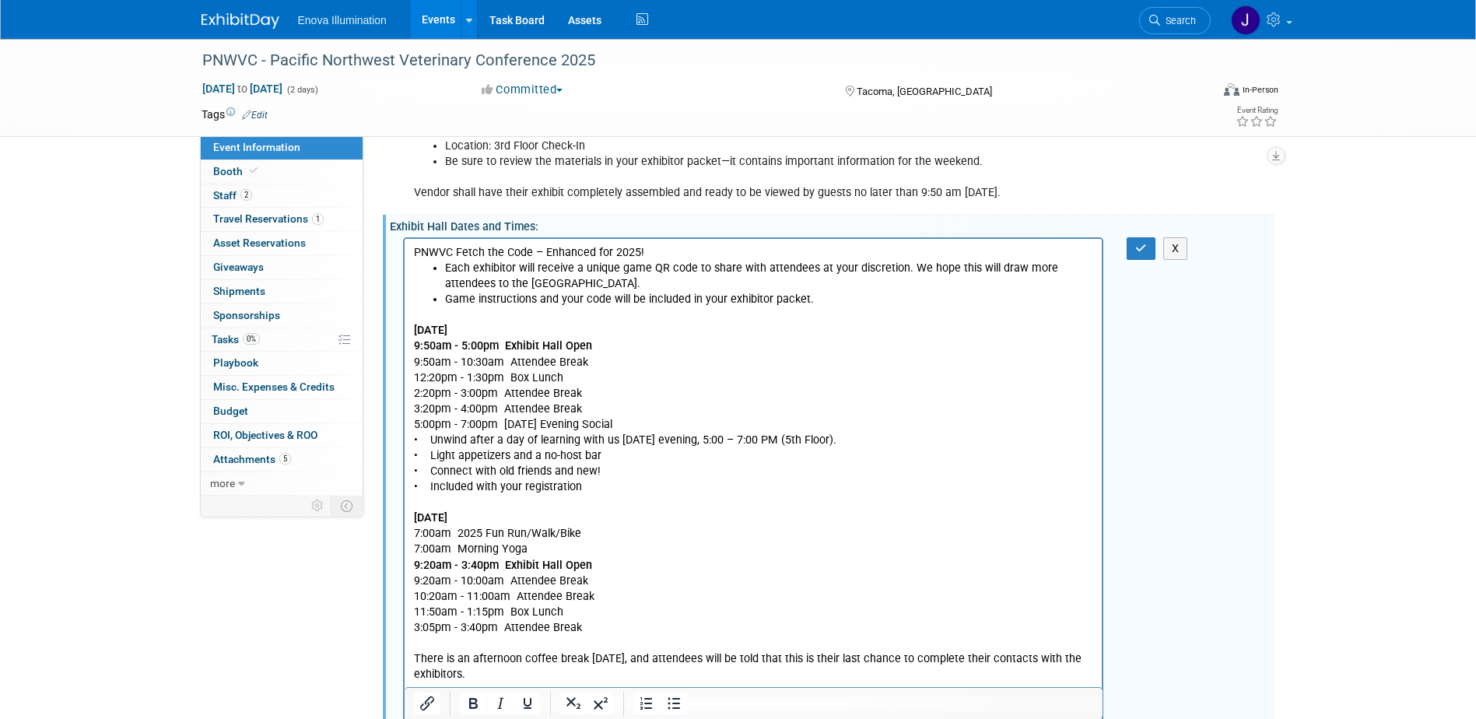
scroll to position [0, 0]
click at [427, 564] on b "9:20am - 3:40pm Exhibit Hall Open" at bounding box center [502, 564] width 178 height 13
click at [477, 565] on b "9:00am - 3:40pm Exhibit Hall Open" at bounding box center [502, 564] width 178 height 13
click at [1140, 254] on icon "button" at bounding box center [1141, 248] width 12 height 11
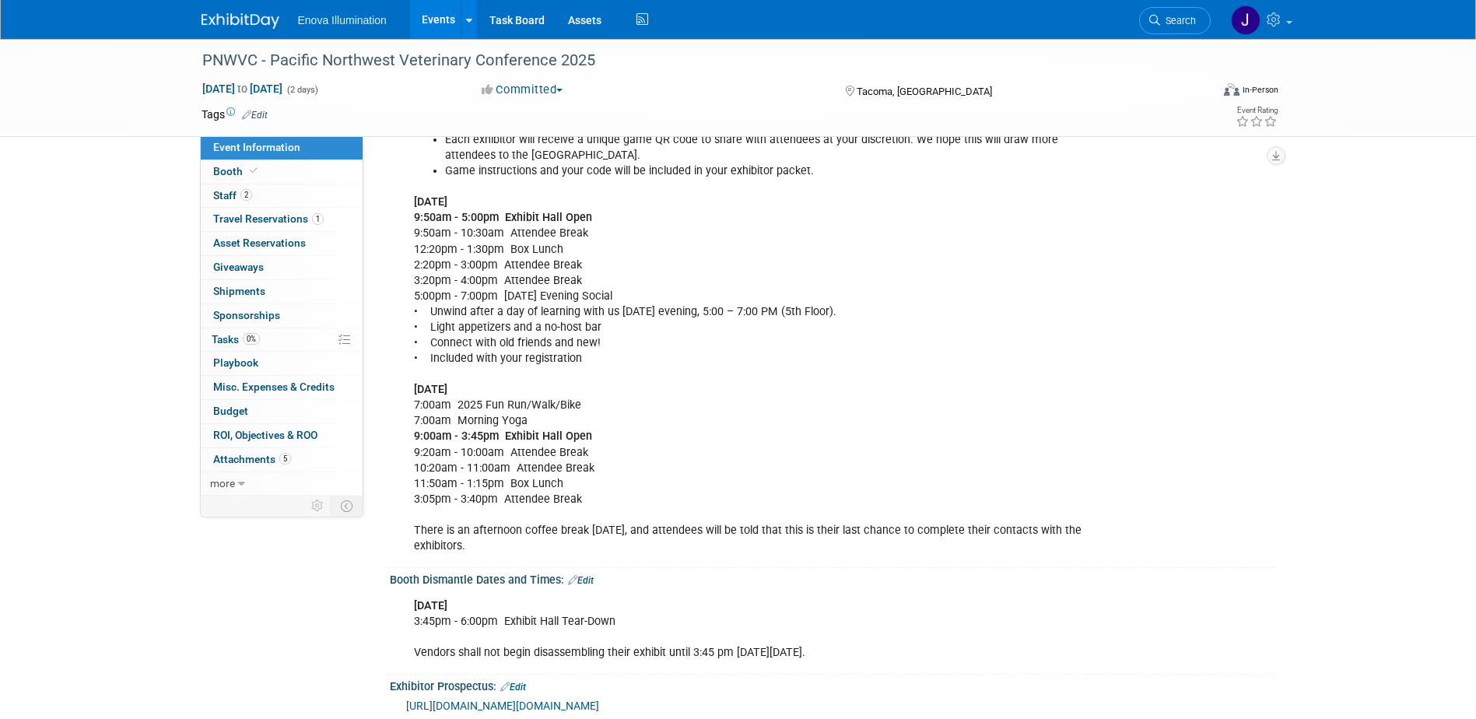
scroll to position [544, 0]
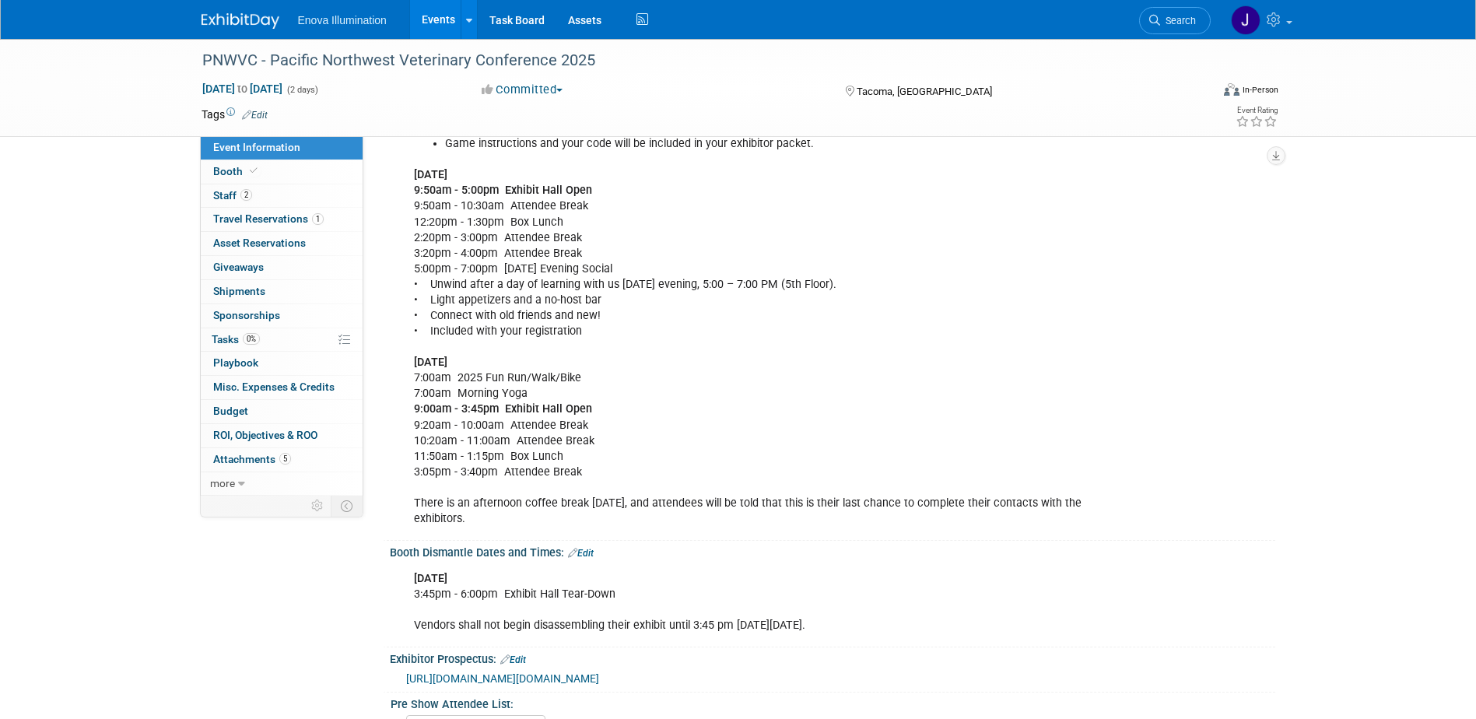
click at [583, 558] on link "Edit" at bounding box center [581, 553] width 26 height 11
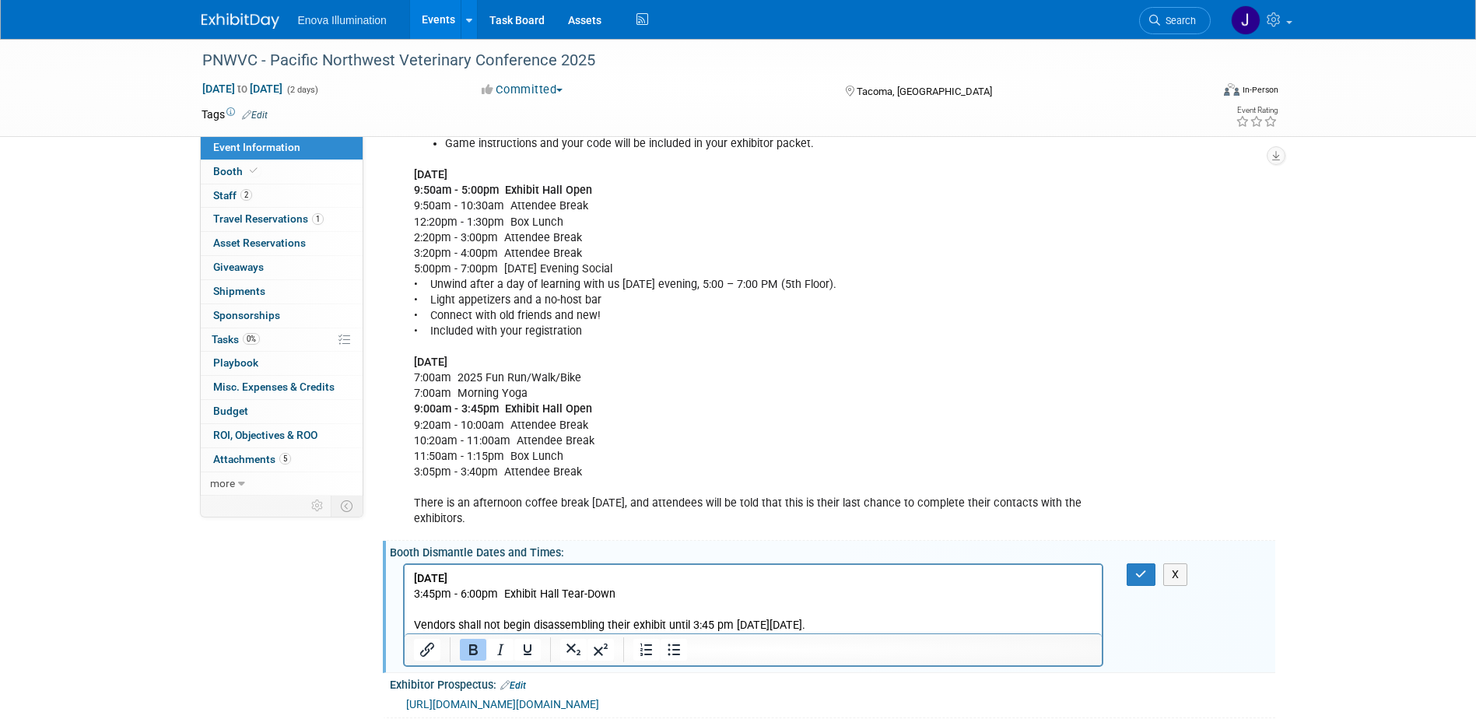
scroll to position [0, 0]
click at [1150, 583] on button "button" at bounding box center [1140, 574] width 29 height 23
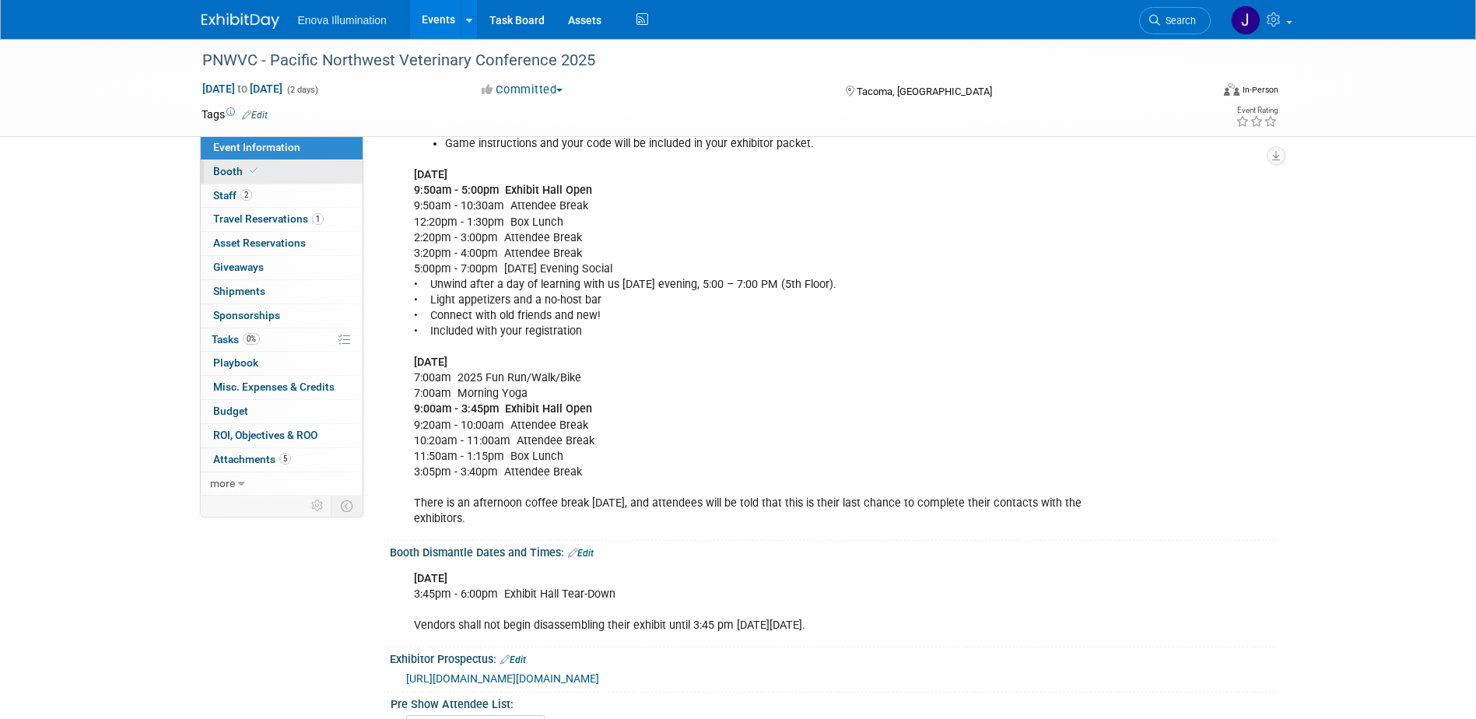
click at [304, 161] on link "Booth" at bounding box center [282, 171] width 162 height 23
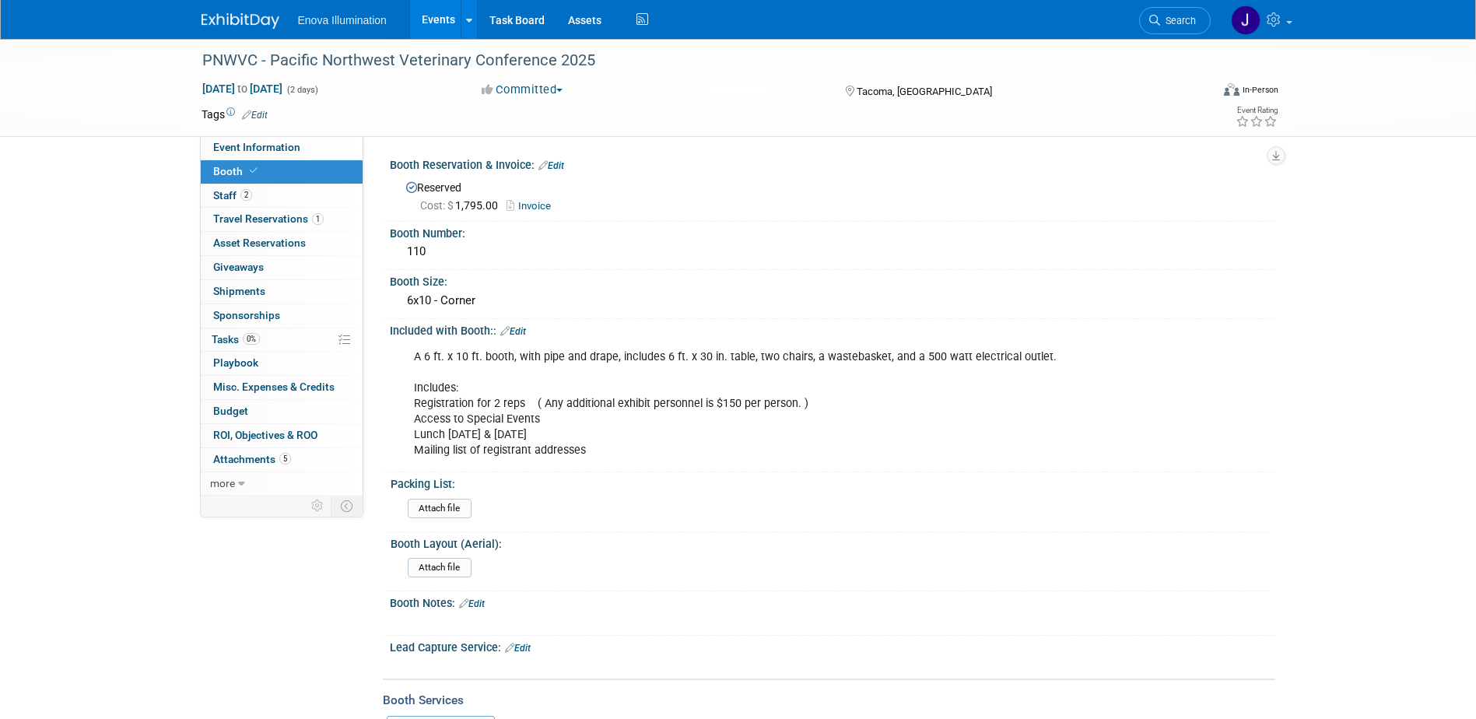
click at [520, 329] on link "Edit" at bounding box center [513, 331] width 26 height 11
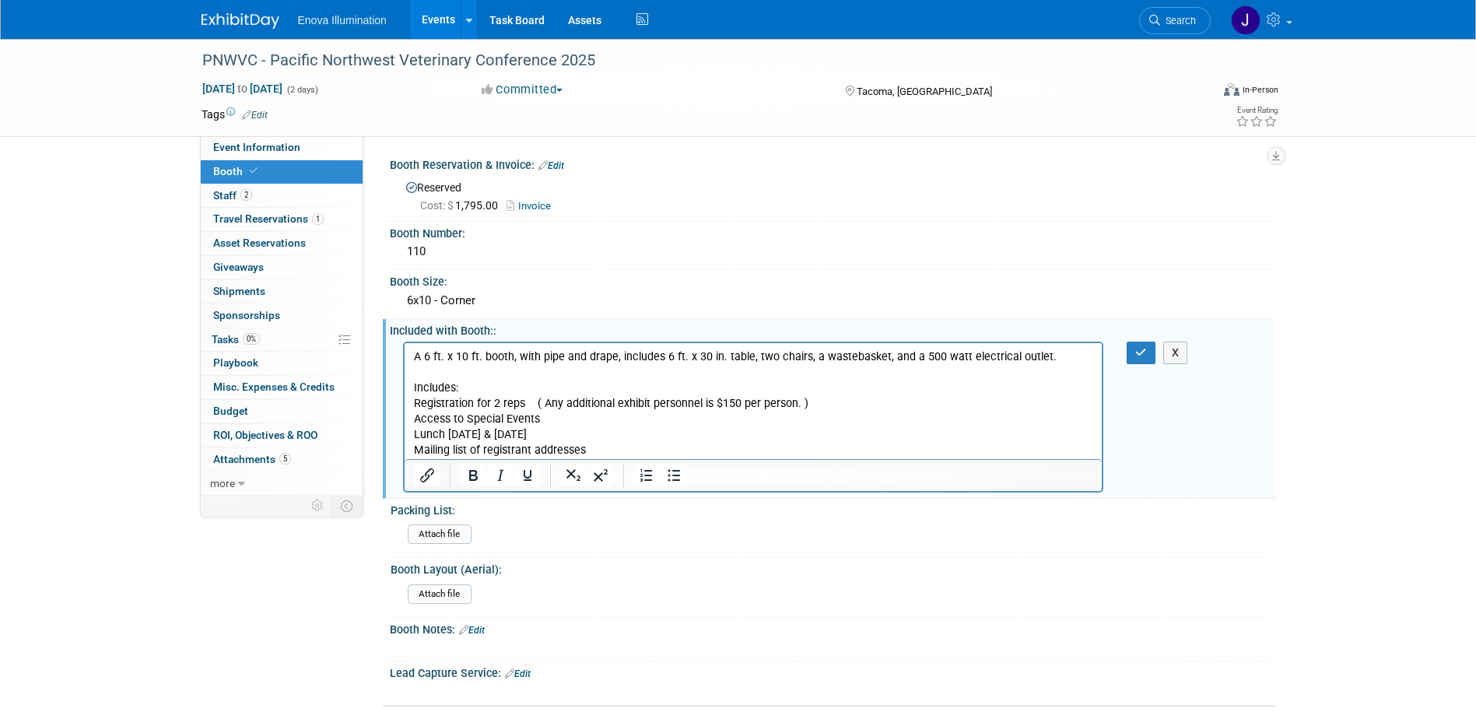
drag, startPoint x: 426, startPoint y: 355, endPoint x: 869, endPoint y: 680, distance: 548.7
click at [426, 355] on p "A 6 ft. x 10 ft. booth, with pipe and drape, includes 6 ft. x 30 in. table, two…" at bounding box center [753, 403] width 680 height 110
click at [1140, 350] on icon "button" at bounding box center [1141, 352] width 12 height 11
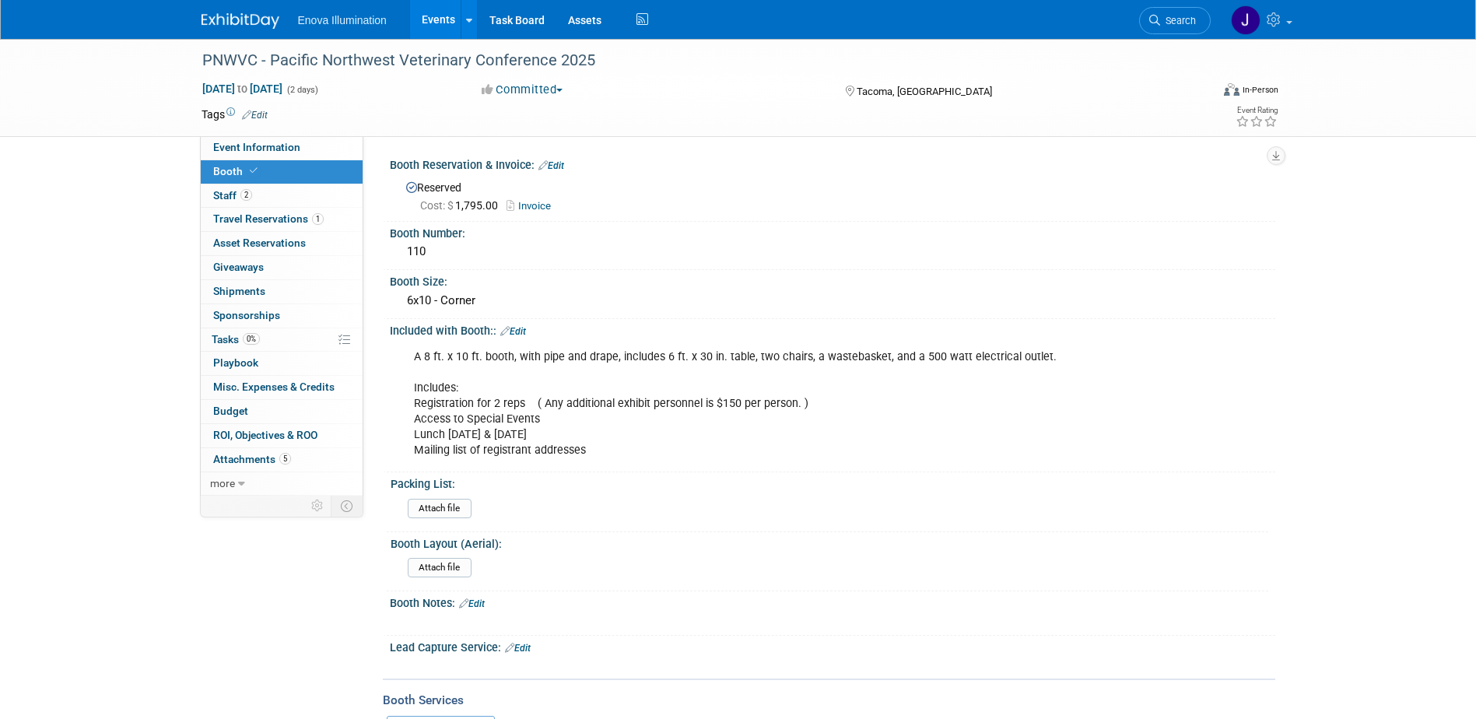
click at [529, 201] on link "Invoice" at bounding box center [532, 206] width 52 height 12
click at [255, 23] on img at bounding box center [240, 21] width 78 height 16
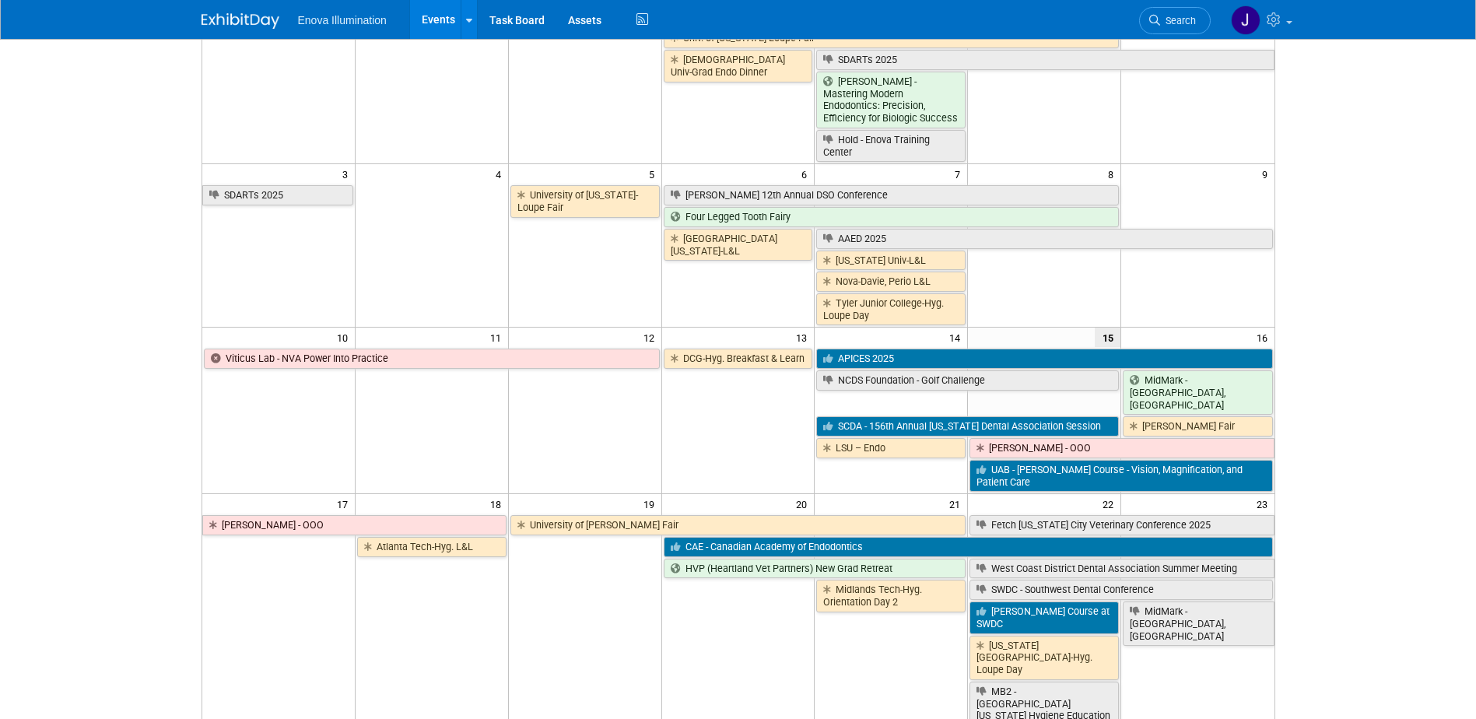
scroll to position [233, 0]
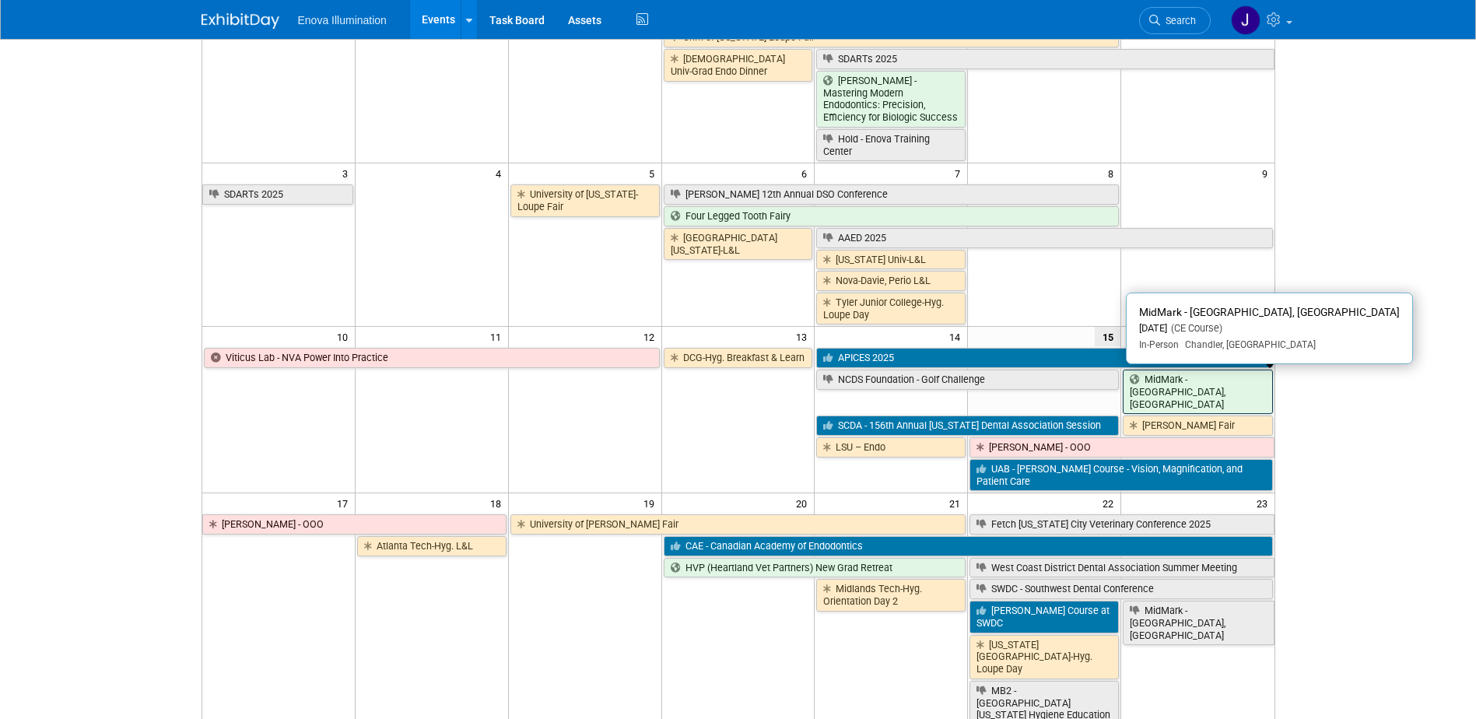
click at [1198, 376] on link "MidMark - [GEOGRAPHIC_DATA], [GEOGRAPHIC_DATA]" at bounding box center [1196, 391] width 149 height 44
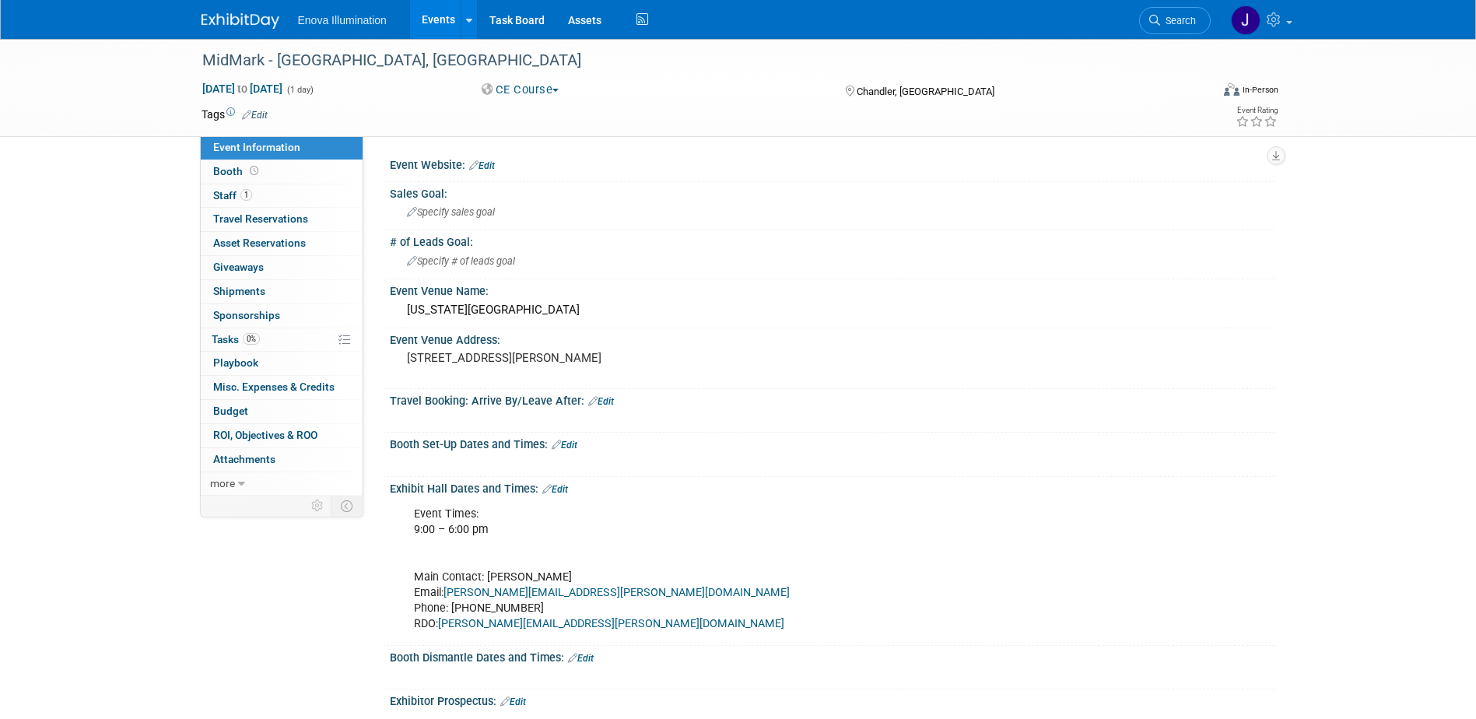
click at [254, 11] on link at bounding box center [249, 13] width 96 height 12
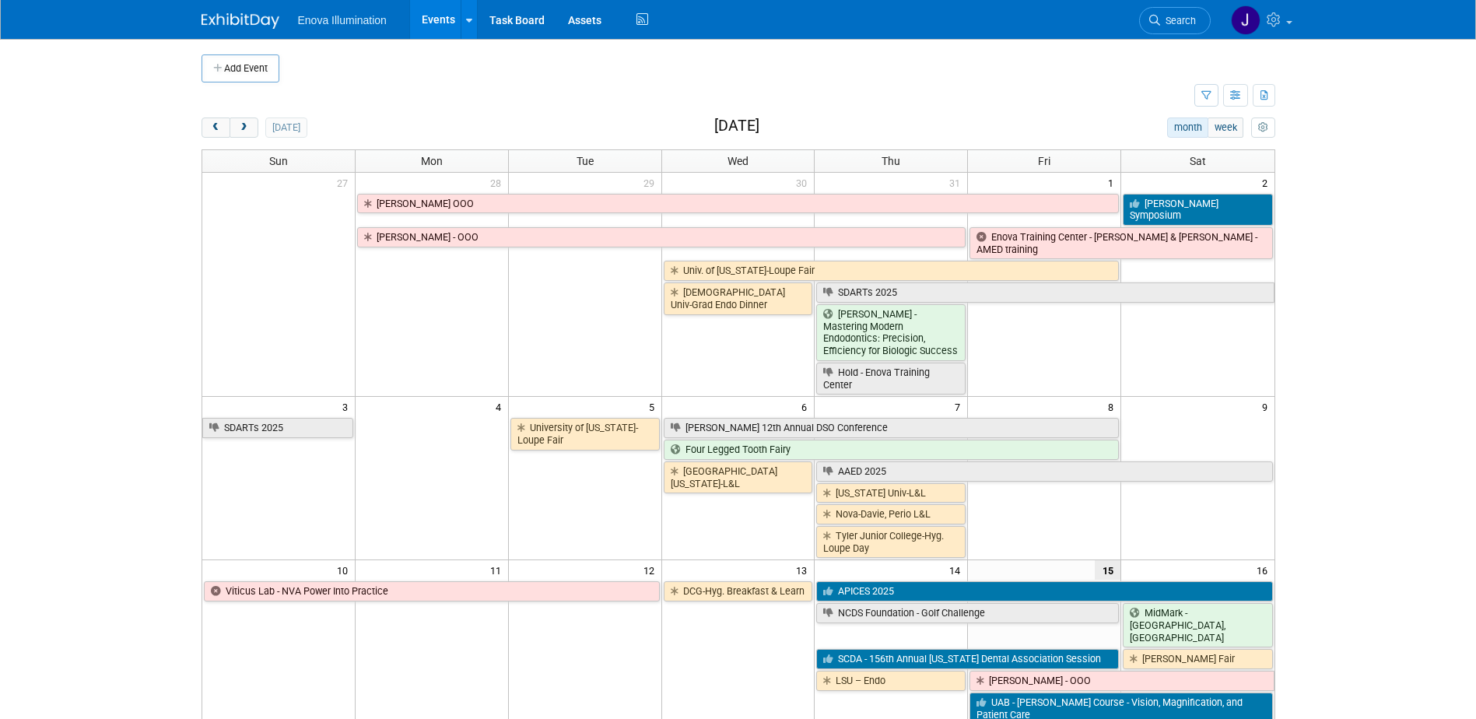
click at [262, 128] on div "[DATE]" at bounding box center [254, 127] width 106 height 20
click at [252, 128] on button "next" at bounding box center [243, 127] width 29 height 20
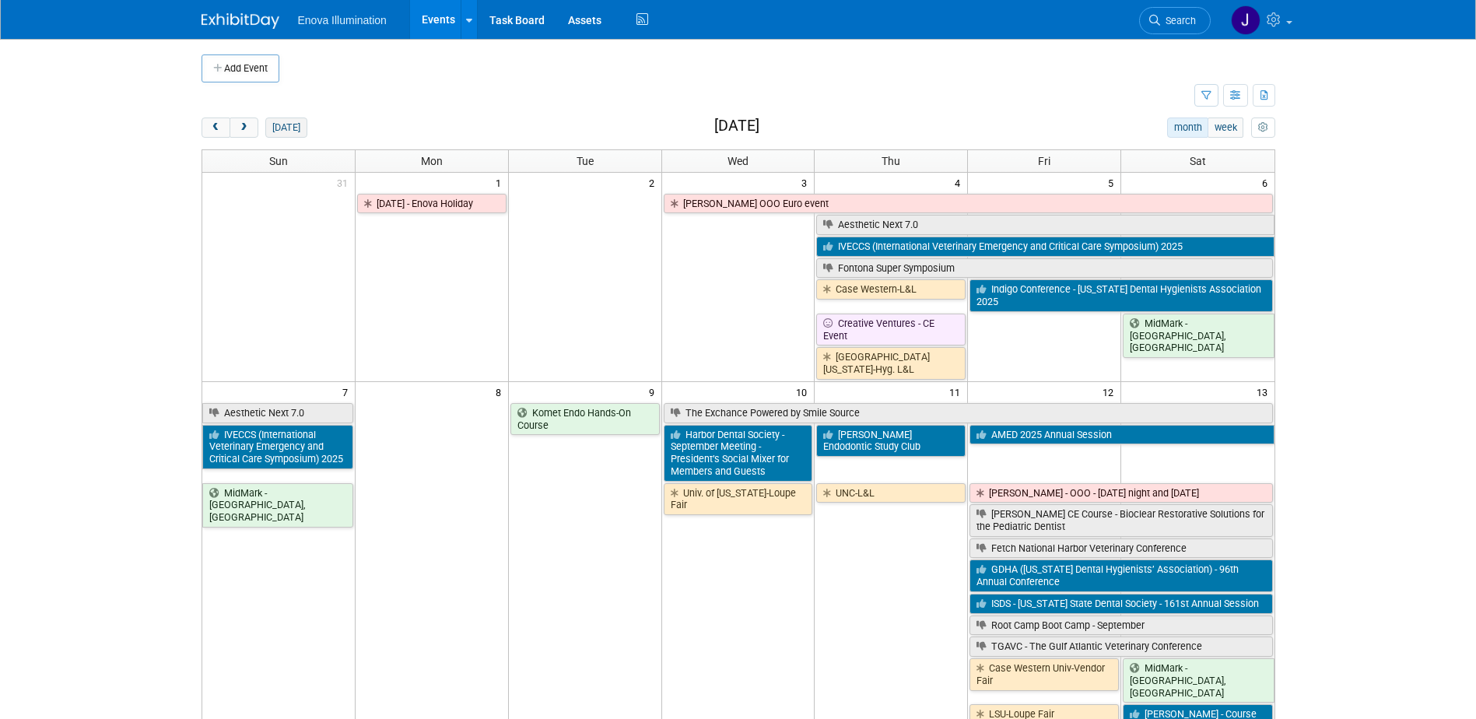
click at [282, 128] on button "[DATE]" at bounding box center [285, 127] width 41 height 20
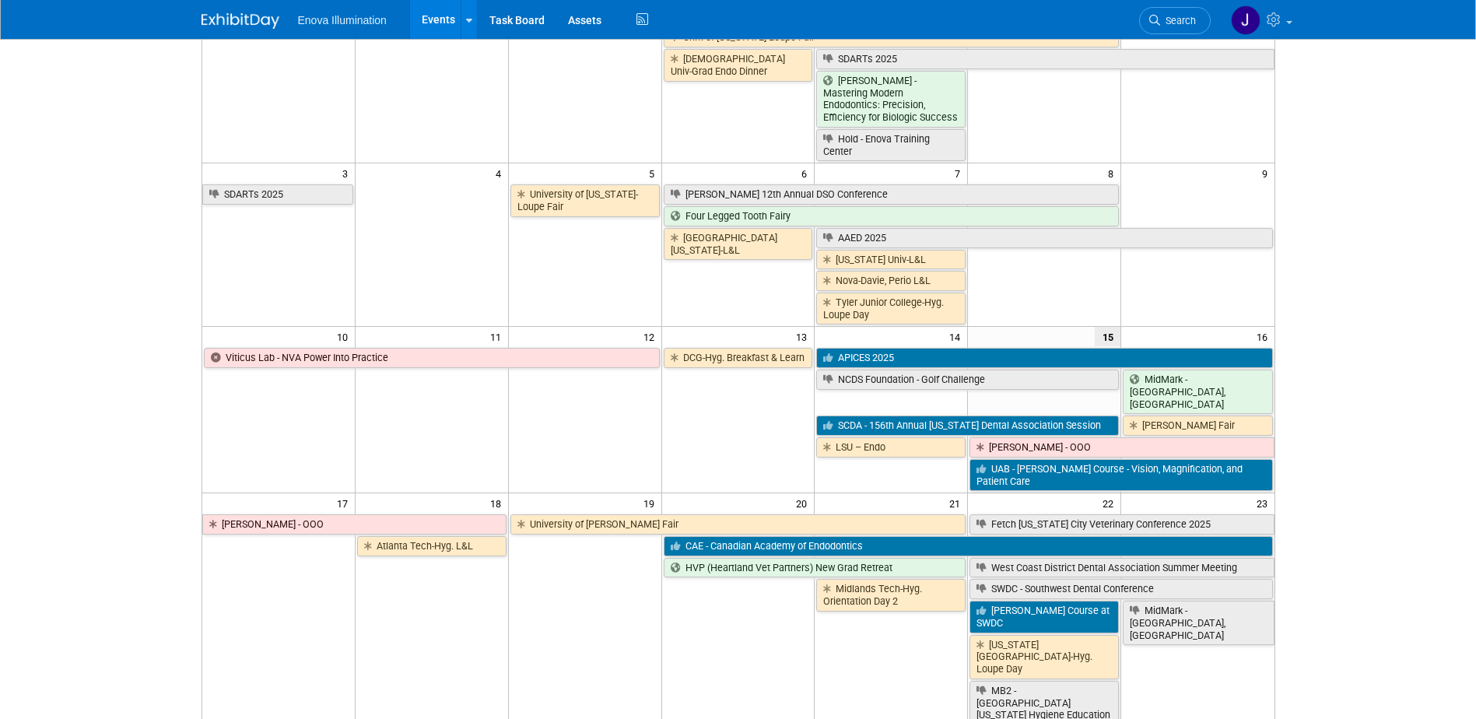
scroll to position [311, 0]
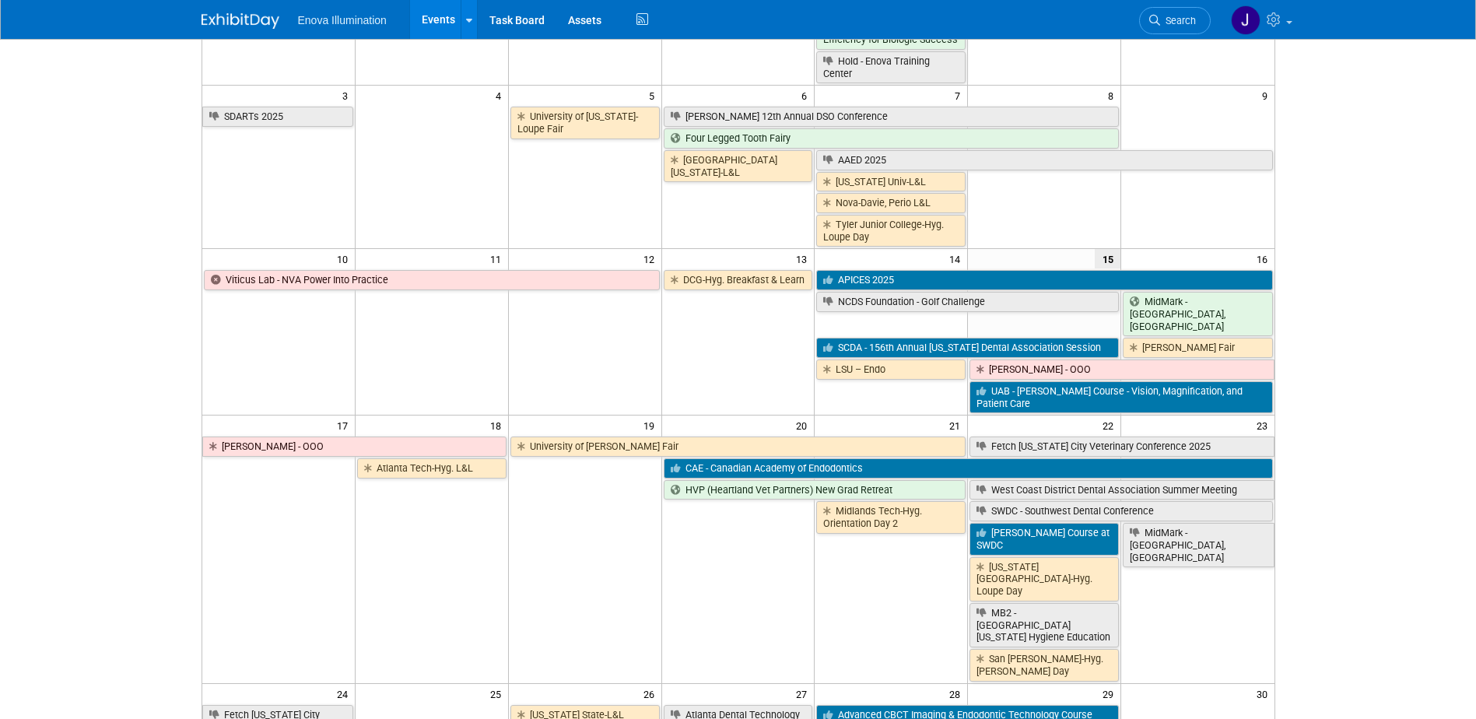
drag, startPoint x: 1182, startPoint y: 16, endPoint x: 1176, endPoint y: 23, distance: 8.9
click at [1182, 16] on span "Search" at bounding box center [1178, 21] width 36 height 12
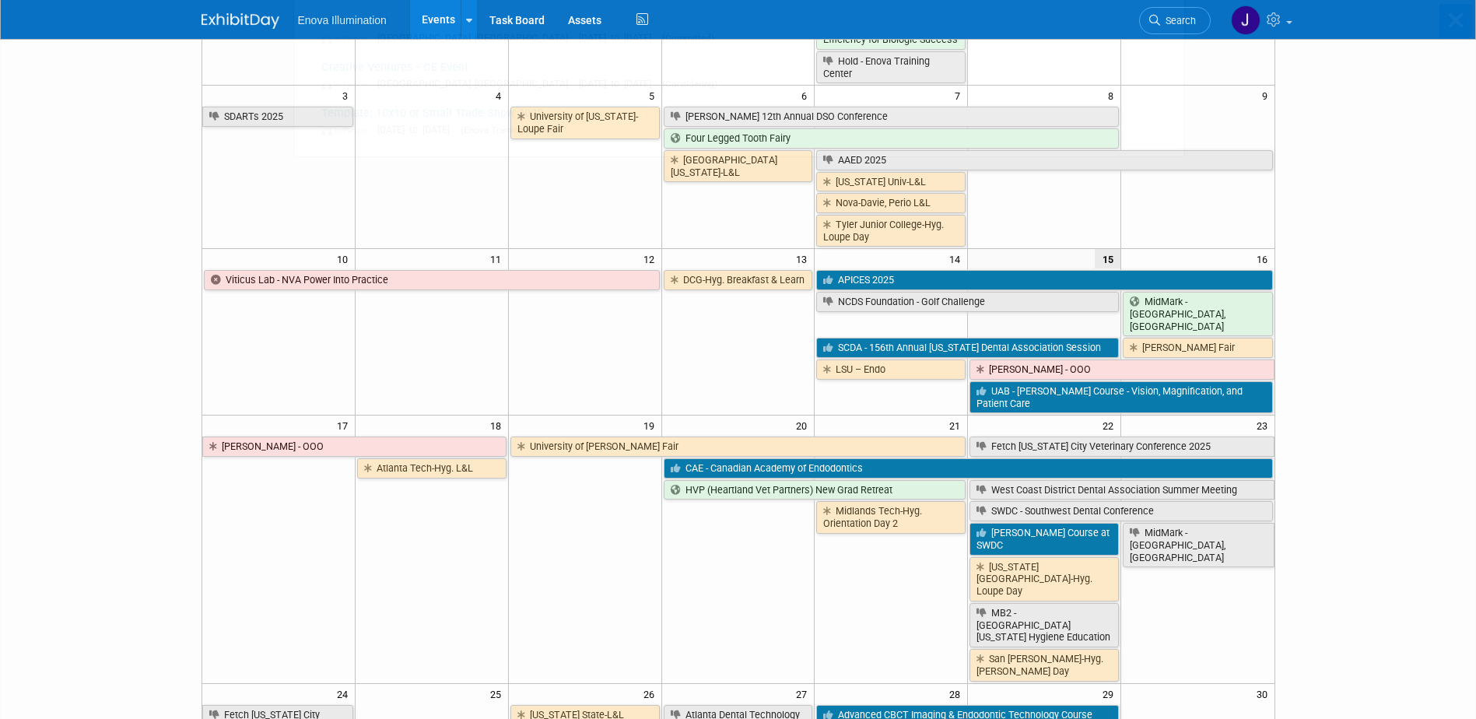
scroll to position [0, 0]
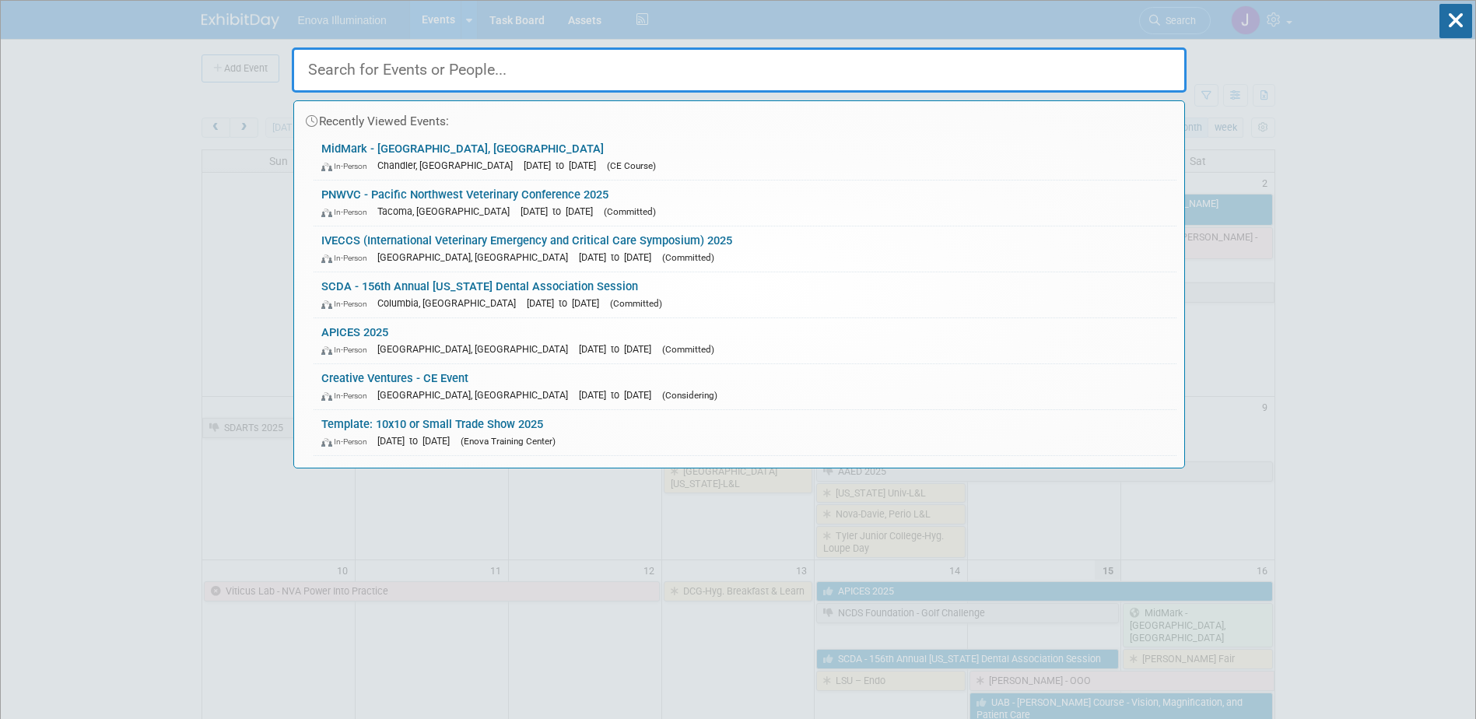
click at [1096, 77] on input "text" at bounding box center [739, 69] width 895 height 45
type input "F"
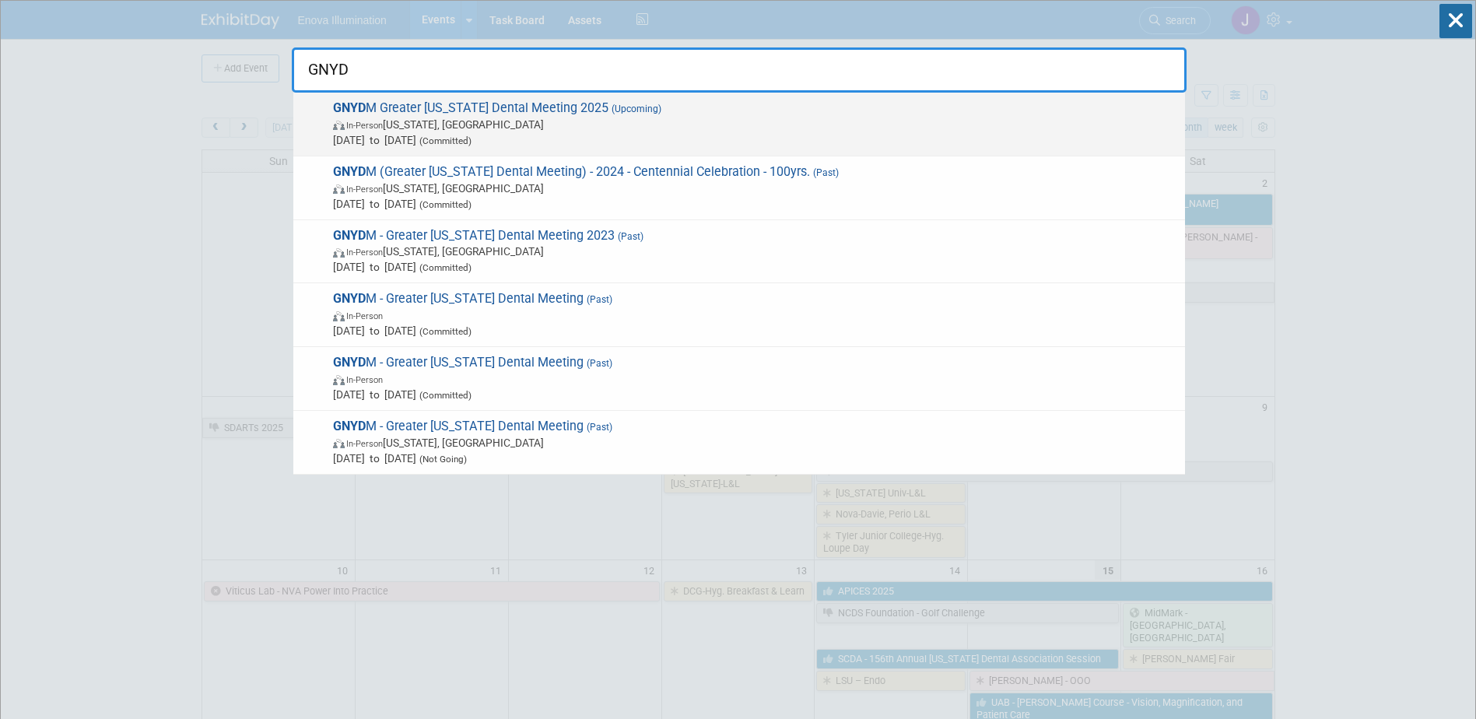
type input "GNYD"
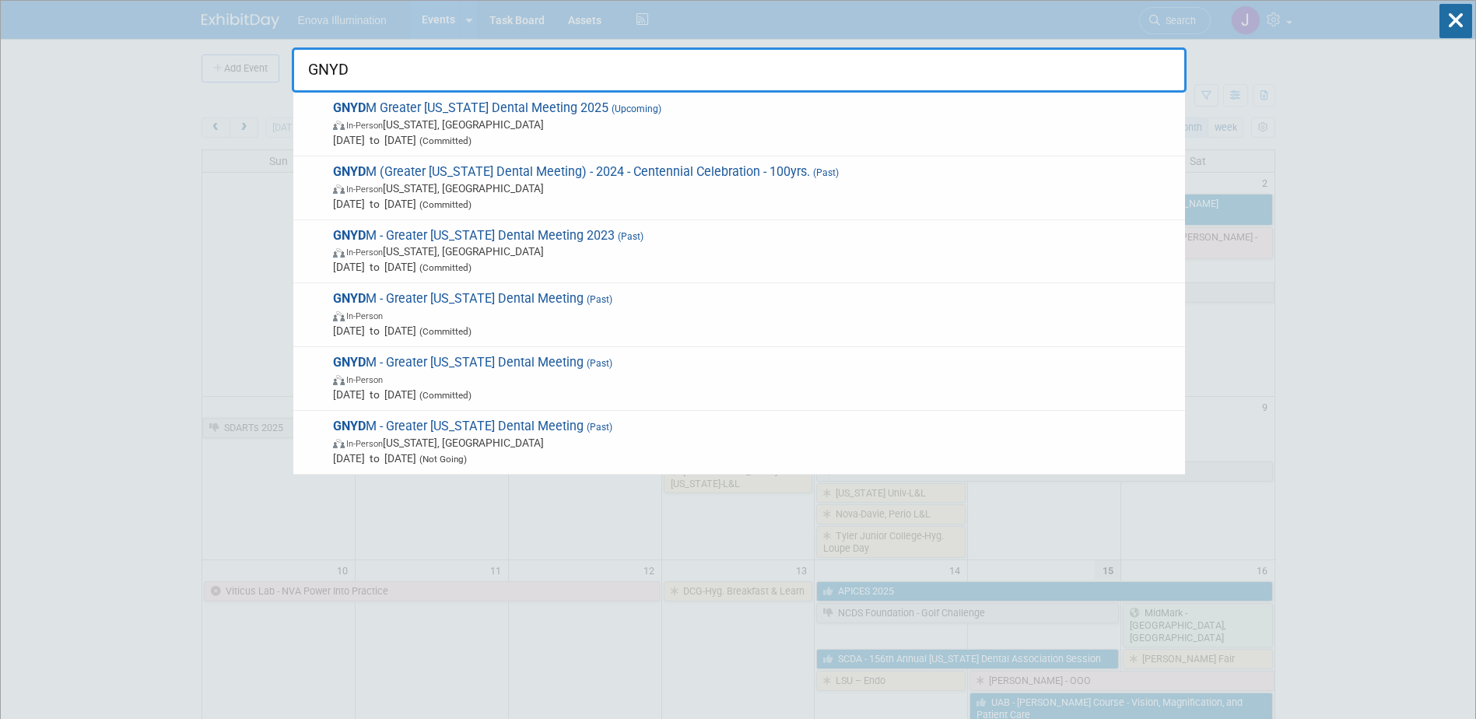
click at [451, 142] on span "[DATE] to [DATE] (Committed)" at bounding box center [755, 140] width 844 height 16
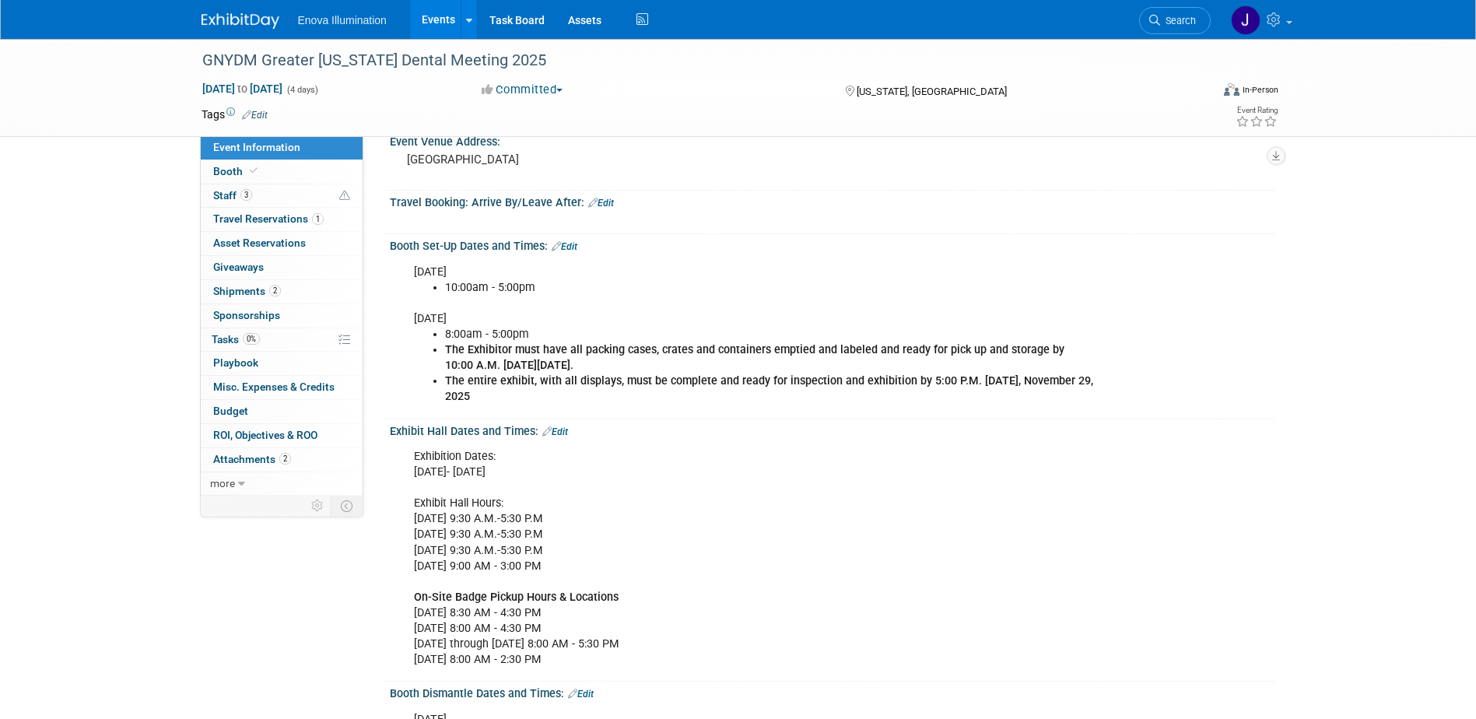
scroll to position [311, 0]
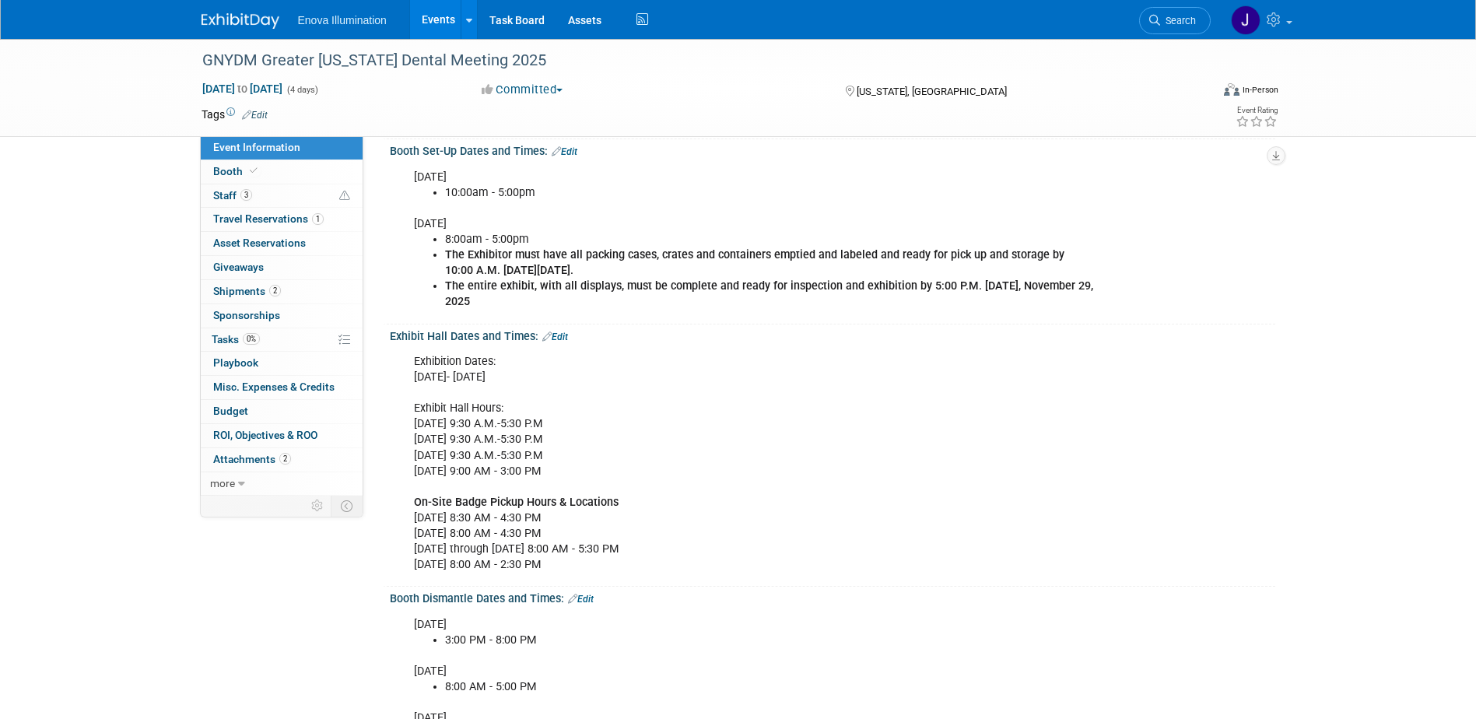
click at [564, 334] on link "Edit" at bounding box center [555, 336] width 26 height 11
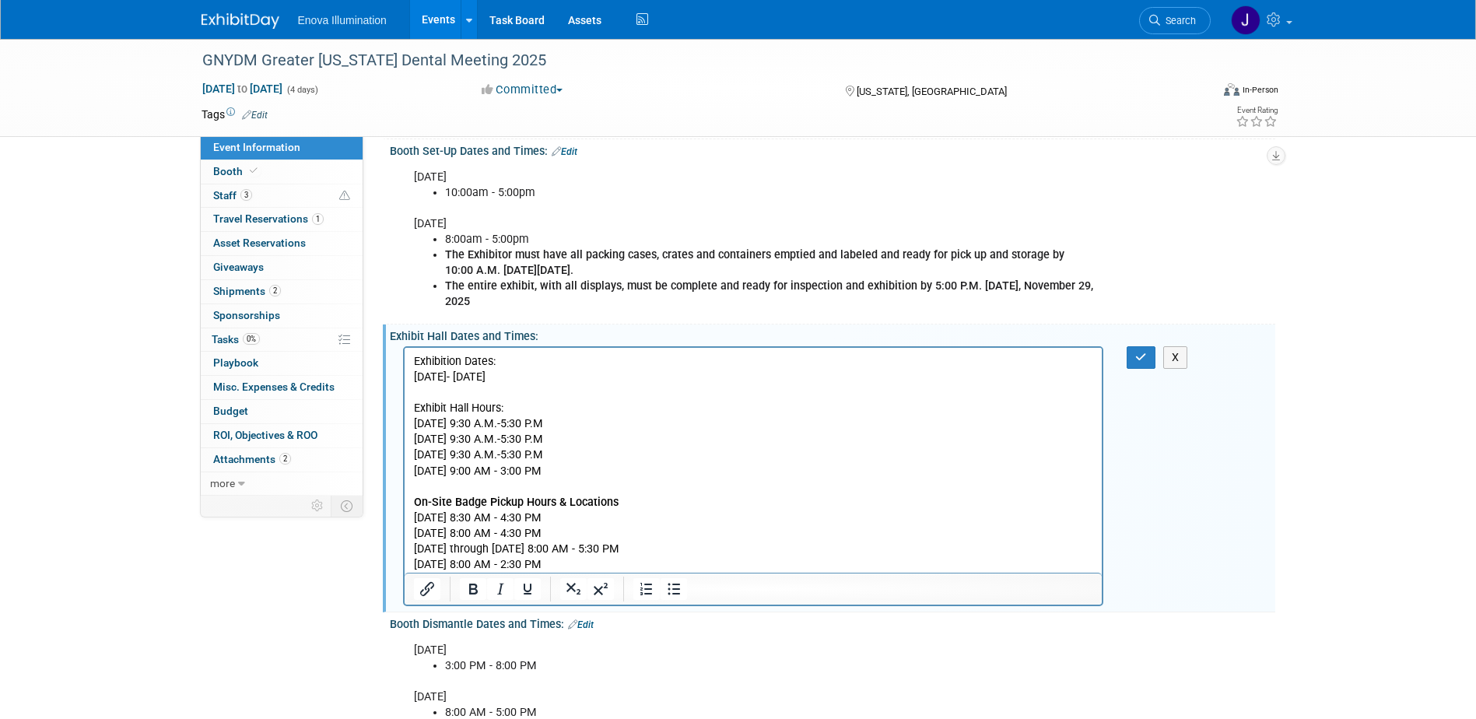
scroll to position [0, 0]
click at [641, 433] on p "Exhibition Dates: [DATE]- [DATE] Exhibit Hall Hours: [DATE] 9:30 A.M.-5:30 P.M …" at bounding box center [753, 462] width 680 height 219
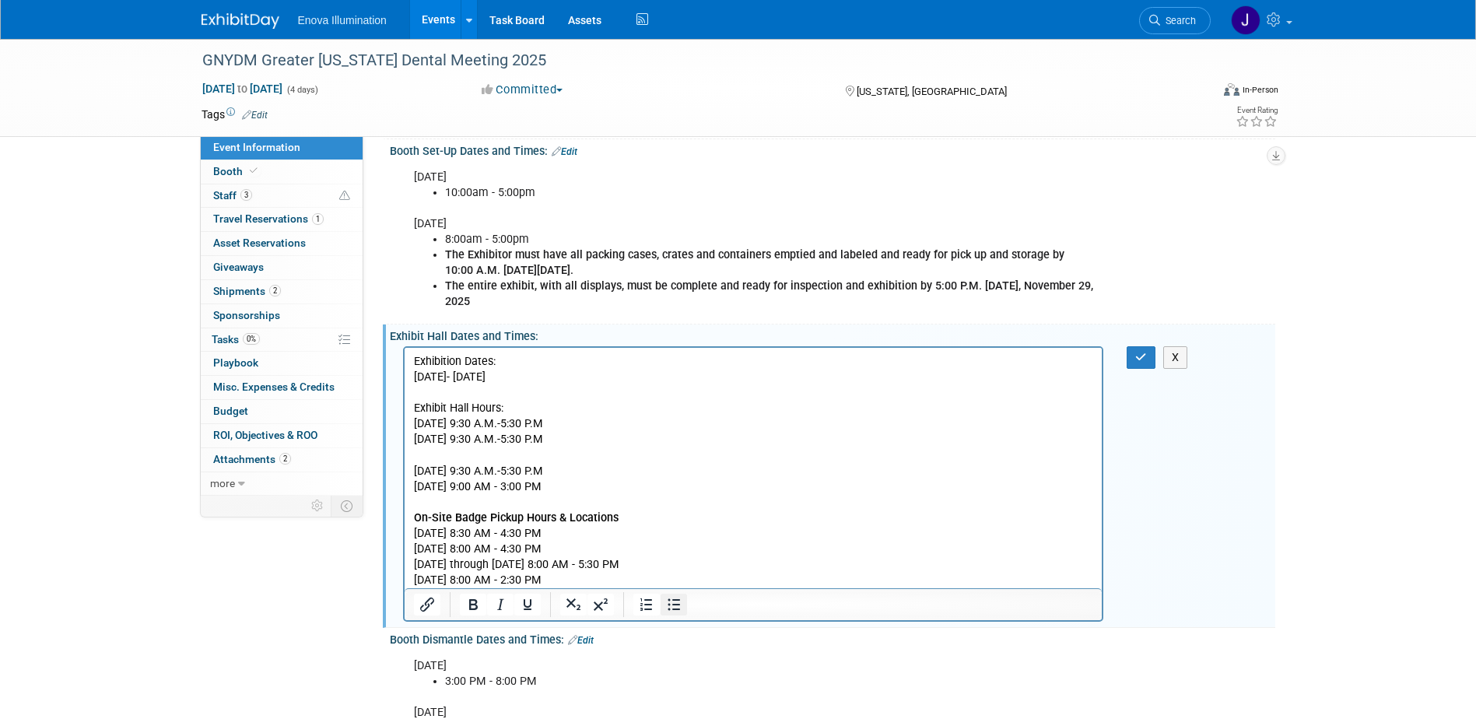
click at [677, 604] on icon "Bullet list" at bounding box center [673, 604] width 12 height 12
click at [474, 455] on li "[DATE] 9:30 A.M.-5:30 P.M [DATE] 9:00 AM - 3:00 PM On-Site Badge Pickup Hours &…" at bounding box center [768, 516] width 649 height 141
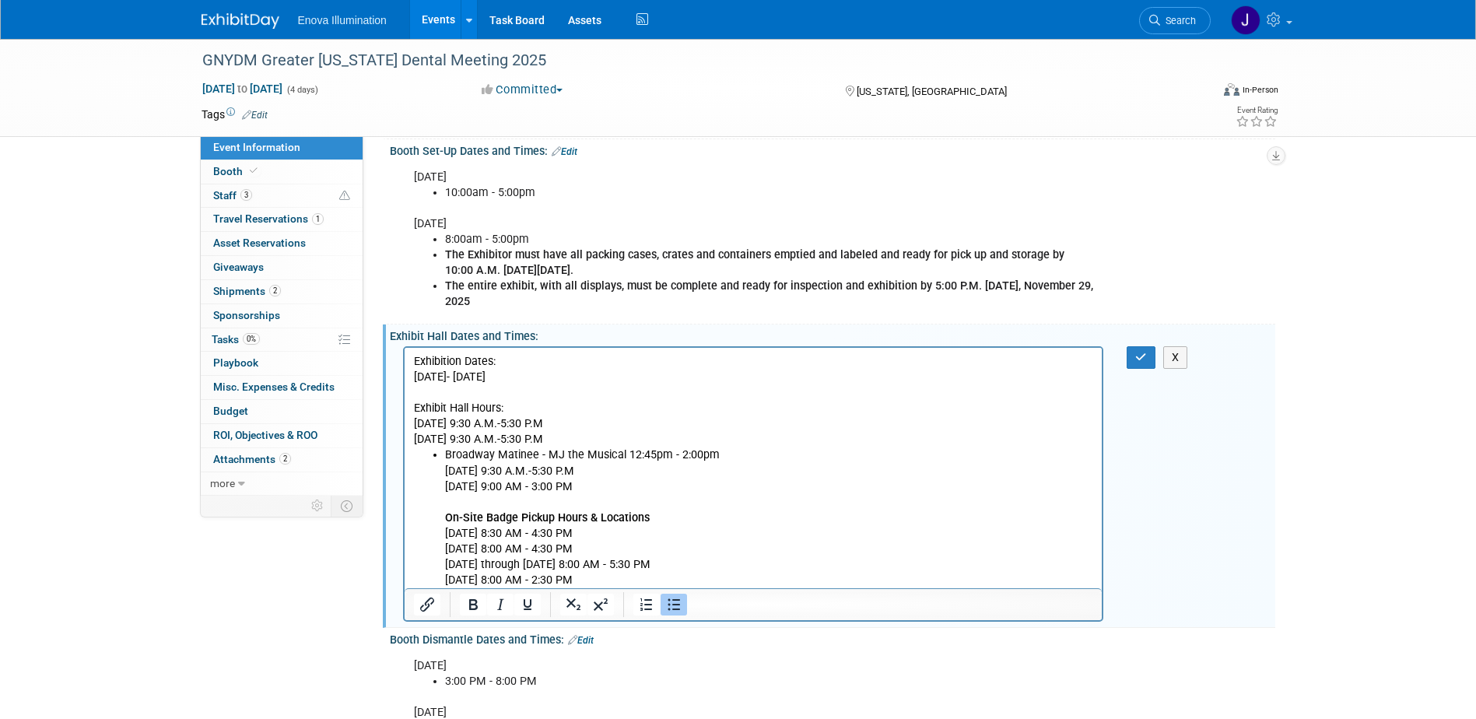
click at [716, 454] on li "Broadway Matinee - MJ the Musical 12:45pm - 2:00pm [DATE] 9:30 A.M.-5:30 P.M [D…" at bounding box center [768, 516] width 649 height 141
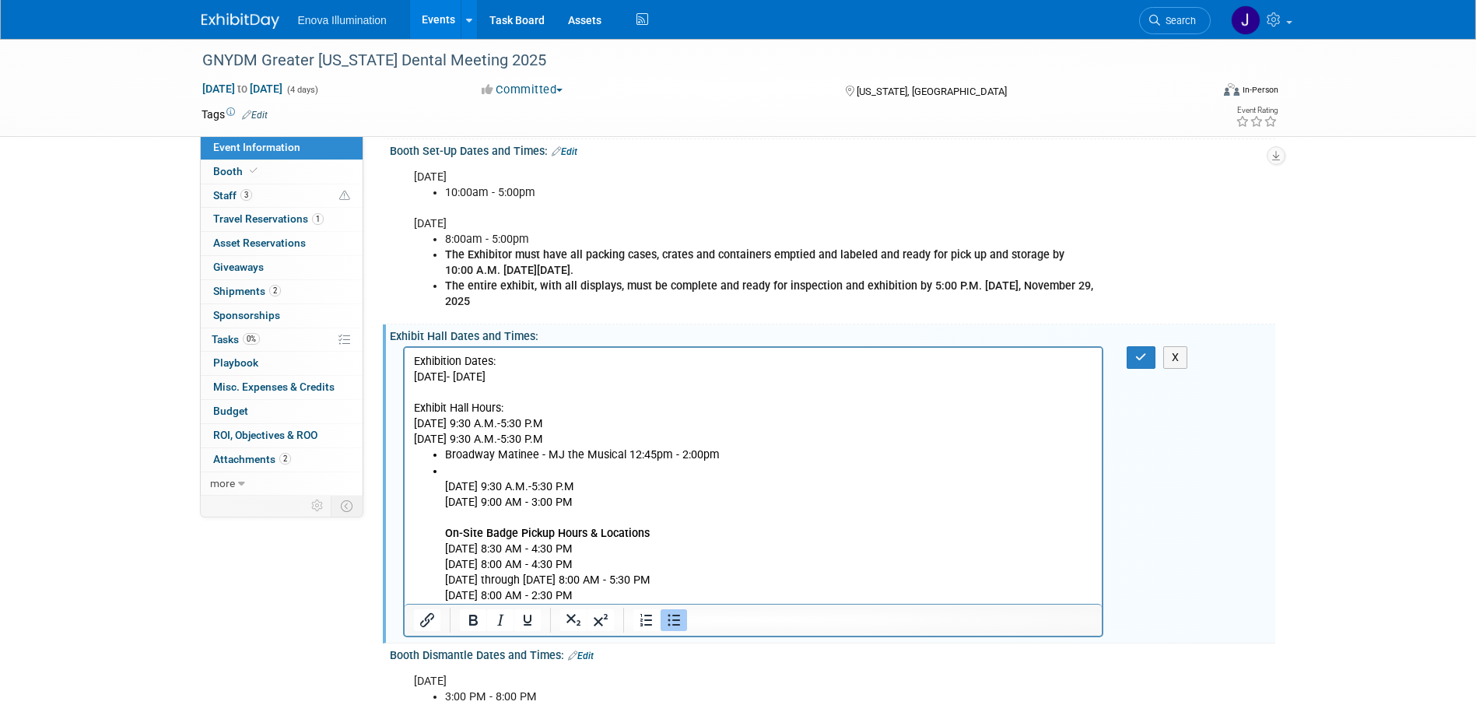
click at [670, 618] on icon "Bullet list" at bounding box center [673, 620] width 19 height 19
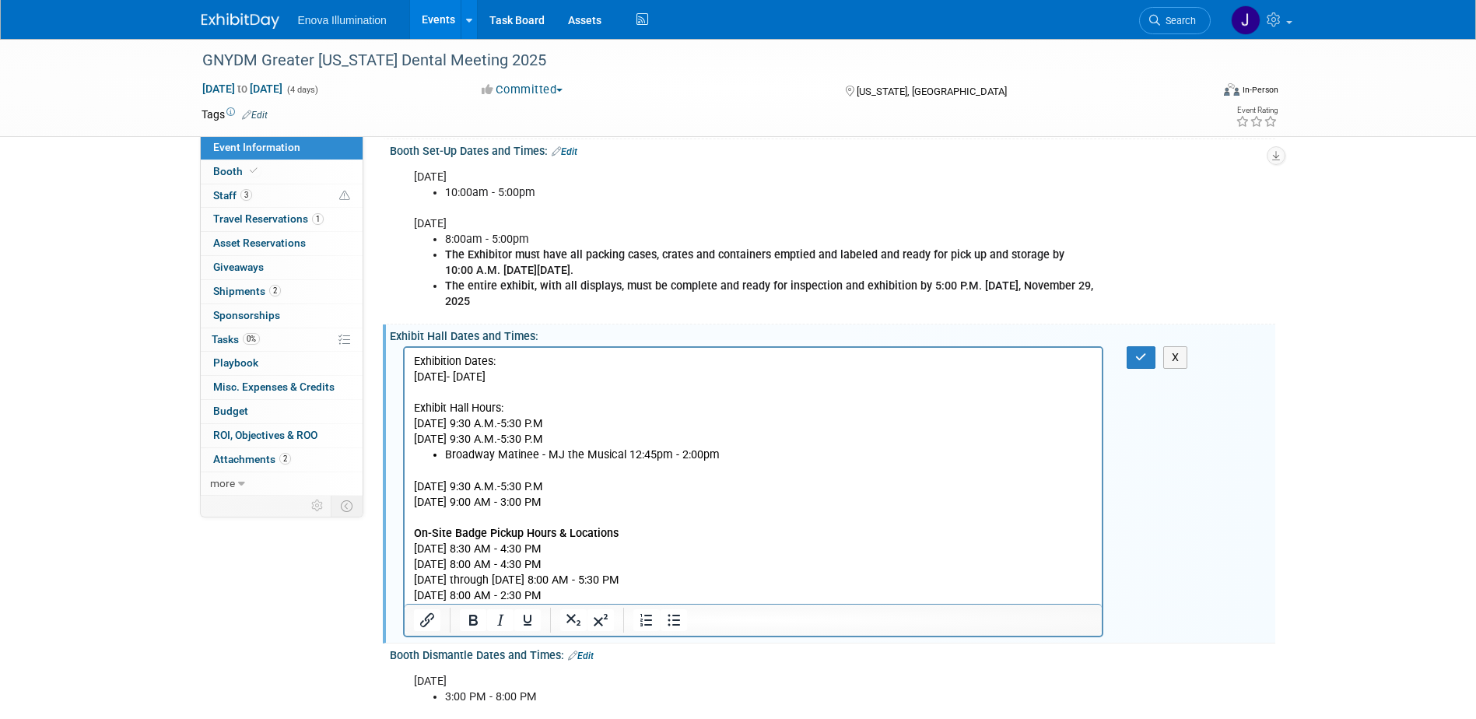
click at [433, 472] on p "[DATE] 9:30 A.M.-5:30 P.M [DATE] 9:00 AM - 3:00 PM On-Site Badge Pickup Hours &…" at bounding box center [753, 533] width 680 height 141
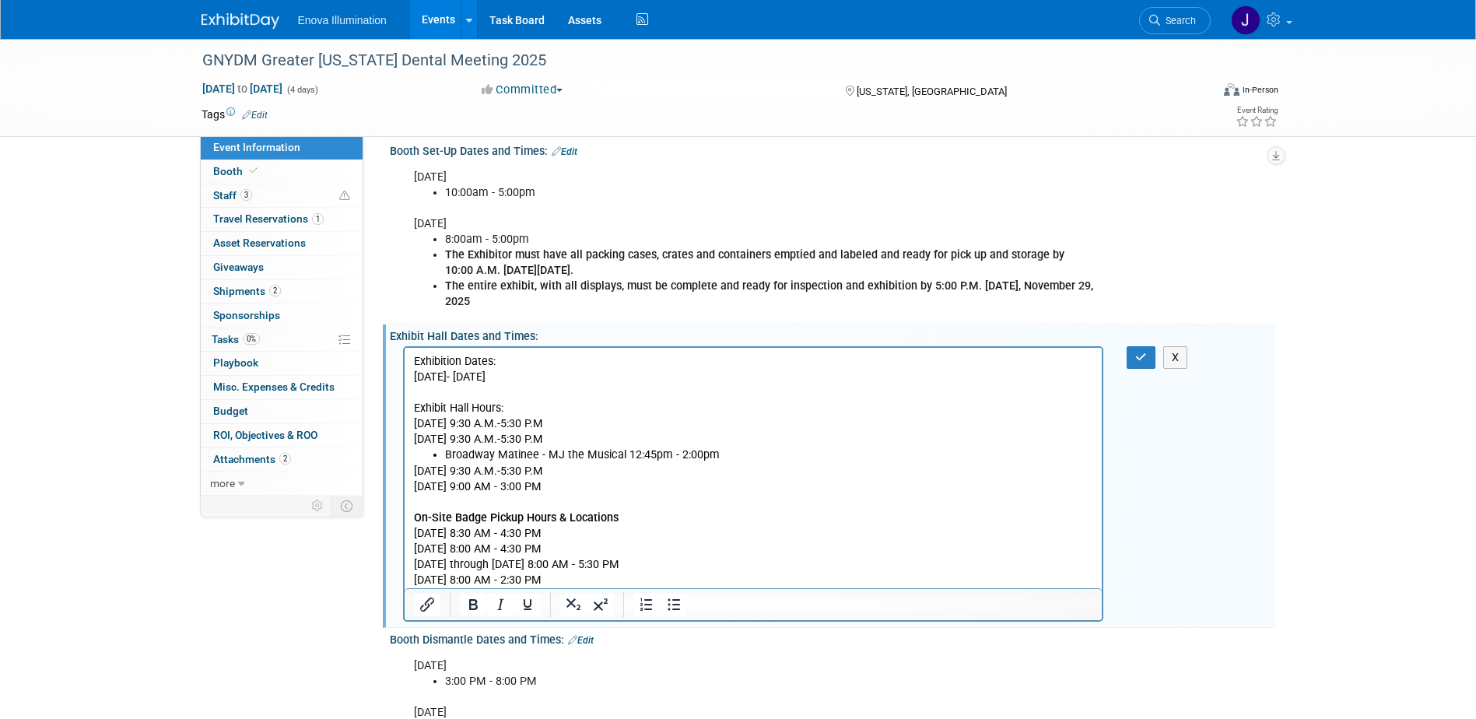
click at [646, 475] on p "[DATE] 9:30 A.M.-5:30 P.M [DATE] 9:00 AM - 3:00 PM On-Site Badge Pickup Hours &…" at bounding box center [753, 525] width 680 height 125
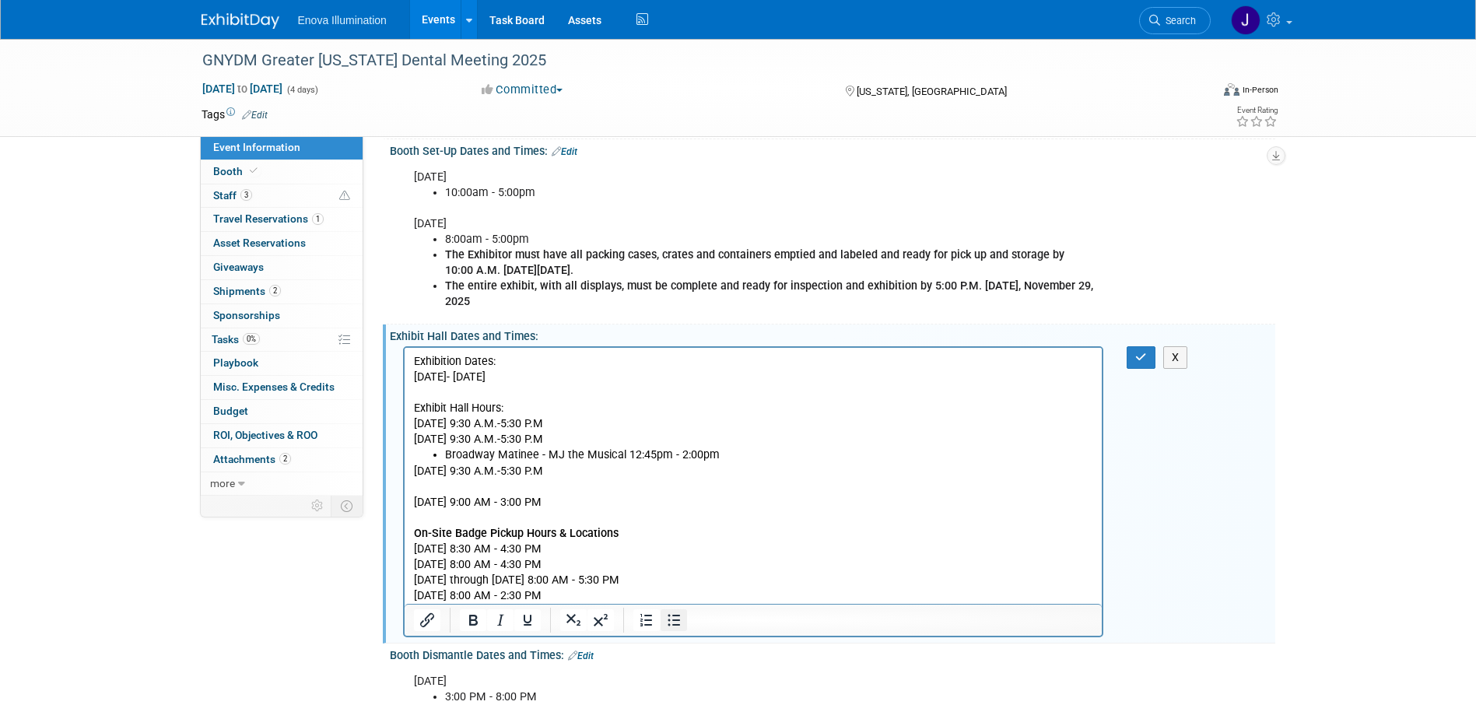
click at [674, 623] on icon "Bullet list" at bounding box center [673, 620] width 19 height 19
click at [454, 480] on li "[DATE] 9:00 AM - 3:00 PM On-Site Badge Pickup Hours & Locations [DATE] 8:30 AM …" at bounding box center [768, 540] width 649 height 125
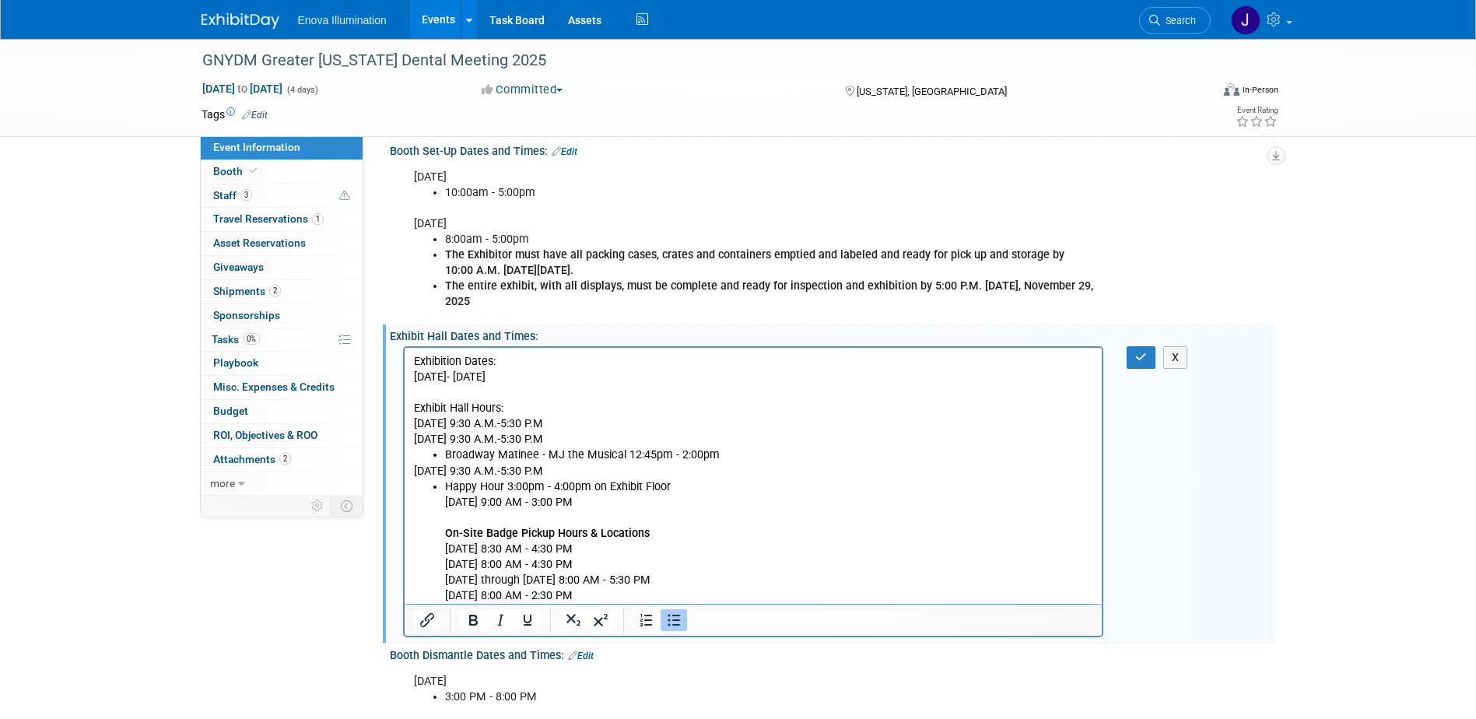
click at [444, 500] on li "Happy Hour 3:00pm - 4:00pm on Exhibit Floor [DATE] 9:00 AM - 3:00 PM On-Site Ba…" at bounding box center [768, 540] width 649 height 125
click at [680, 621] on icon "Bullet list" at bounding box center [673, 620] width 19 height 19
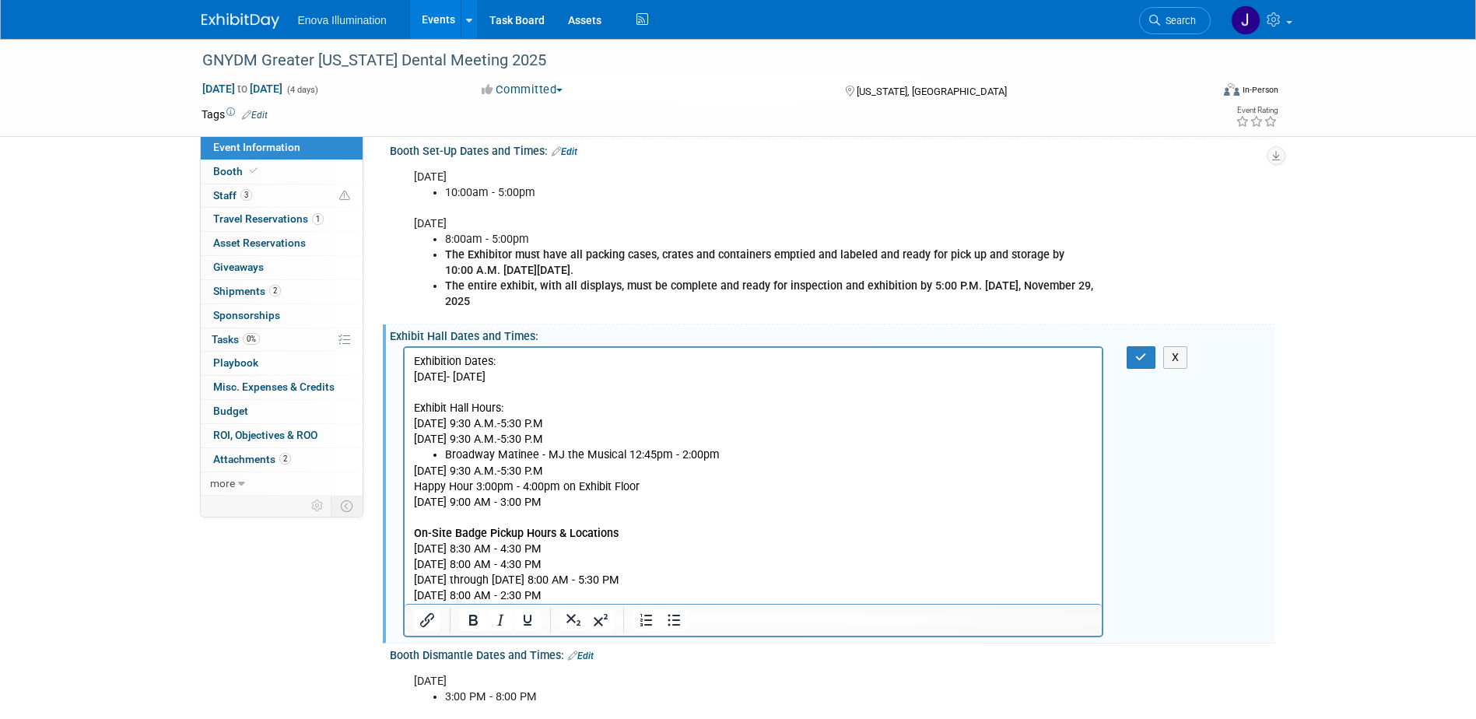
click at [413, 486] on p "Happy Hour 3:00pm - 4:00pm on Exhibit Floor [DATE] 9:00 AM - 3:00 PM On-Site Ba…" at bounding box center [753, 540] width 680 height 125
click at [677, 627] on icon "Bullet list" at bounding box center [673, 620] width 19 height 19
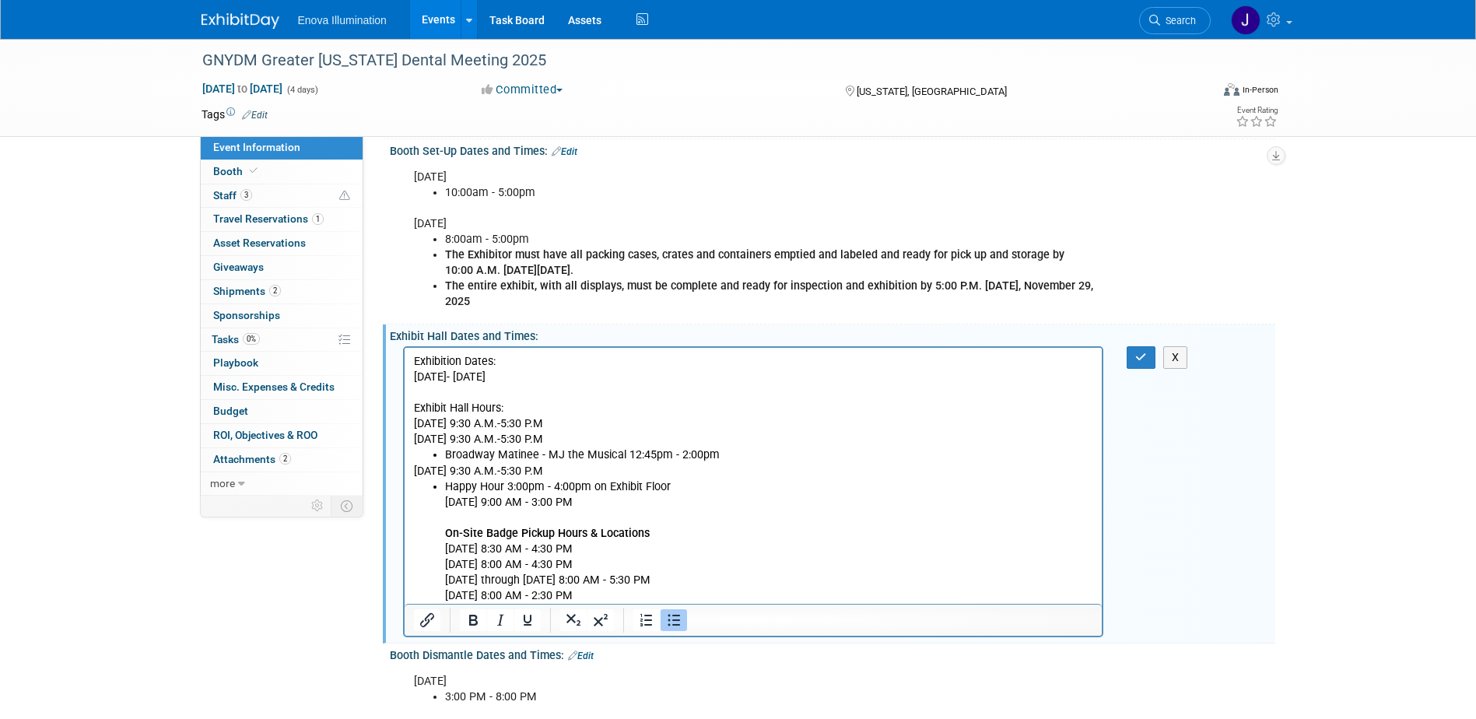
click at [677, 486] on li "Happy Hour 3:00pm - 4:00pm on Exhibit Floor Wednesday, December 3rd - 9:00 AM -…" at bounding box center [768, 540] width 649 height 125
click at [679, 622] on icon "Bullet list" at bounding box center [673, 620] width 19 height 19
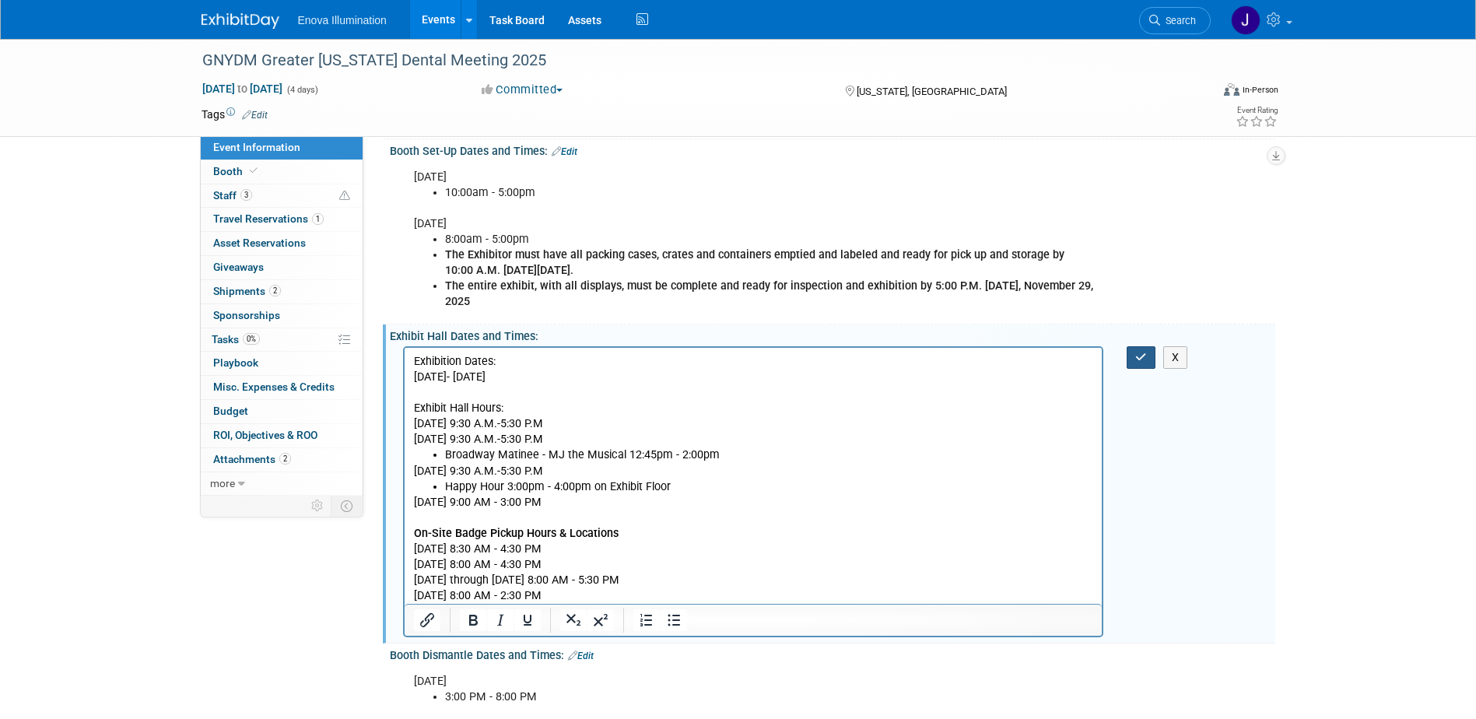
click at [1136, 355] on icon "button" at bounding box center [1141, 357] width 12 height 11
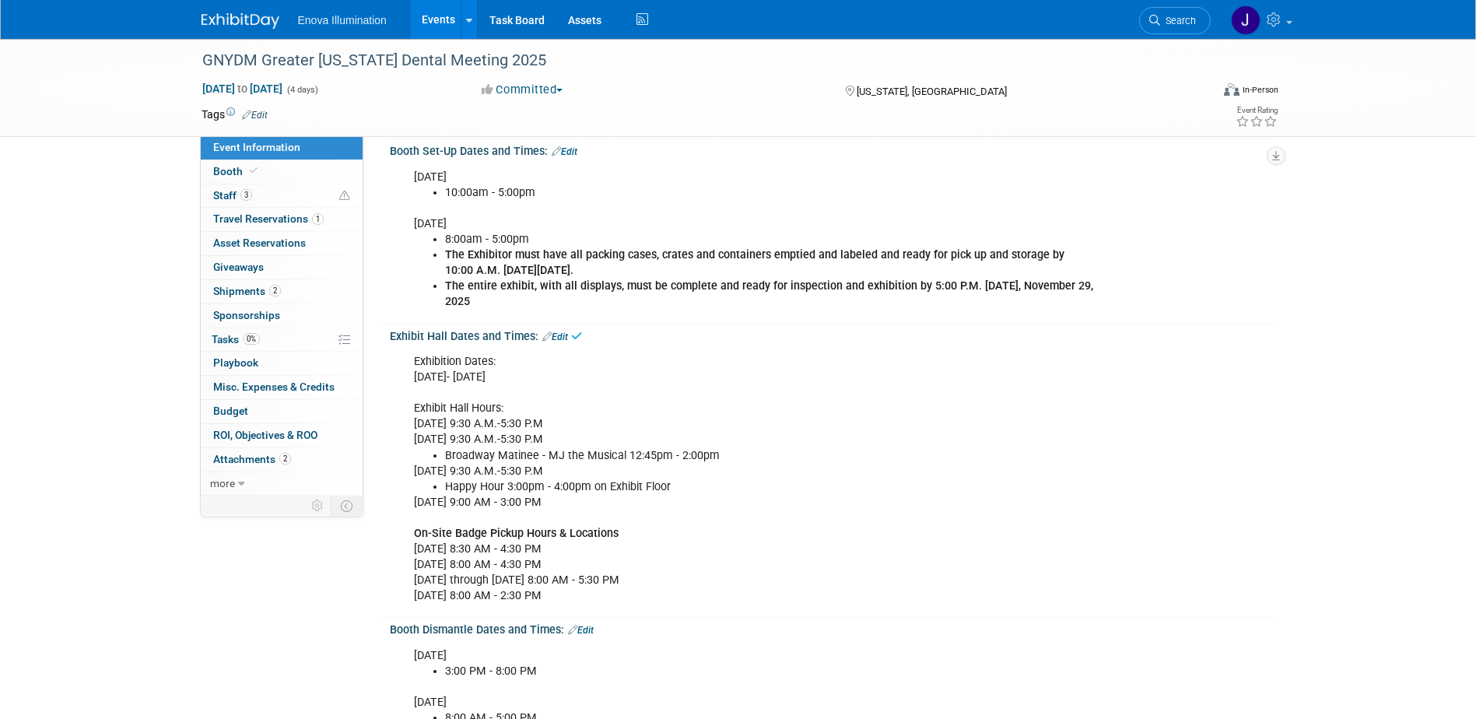
click at [231, 11] on link at bounding box center [249, 13] width 96 height 12
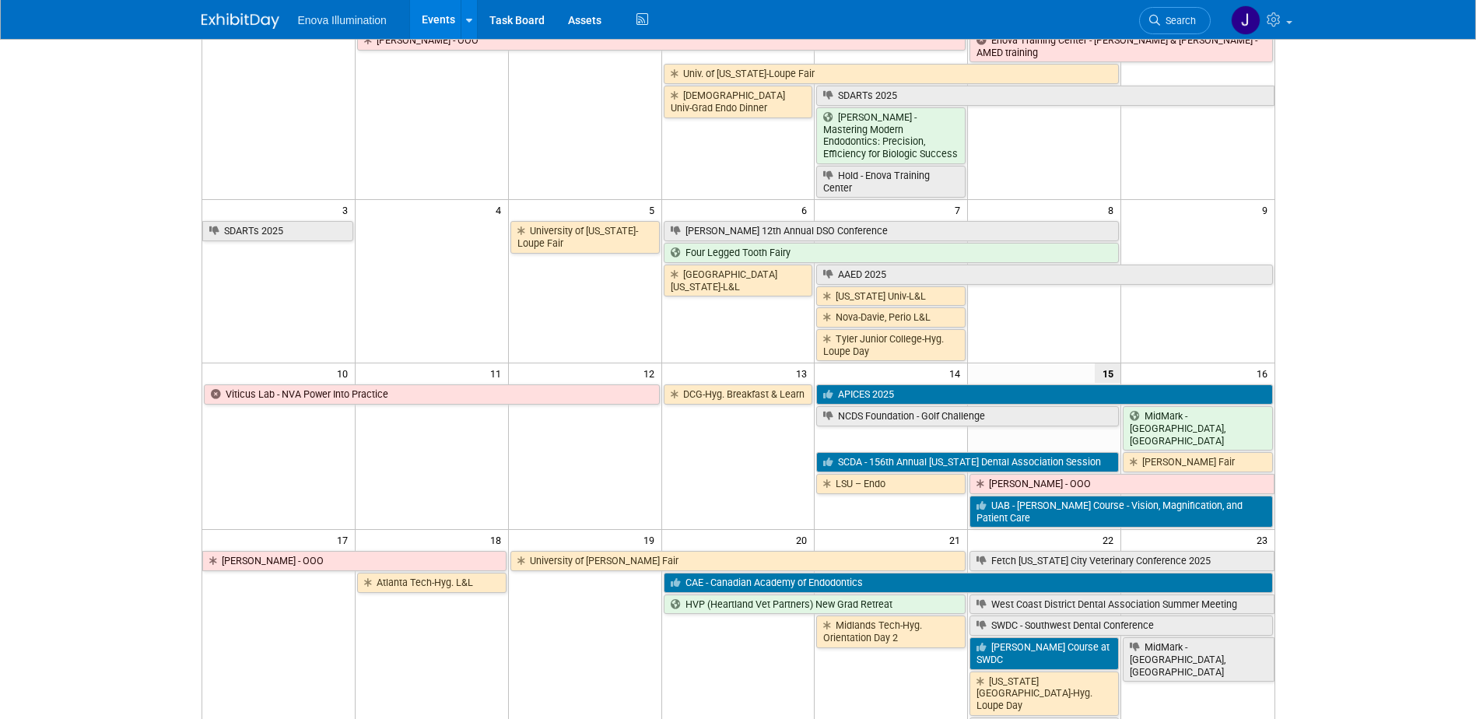
scroll to position [233, 0]
